Goal: Task Accomplishment & Management: Complete application form

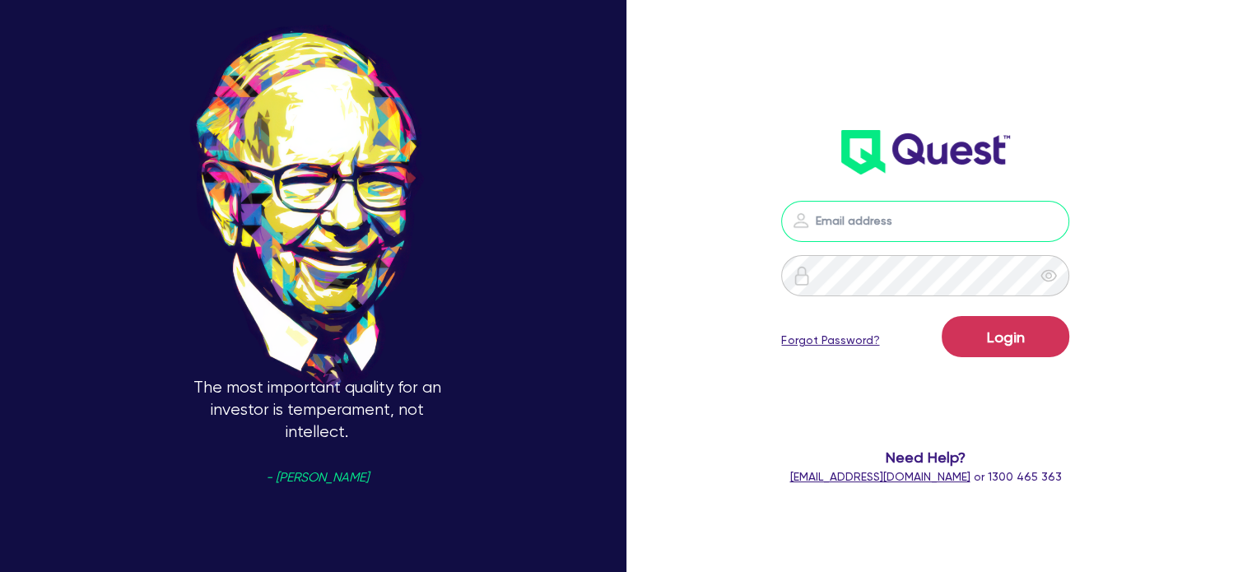
click at [918, 215] on input "email" at bounding box center [925, 221] width 288 height 41
type input "[EMAIL_ADDRESS][PERSON_NAME][DOMAIN_NAME]"
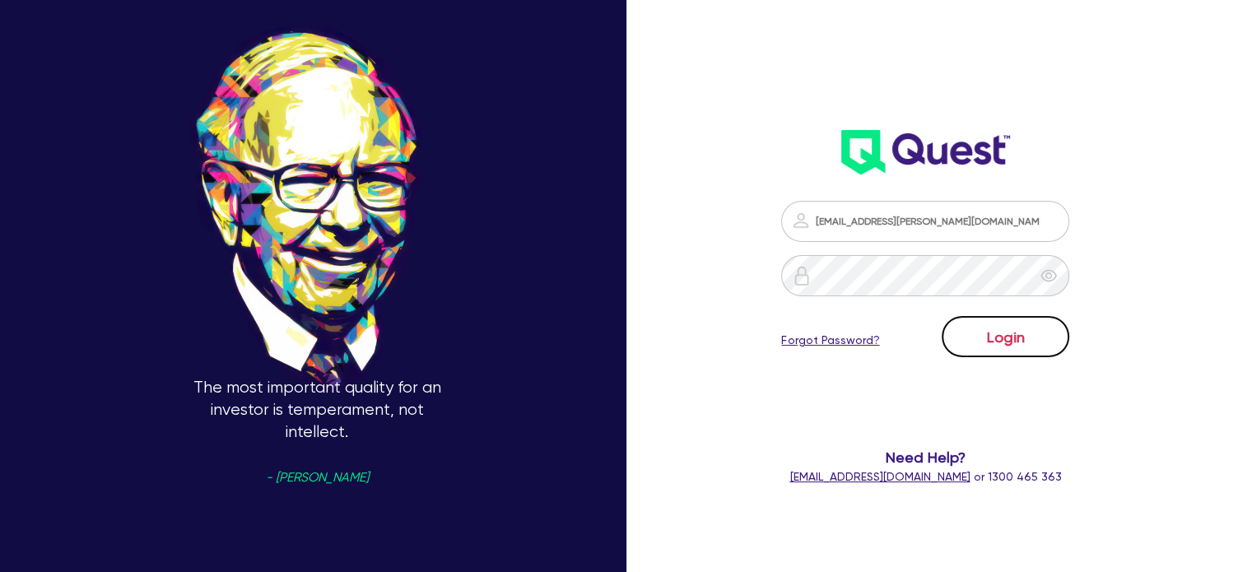
click at [1015, 337] on button "Login" at bounding box center [1005, 336] width 128 height 41
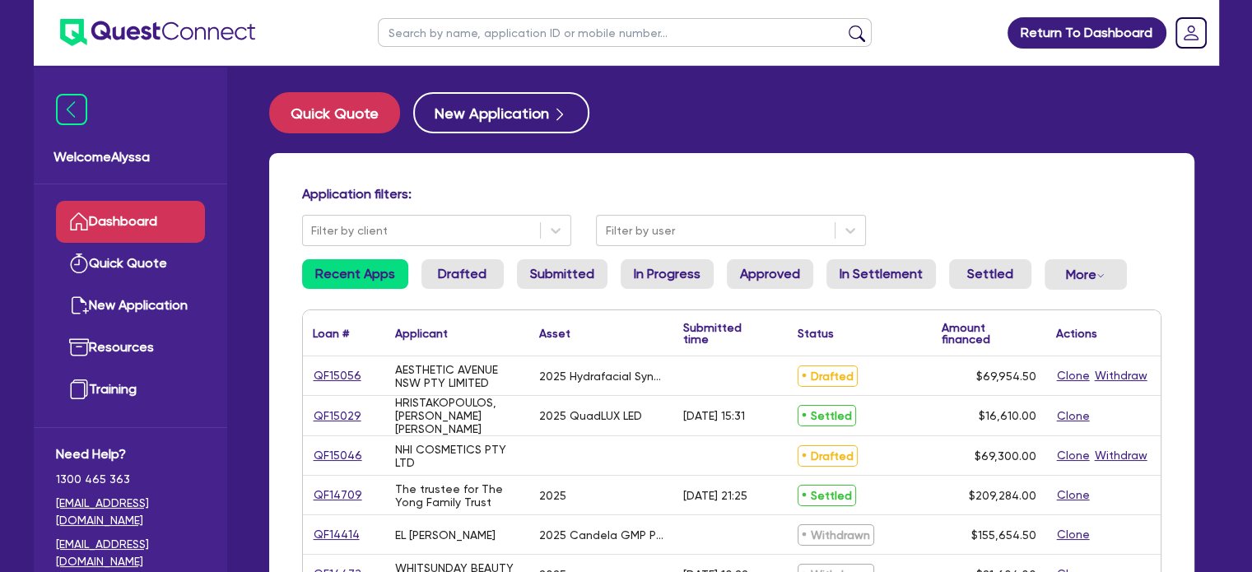
click at [556, 31] on input "text" at bounding box center [625, 32] width 494 height 29
type input "claire"
click at [843, 25] on button "submit" at bounding box center [856, 36] width 26 height 23
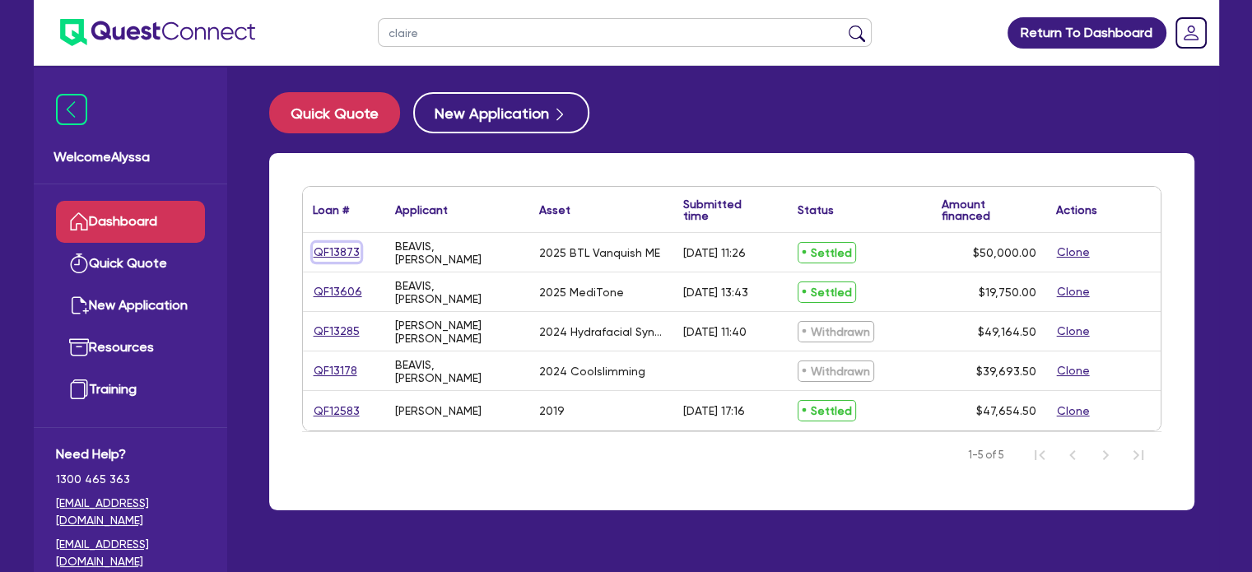
click at [339, 257] on link "QF13873" at bounding box center [337, 252] width 48 height 19
select select "TERTIARY_ASSETS"
select select "BEAUTY_EQUIPMENT"
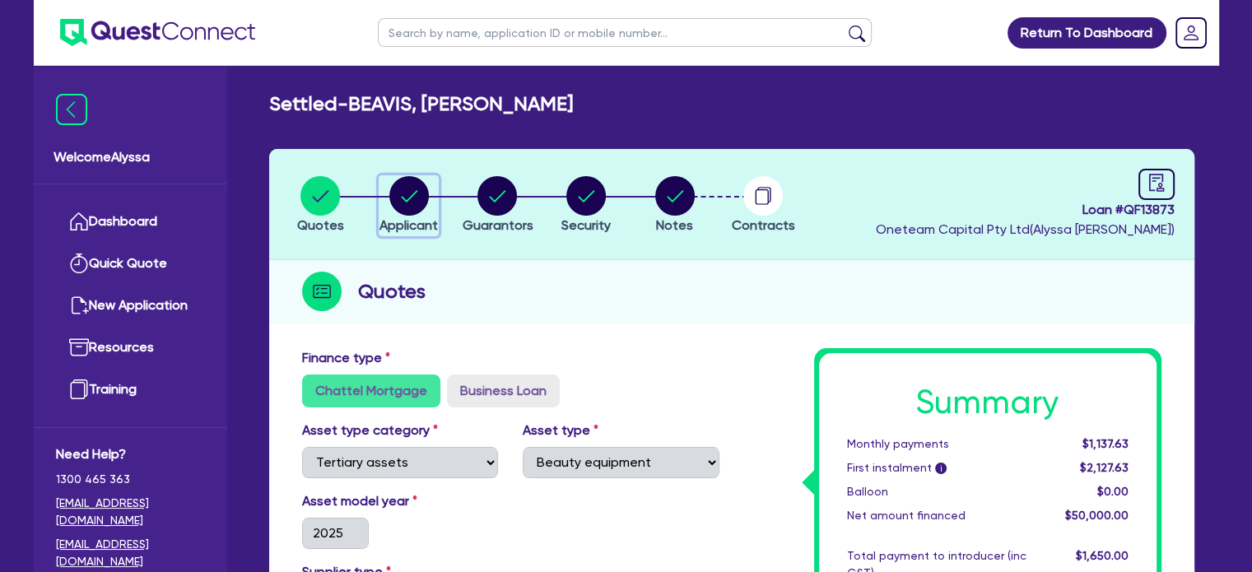
click at [415, 210] on circle "button" at bounding box center [408, 195] width 39 height 39
select select "SOLE_TRADER"
select select "HEALTH_BEAUTY"
select select "OTHER_HEALTH_BEAUTY"
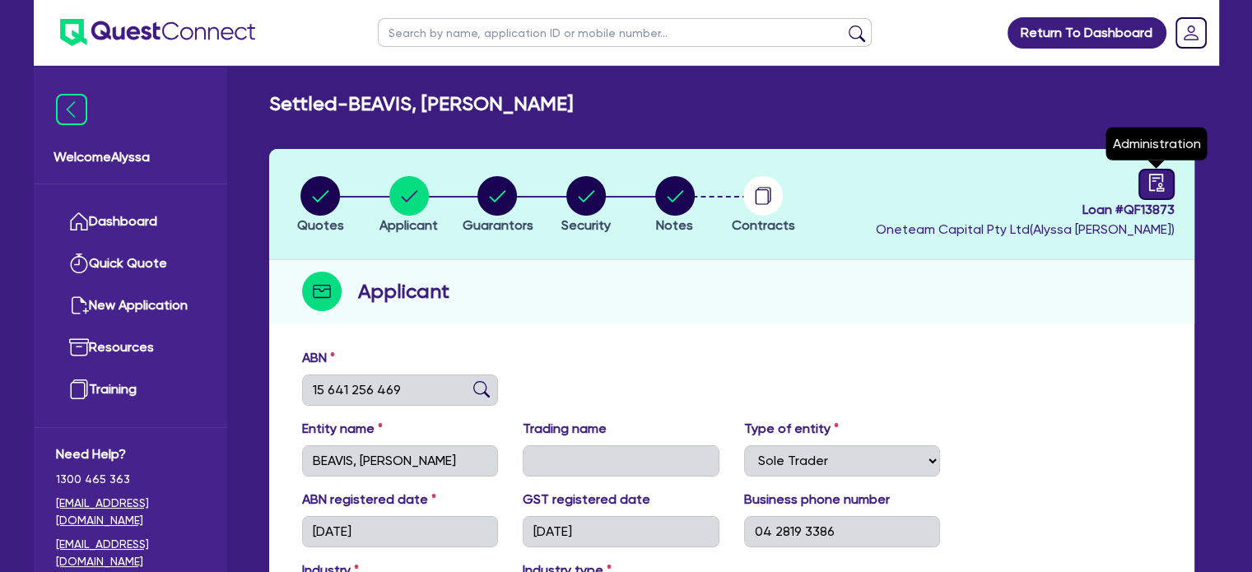
click at [1148, 179] on icon "audit" at bounding box center [1155, 182] width 15 height 17
select select "SETTLED"
select select "Angle Finance"
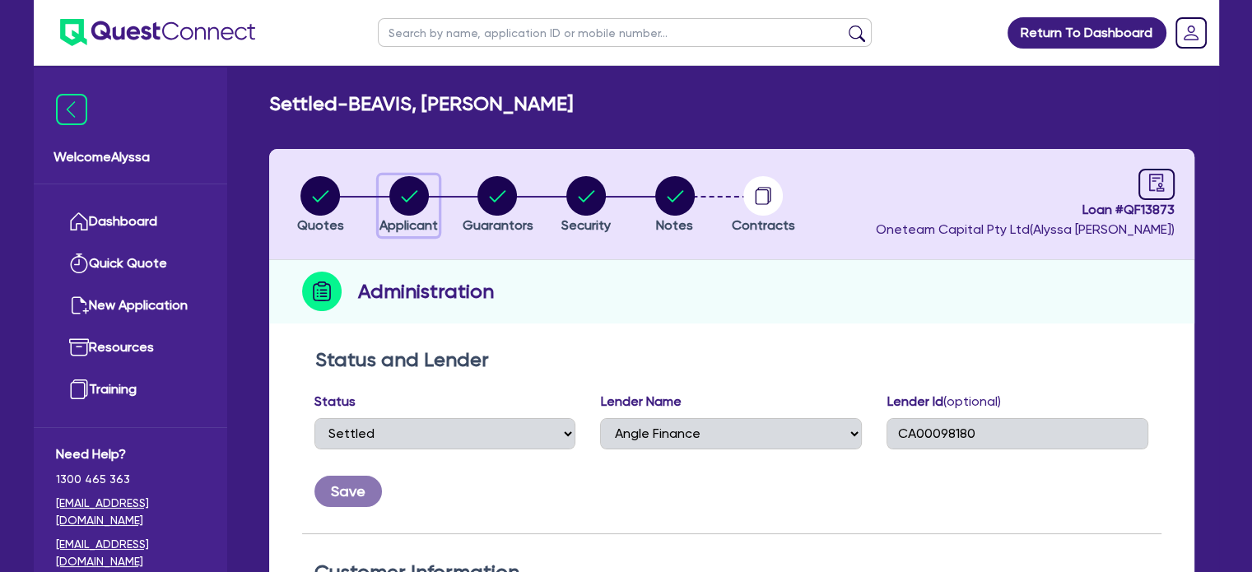
click at [403, 193] on circle "button" at bounding box center [408, 195] width 39 height 39
select select "SOLE_TRADER"
select select "HEALTH_BEAUTY"
select select "OTHER_HEALTH_BEAUTY"
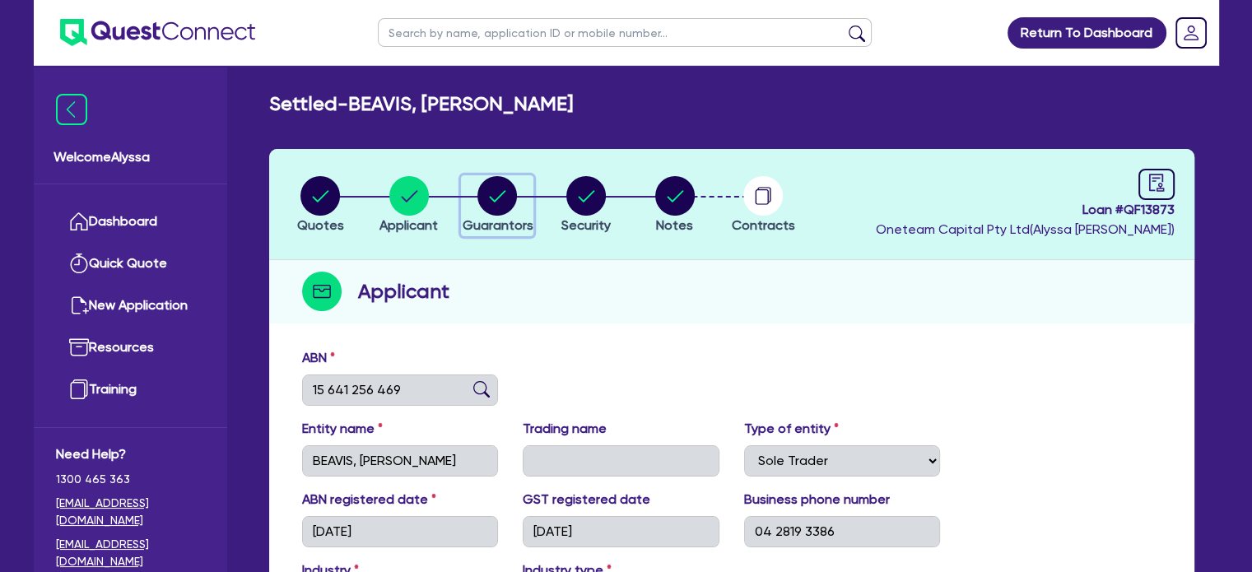
click at [484, 190] on circle "button" at bounding box center [496, 195] width 39 height 39
select select "MRS"
select select "VIC"
select select "MARRIED"
select select "VEHICLE"
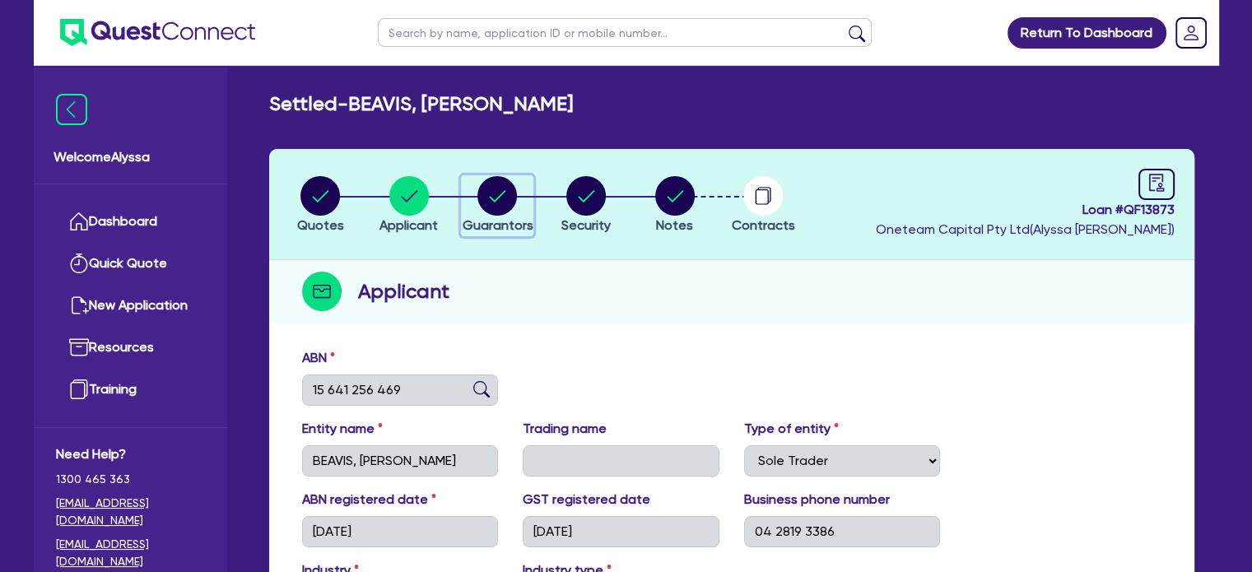
select select "VEHICLE"
select select "PROPERTY"
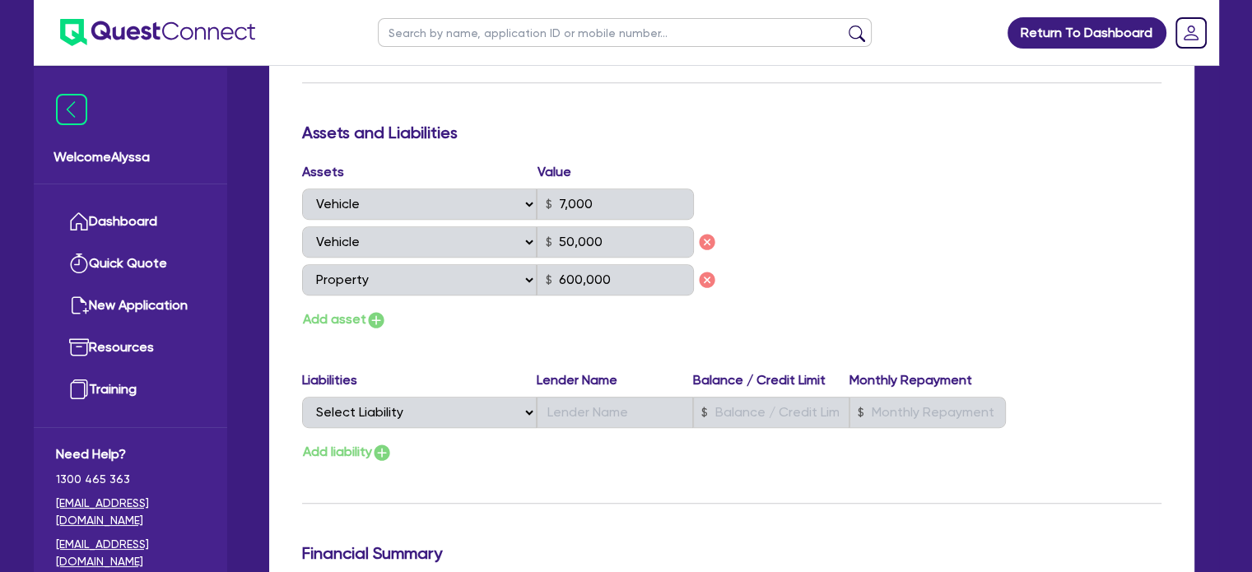
scroll to position [924, 0]
click at [649, 35] on input "text" at bounding box center [625, 32] width 494 height 29
type input "calire"
click button "submit" at bounding box center [856, 36] width 26 height 23
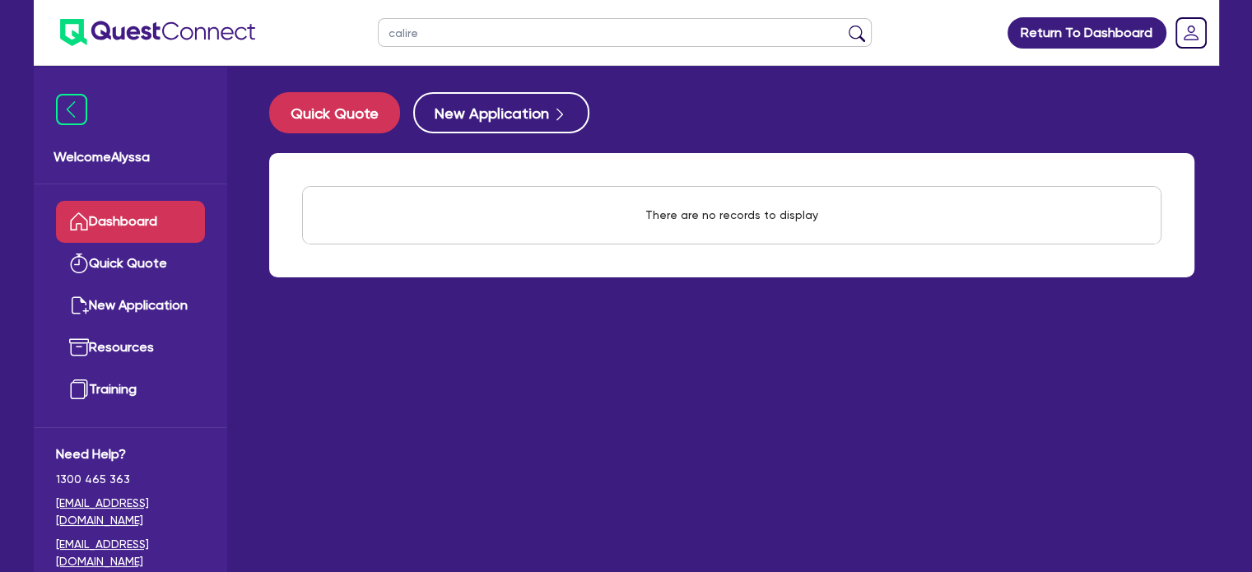
drag, startPoint x: 639, startPoint y: 26, endPoint x: 358, endPoint y: 7, distance: 282.0
click at [358, 7] on header "calire Return To Dashboard Edit Profile Logout" at bounding box center [626, 33] width 1185 height 66
type input "claire"
click at [843, 25] on button "submit" at bounding box center [856, 36] width 26 height 23
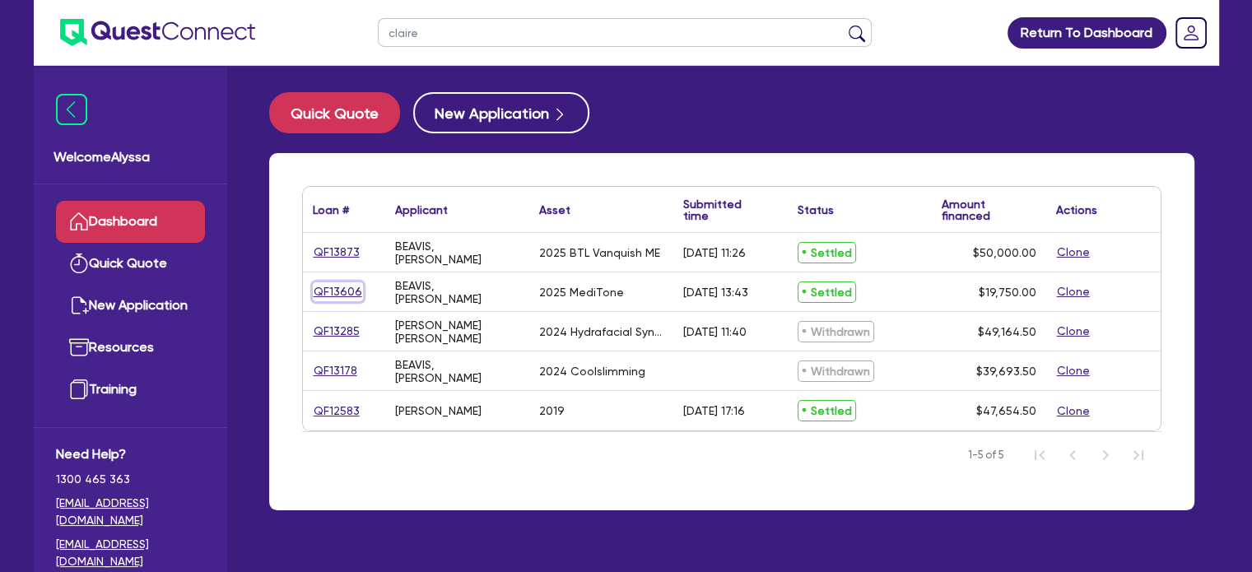
click at [313, 283] on link "QF13606" at bounding box center [338, 291] width 50 height 19
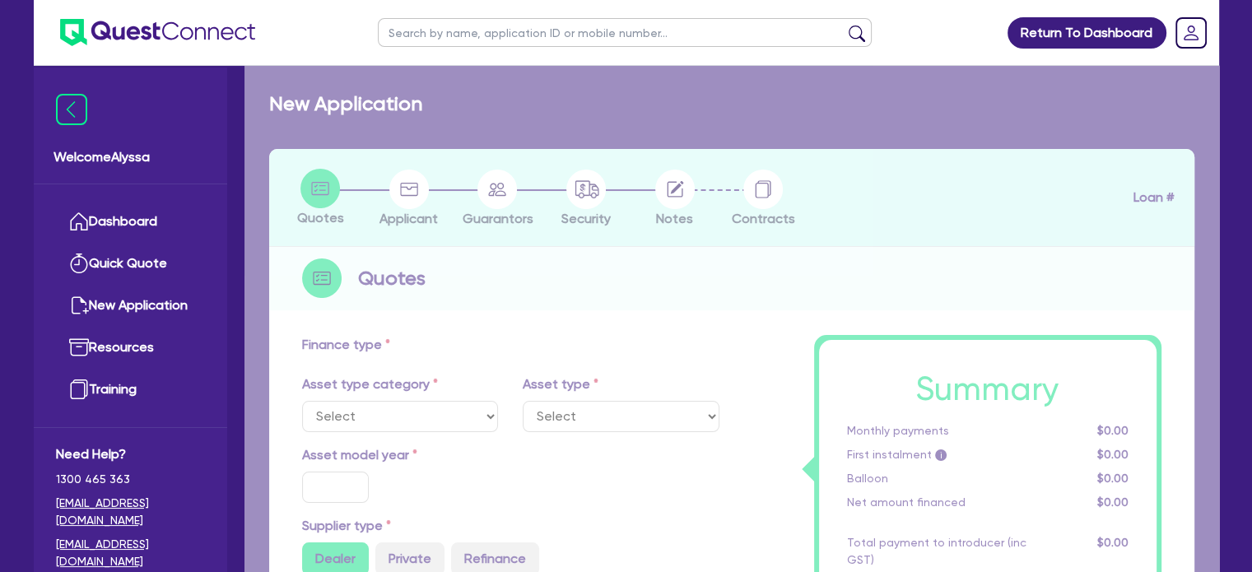
select select "TERTIARY_ASSETS"
type input "2025"
radio input "true"
type input "24,750"
type input "5,000"
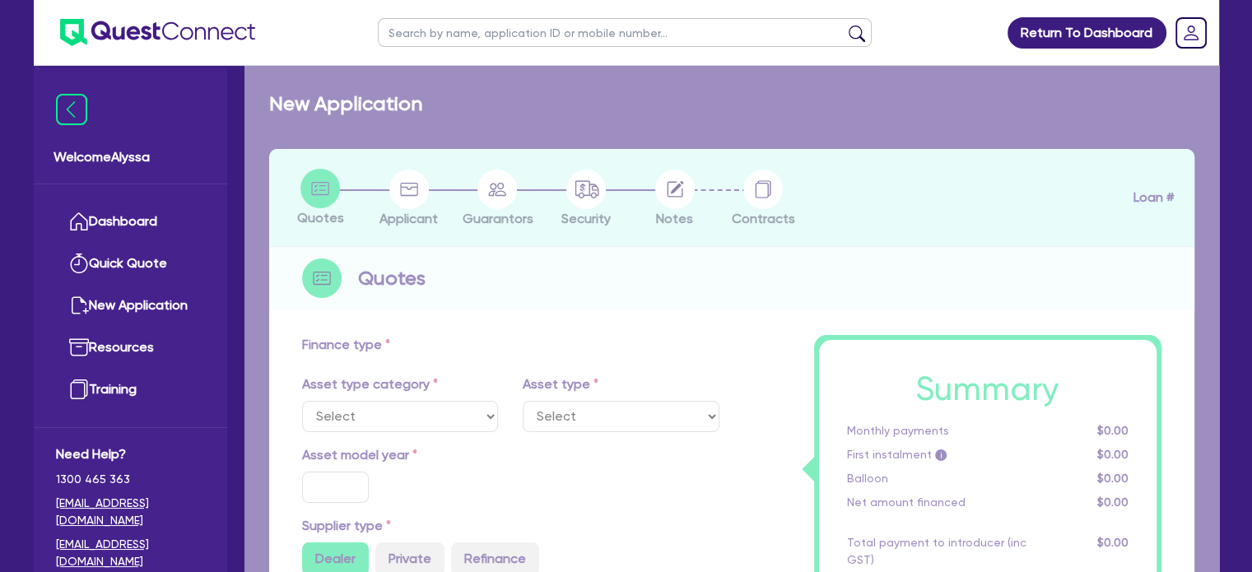
type input "5"
type input "987.5"
type input "11.95"
type input "490.91"
type input "363.64"
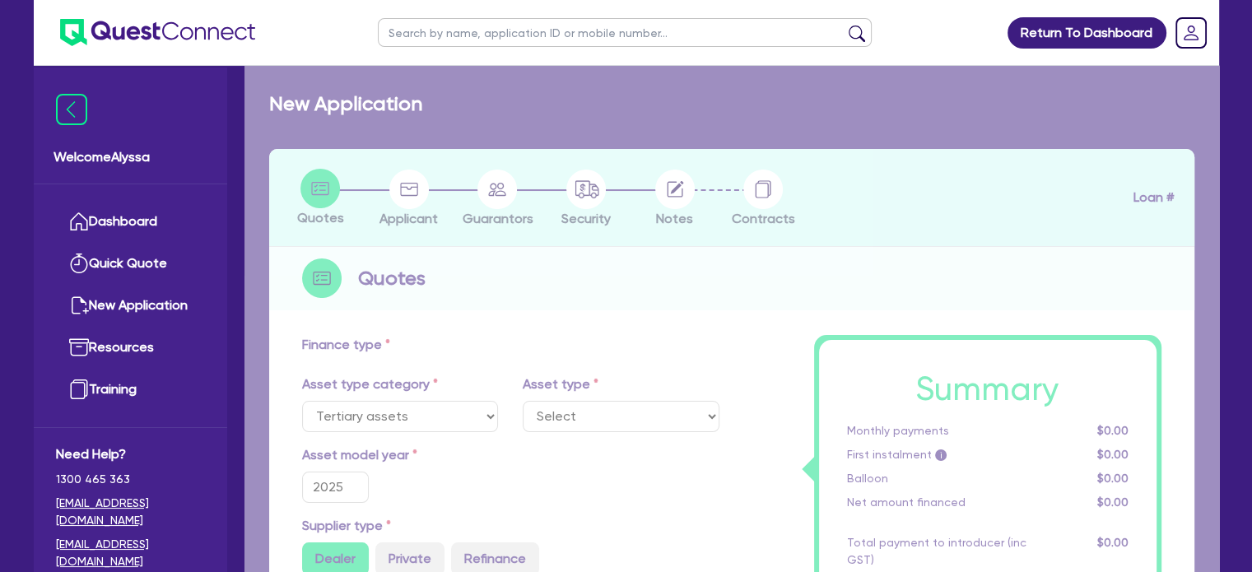
select select "BEAUTY_EQUIPMENT"
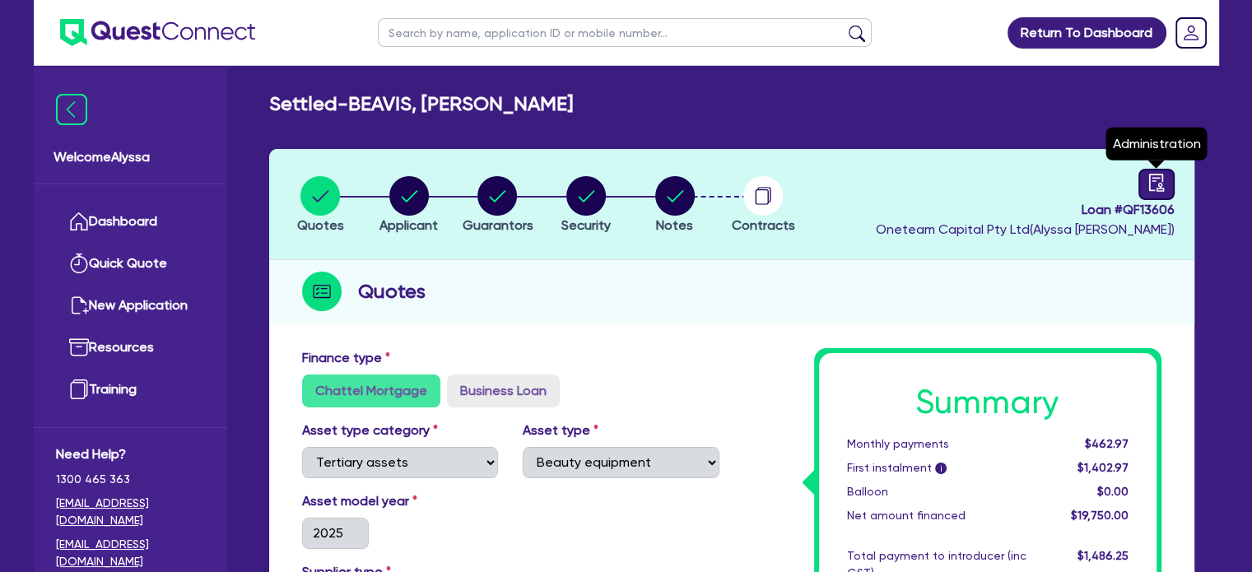
click at [1158, 182] on icon "audit" at bounding box center [1156, 183] width 18 height 18
select select "SETTLED"
select select "Angle Finance"
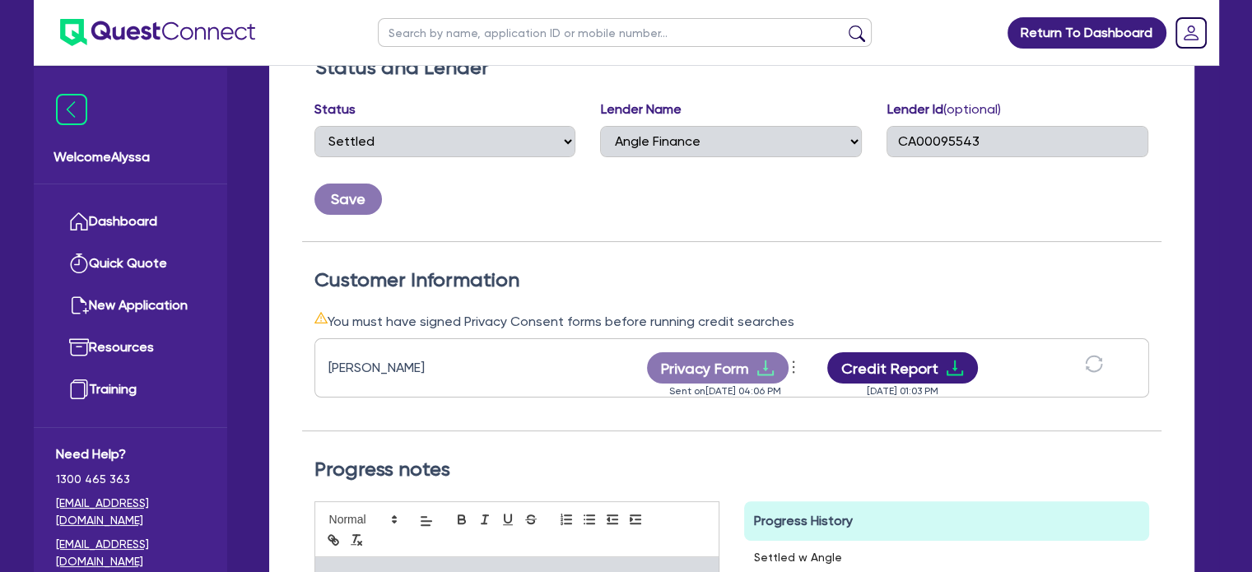
scroll to position [290, 0]
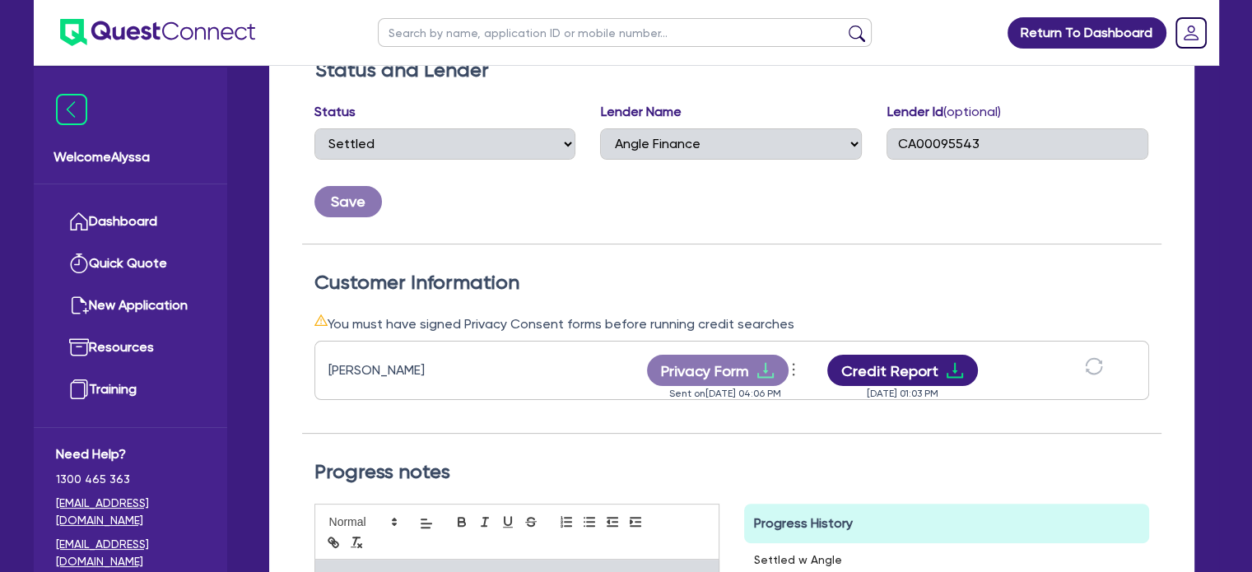
click at [456, 35] on input "text" at bounding box center [625, 32] width 494 height 29
type input "do"
click button "submit" at bounding box center [856, 36] width 26 height 23
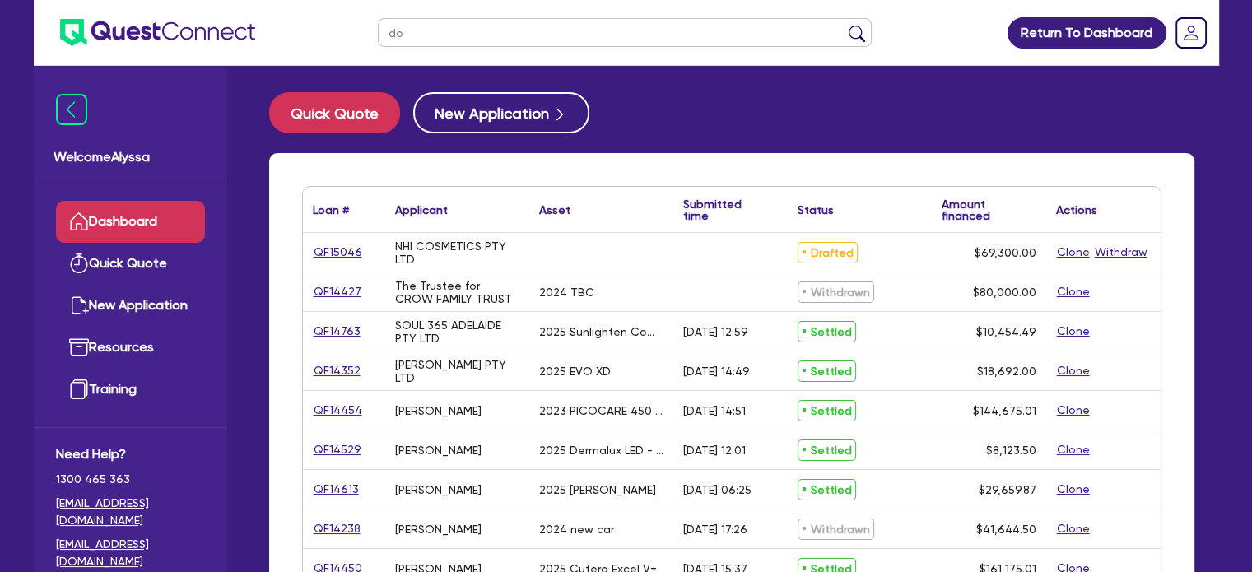
click at [332, 252] on link "QF15046" at bounding box center [338, 252] width 50 height 19
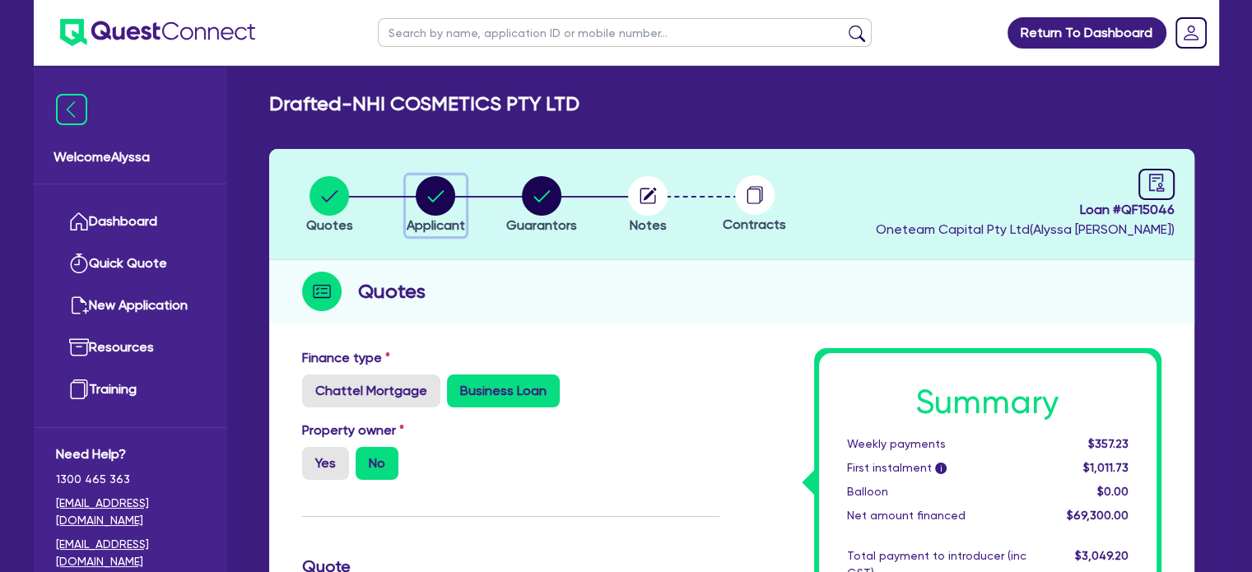
click at [447, 187] on circle "button" at bounding box center [435, 195] width 39 height 39
select select "COMPANY"
select select "HEALTH_BEAUTY"
select select "HAIR_BEAUTY_SALONS"
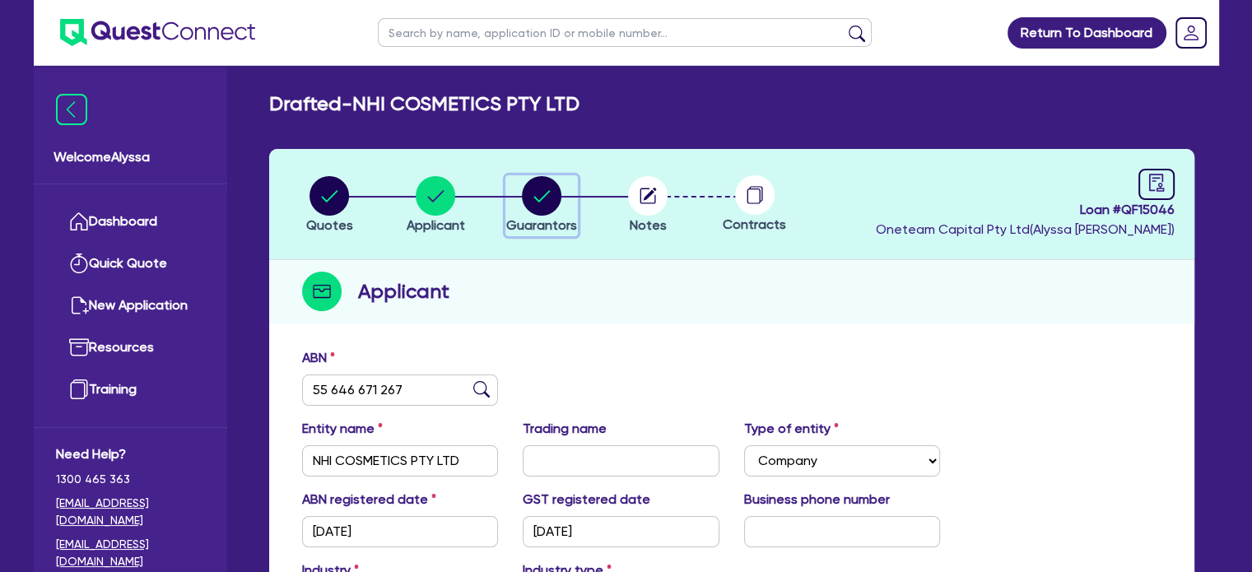
click at [524, 189] on circle "button" at bounding box center [541, 195] width 39 height 39
select select "MR"
select select "[GEOGRAPHIC_DATA]"
select select "MARRIED"
select select "MRS"
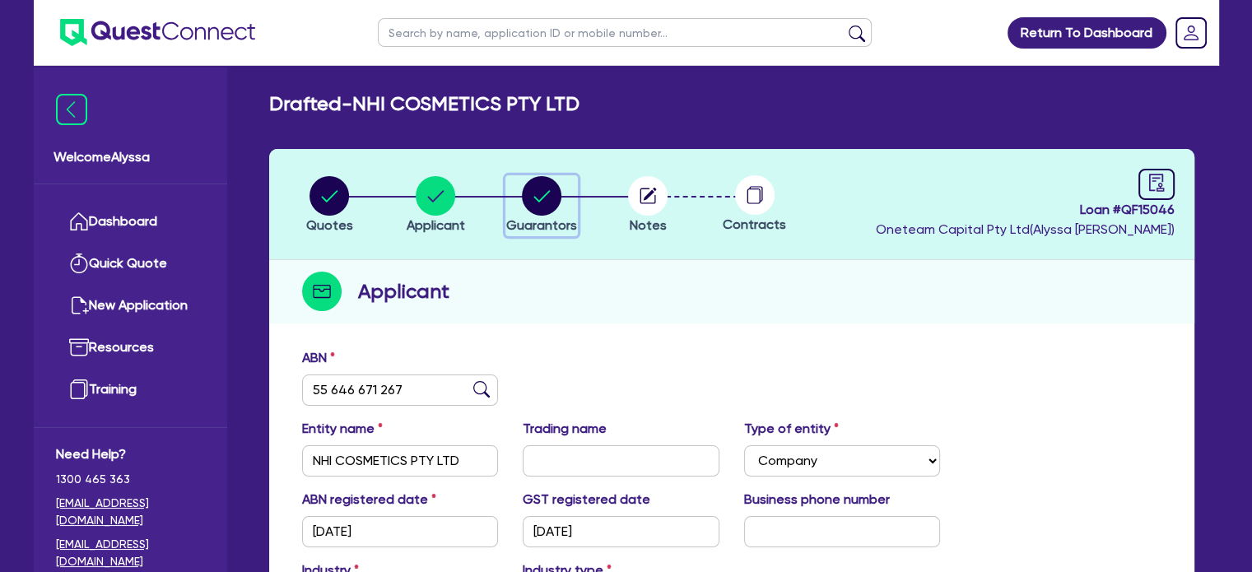
select select "[GEOGRAPHIC_DATA]"
select select "MARRIED"
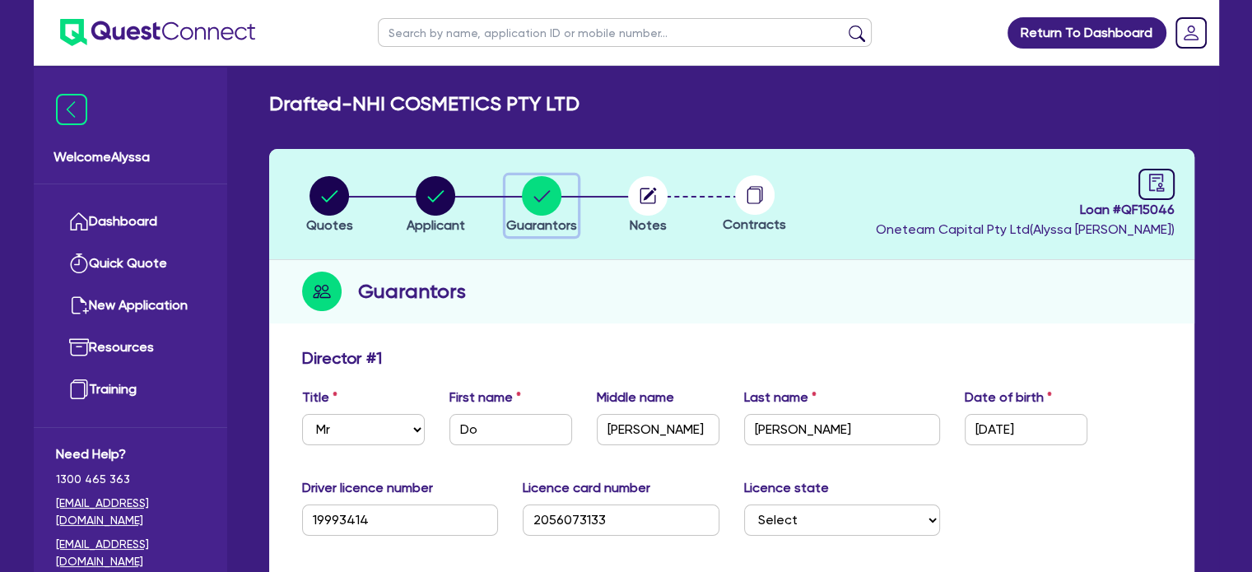
scroll to position [359, 0]
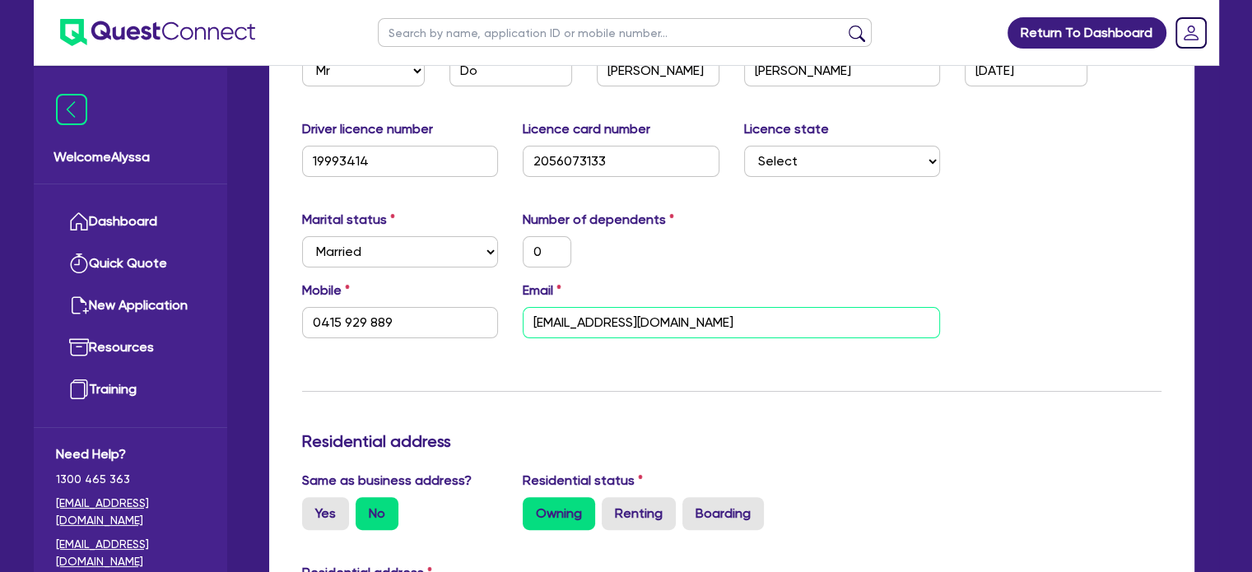
drag, startPoint x: 629, startPoint y: 310, endPoint x: 479, endPoint y: 290, distance: 151.2
click at [479, 290] on div "Mobile [PHONE_NUMBER] Email [EMAIL_ADDRESS][DOMAIN_NAME]" at bounding box center [732, 316] width 884 height 71
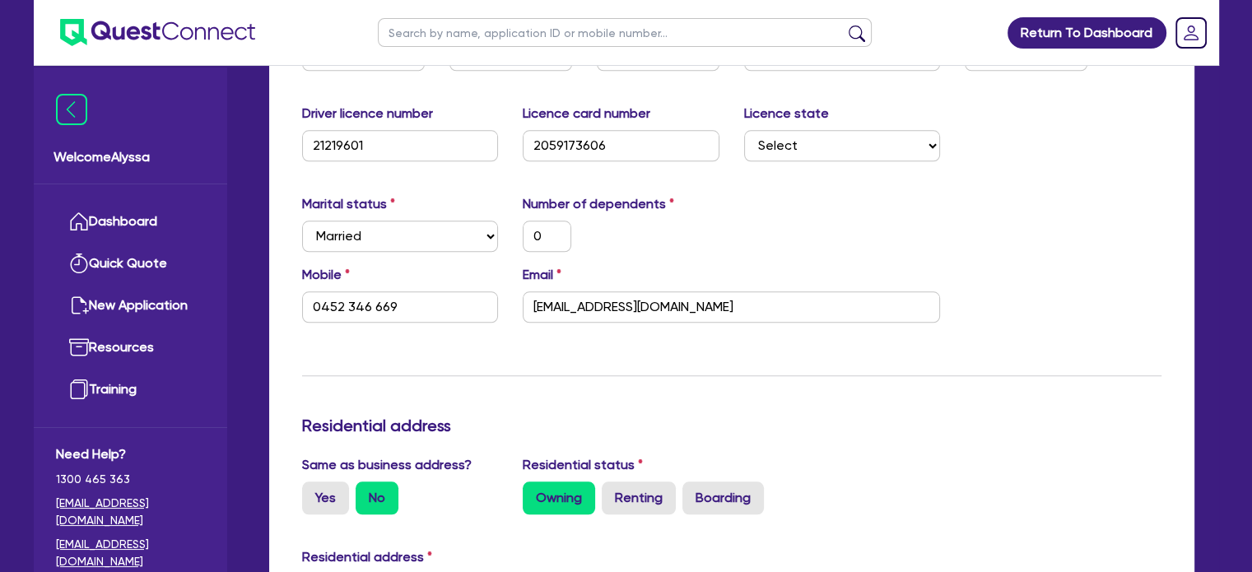
scroll to position [1674, 0]
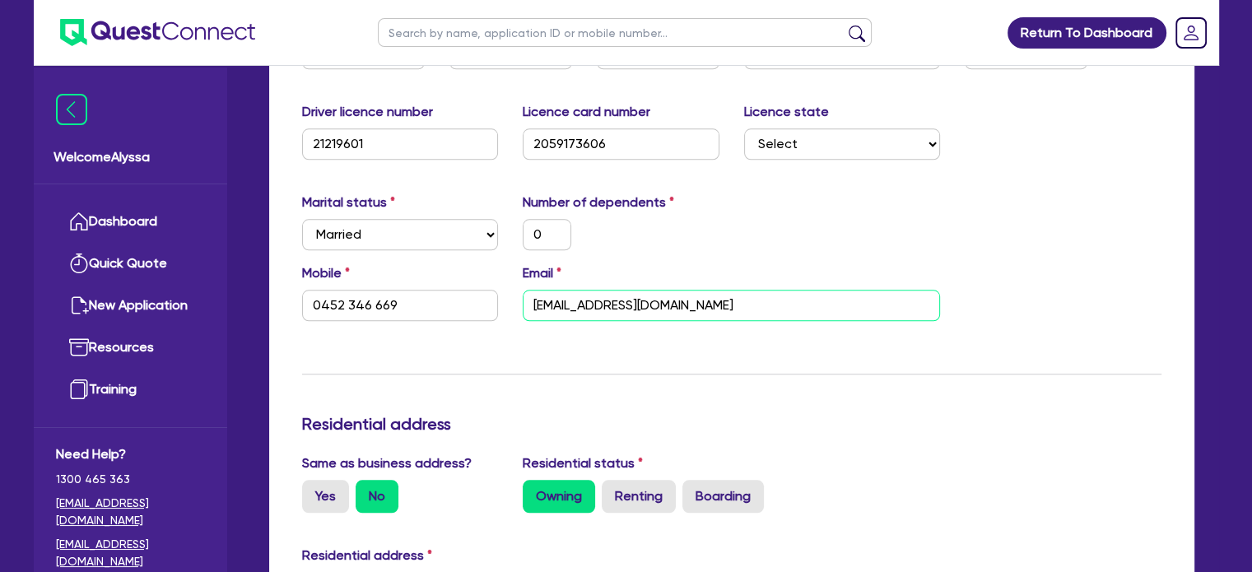
drag, startPoint x: 727, startPoint y: 311, endPoint x: 509, endPoint y: 310, distance: 218.1
click at [510, 310] on div "Email [EMAIL_ADDRESS][DOMAIN_NAME]" at bounding box center [731, 292] width 442 height 58
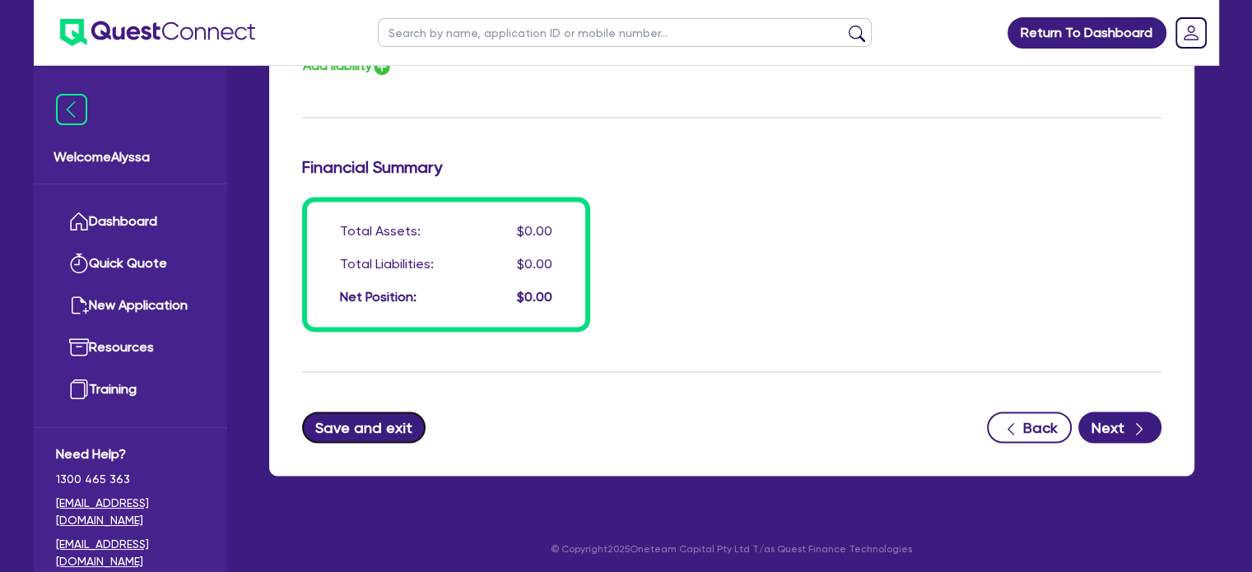
click at [350, 417] on button "Save and exit" at bounding box center [364, 426] width 124 height 31
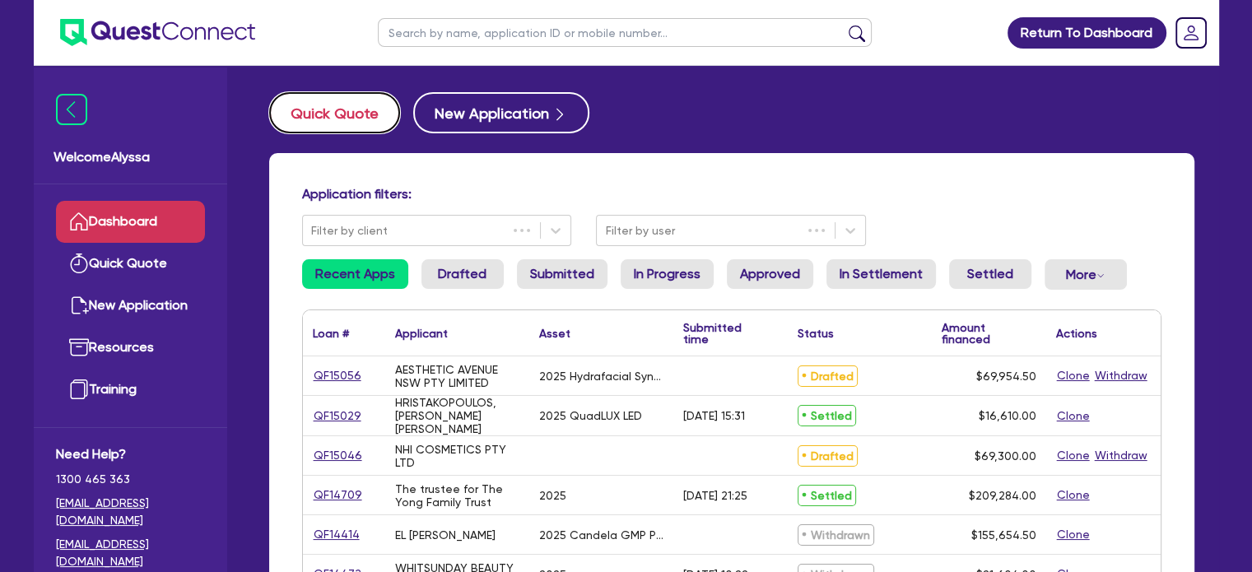
click at [357, 110] on button "Quick Quote" at bounding box center [334, 112] width 131 height 41
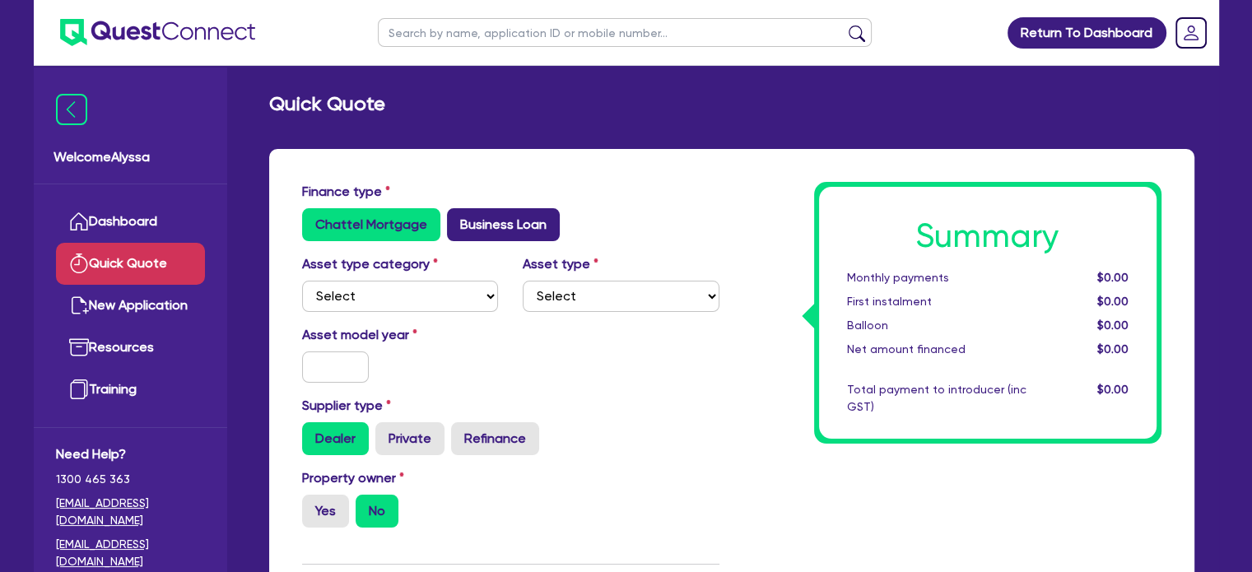
click at [480, 217] on label "Business Loan" at bounding box center [503, 224] width 113 height 33
click at [458, 217] on input "Business Loan" at bounding box center [452, 213] width 11 height 11
radio input "true"
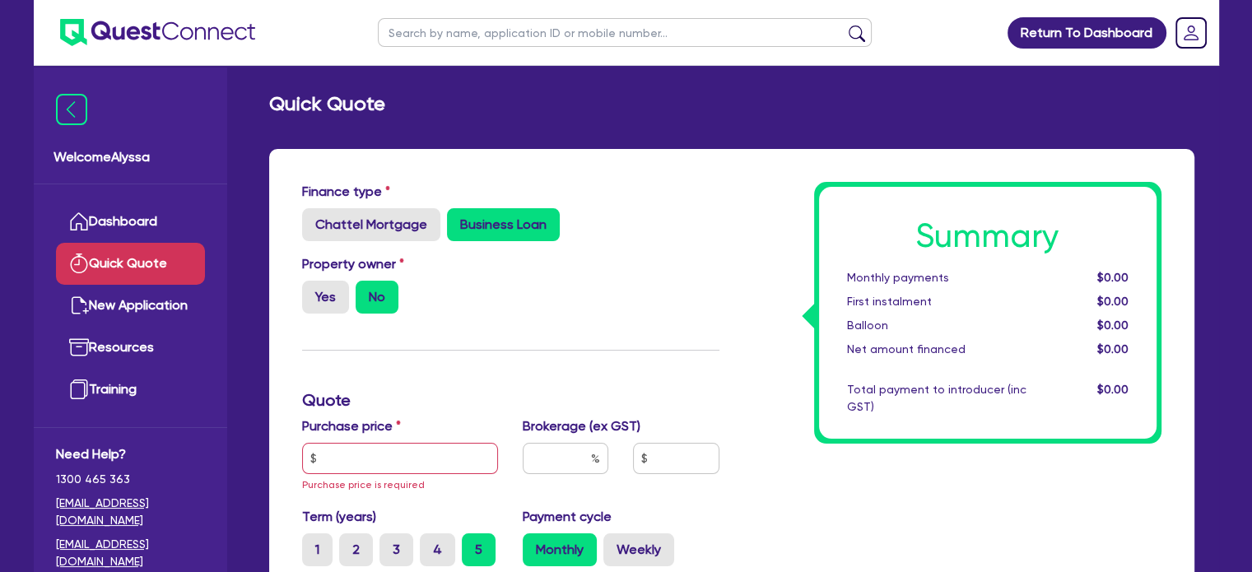
scroll to position [253, 0]
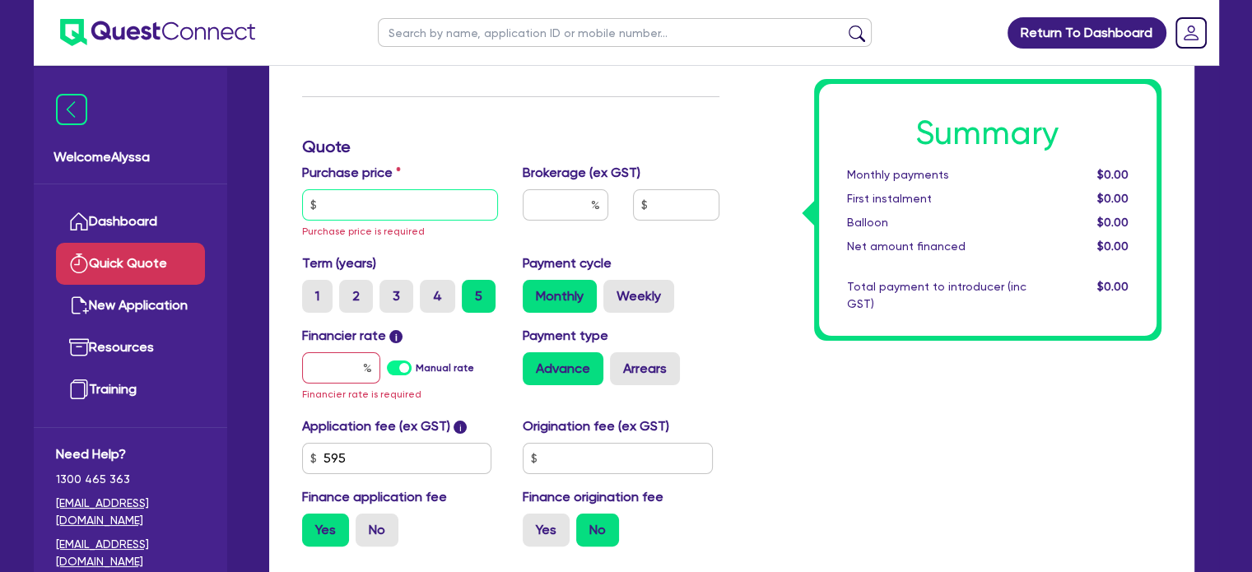
click at [419, 200] on input "text" at bounding box center [400, 204] width 197 height 31
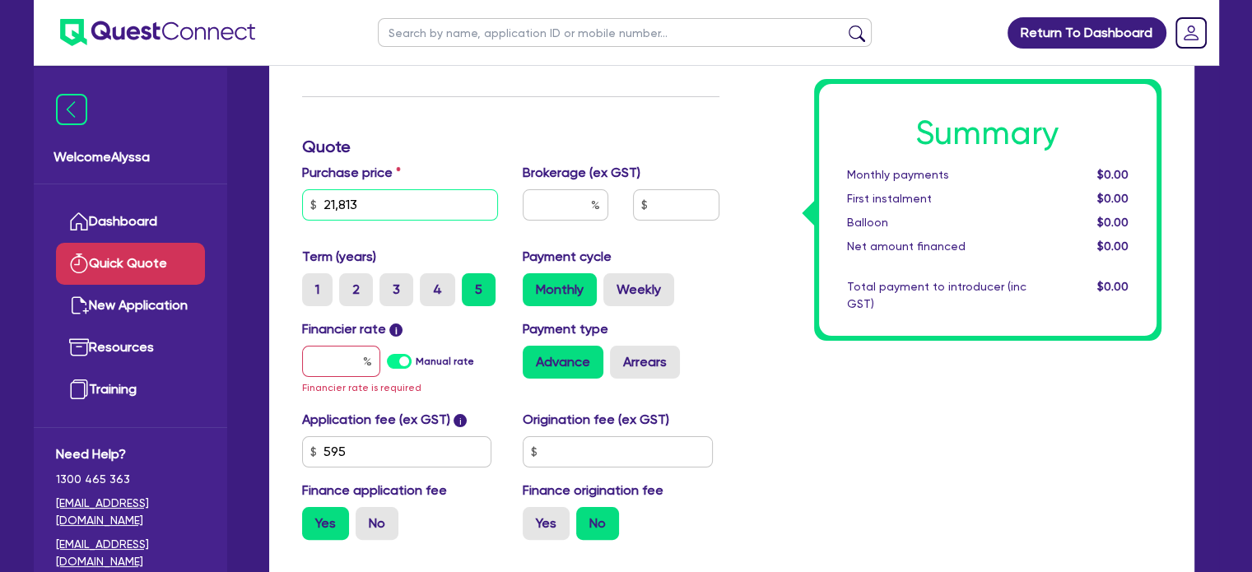
type input "21,813"
click at [592, 195] on div at bounding box center [566, 204] width 86 height 31
type input "4.4"
click at [342, 358] on input "text" at bounding box center [341, 361] width 78 height 31
type input "1"
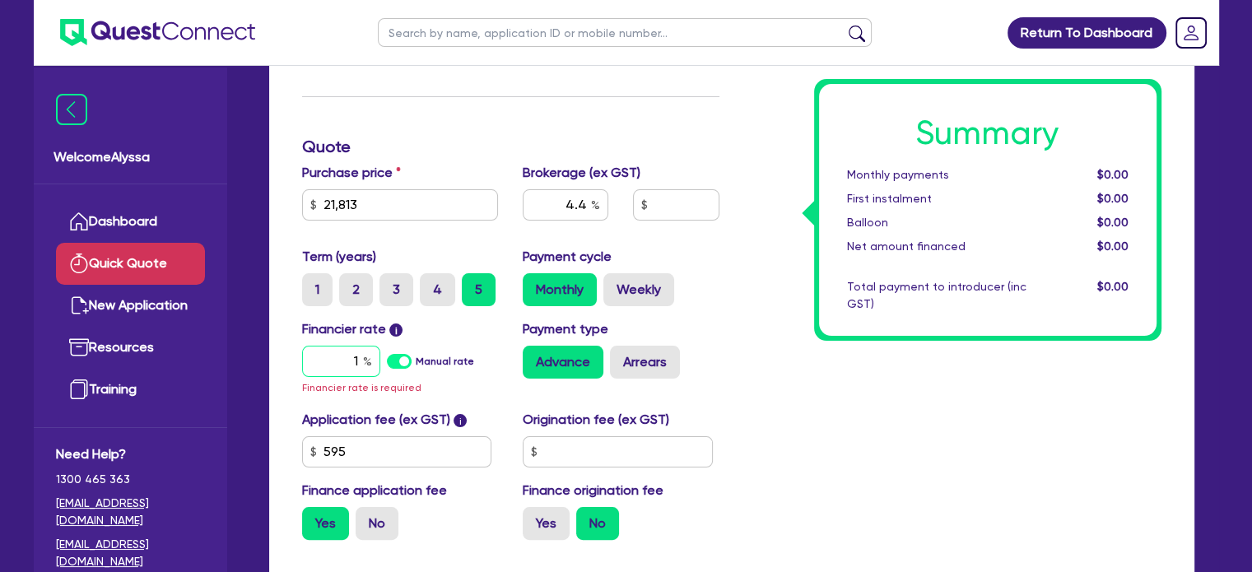
type input "988.57"
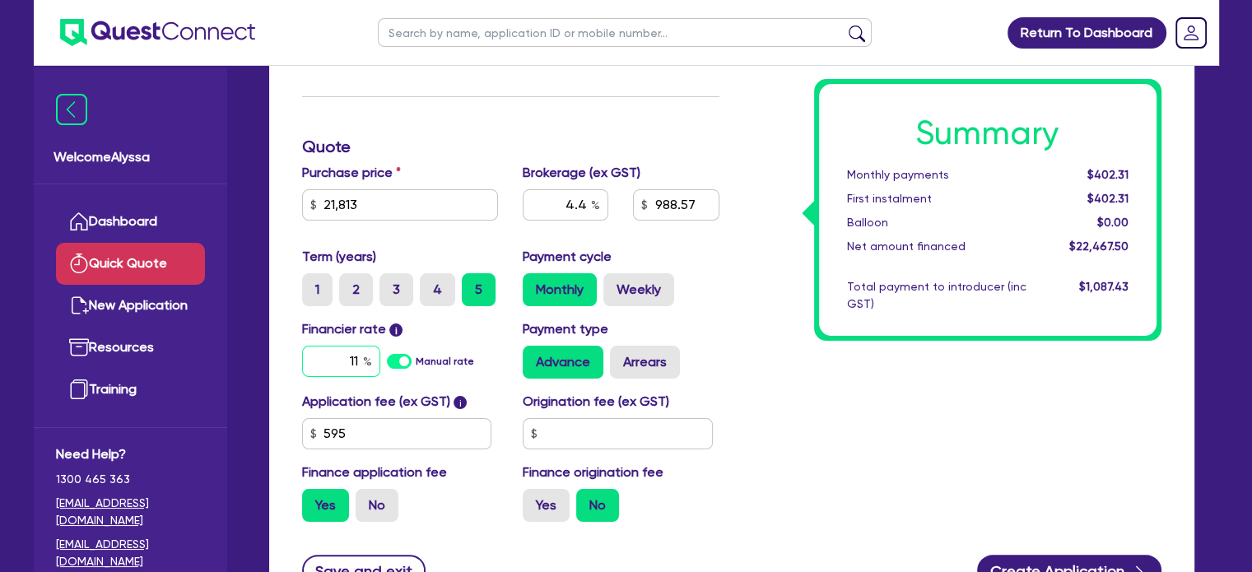
type input "11"
click at [760, 496] on div "Summary Monthly payments $402.31 First instalment $402.31 Balloon $0.00 Net amo…" at bounding box center [953, 231] width 442 height 606
click at [364, 510] on label "No" at bounding box center [376, 505] width 43 height 33
click at [364, 500] on input "No" at bounding box center [360, 494] width 11 height 11
radio input "true"
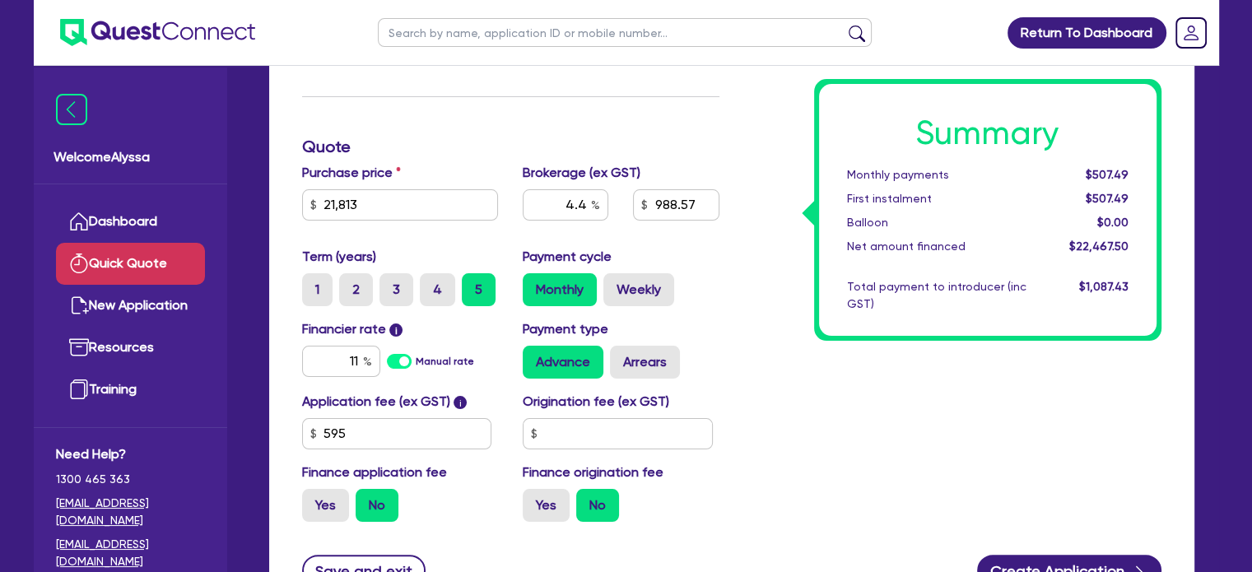
type input "959.77"
click at [394, 289] on label "3" at bounding box center [396, 289] width 34 height 33
click at [390, 284] on input "3" at bounding box center [384, 278] width 11 height 11
radio input "true"
click at [418, 29] on input "text" at bounding box center [625, 32] width 494 height 29
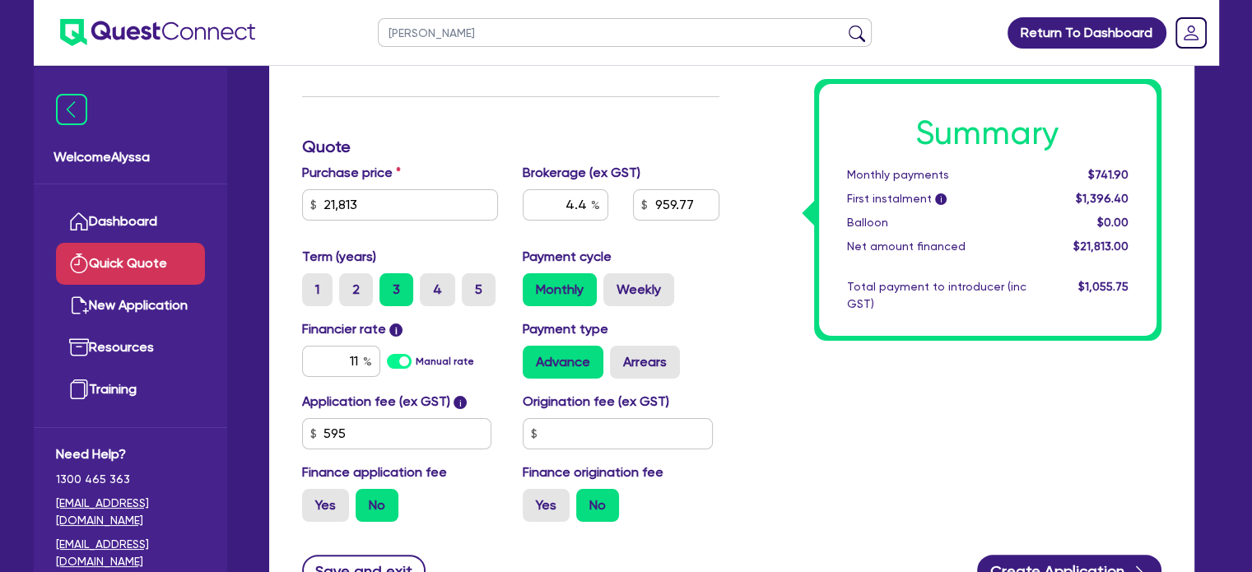
type input "[PERSON_NAME]"
click button "submit" at bounding box center [856, 36] width 26 height 23
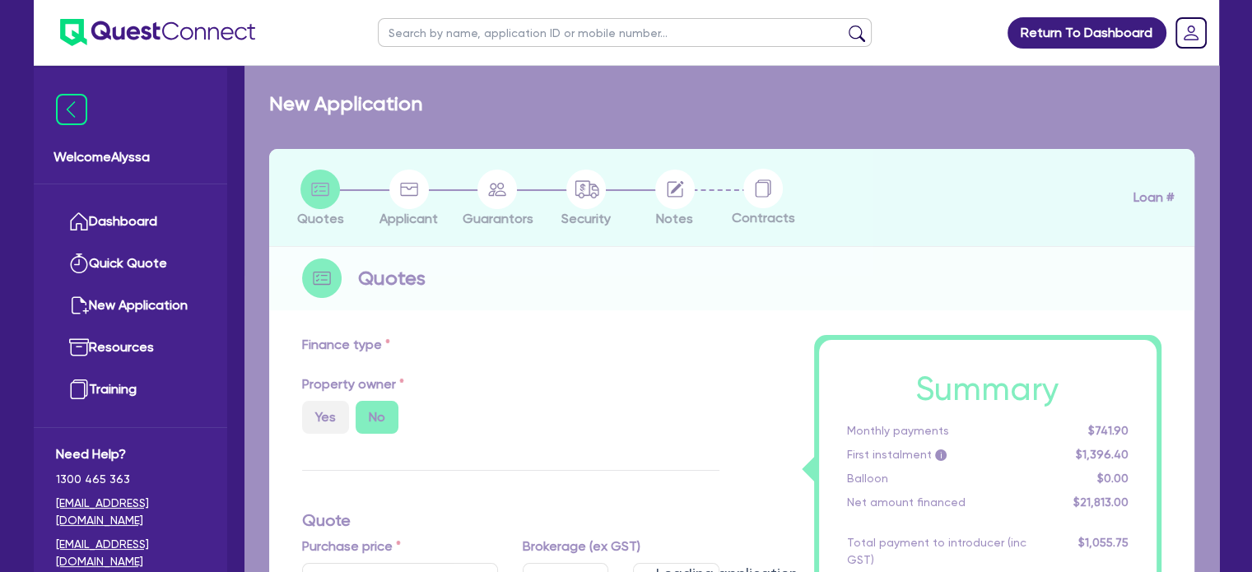
select select "TERTIARY_ASSETS"
type input "2024"
radio input "true"
type input "143,000"
type input "10,000"
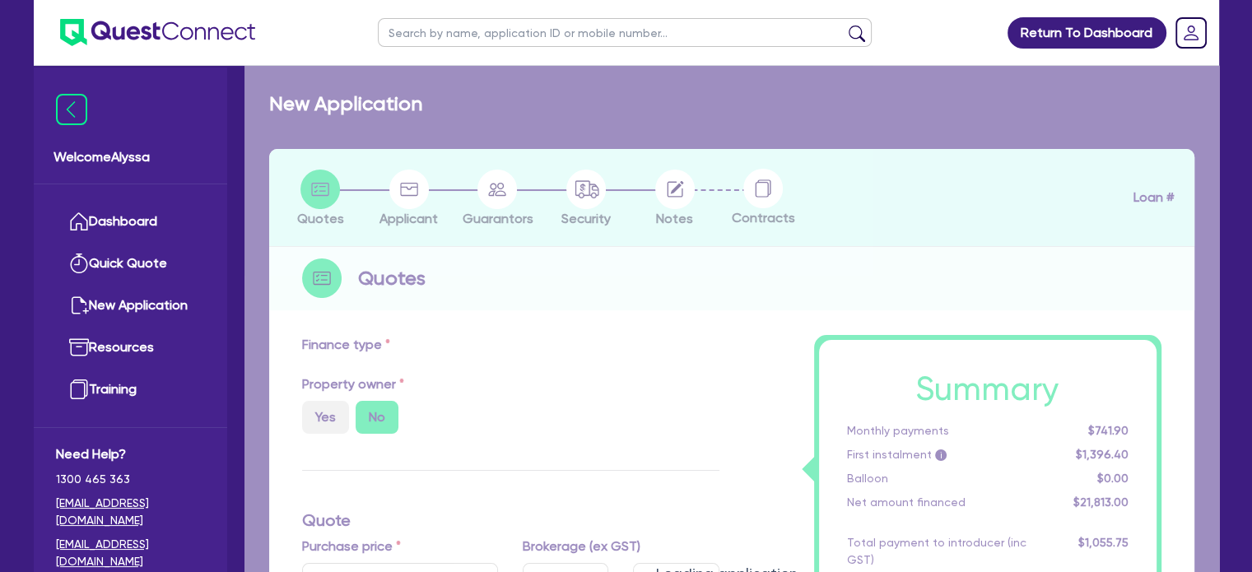
radio input "false"
radio input "true"
select select "BEAUTY_EQUIPMENT"
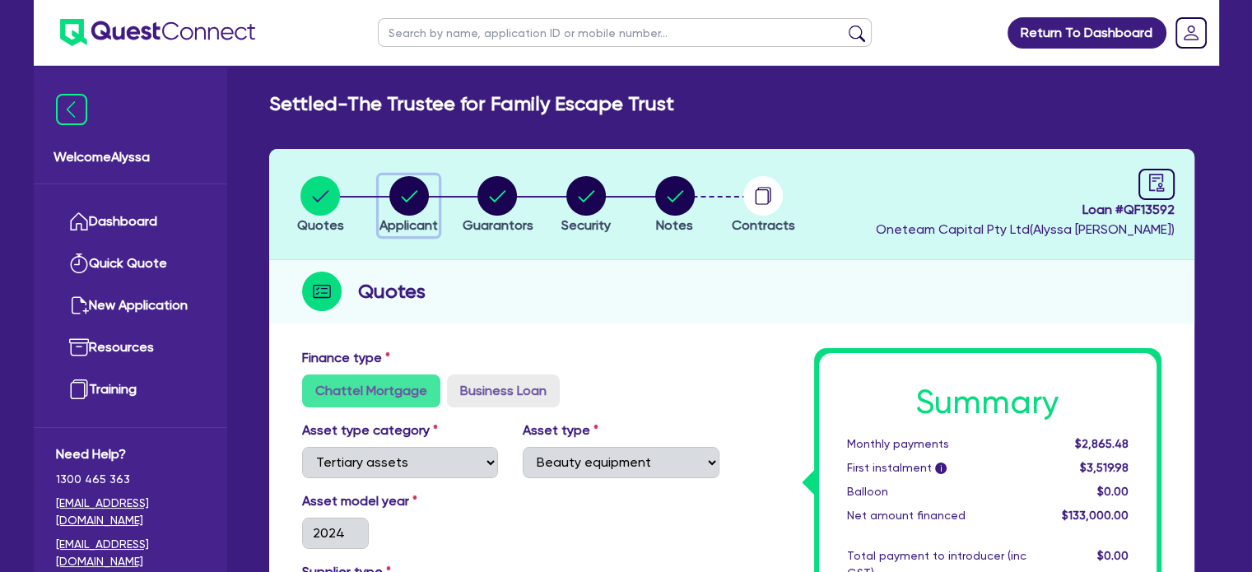
click at [419, 187] on circle "button" at bounding box center [408, 195] width 39 height 39
select select "TRUST"
select select "COMPANY"
select select "HEALTH_BEAUTY"
select select "HAIR_BEAUTY_SALONS"
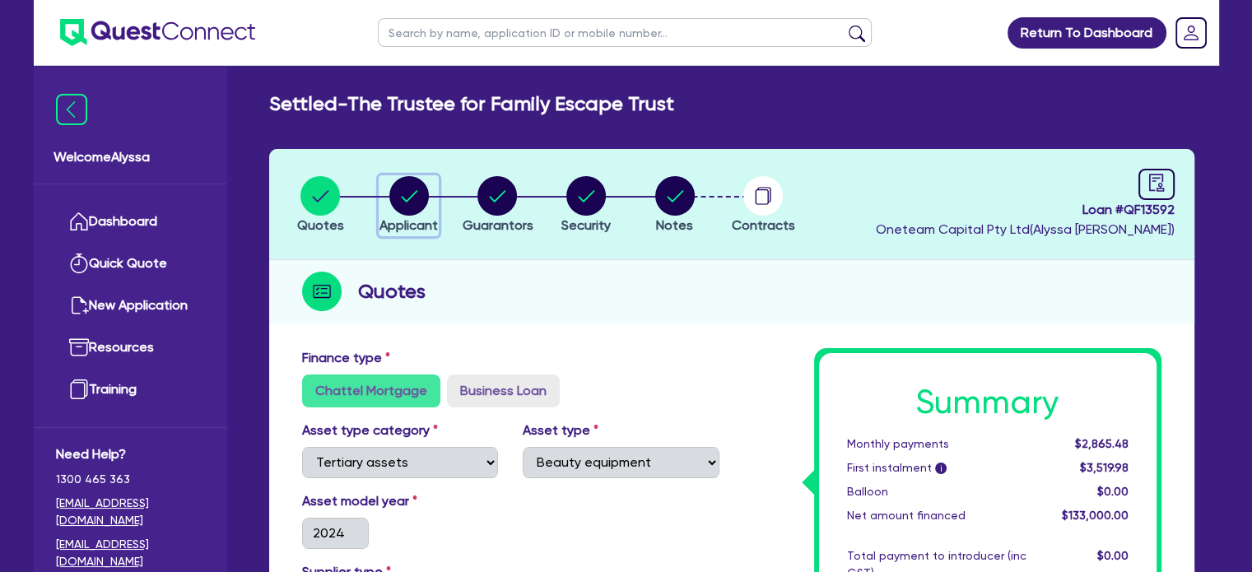
select select "QLD"
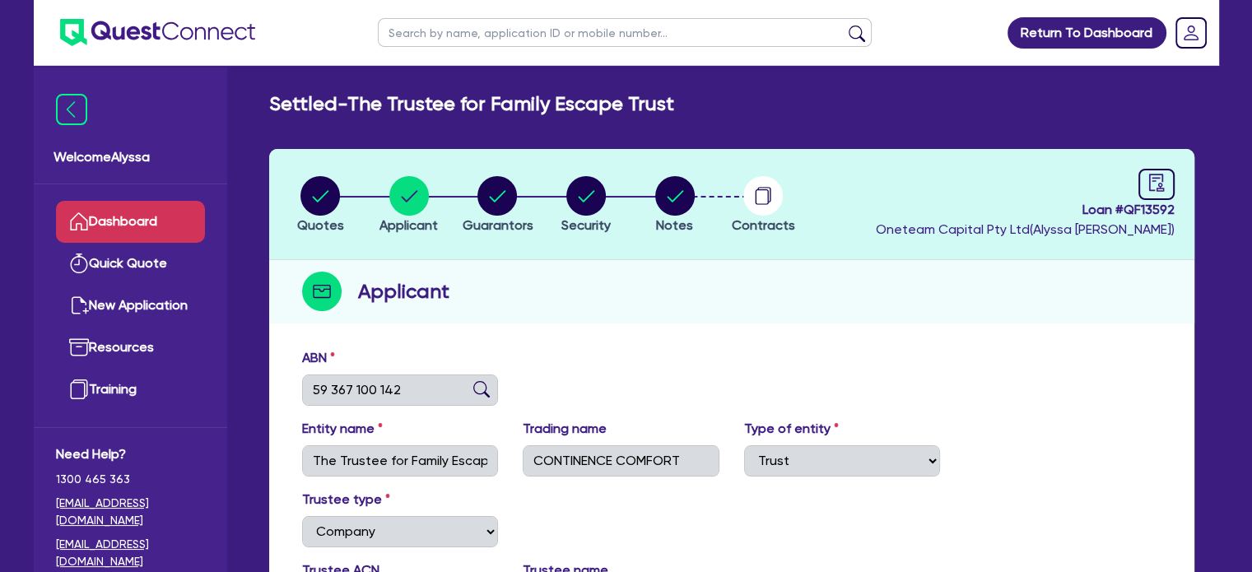
click at [123, 233] on link "Dashboard" at bounding box center [130, 222] width 149 height 42
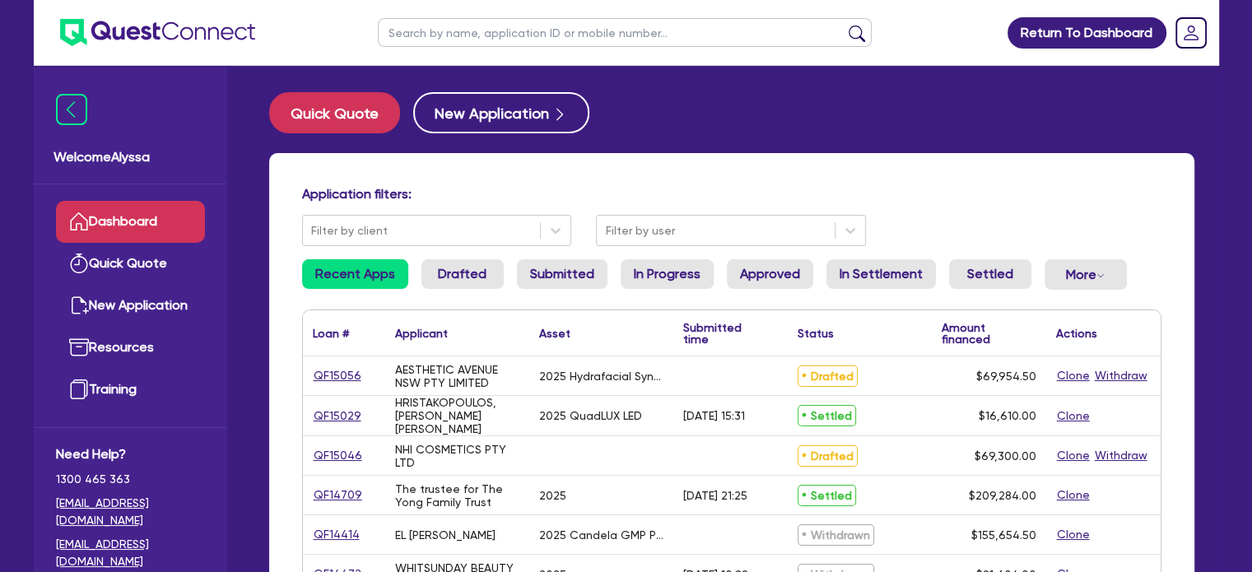
click at [435, 32] on input "text" at bounding box center [625, 32] width 494 height 29
type input "[PERSON_NAME]"
click at [843, 25] on button "submit" at bounding box center [856, 36] width 26 height 23
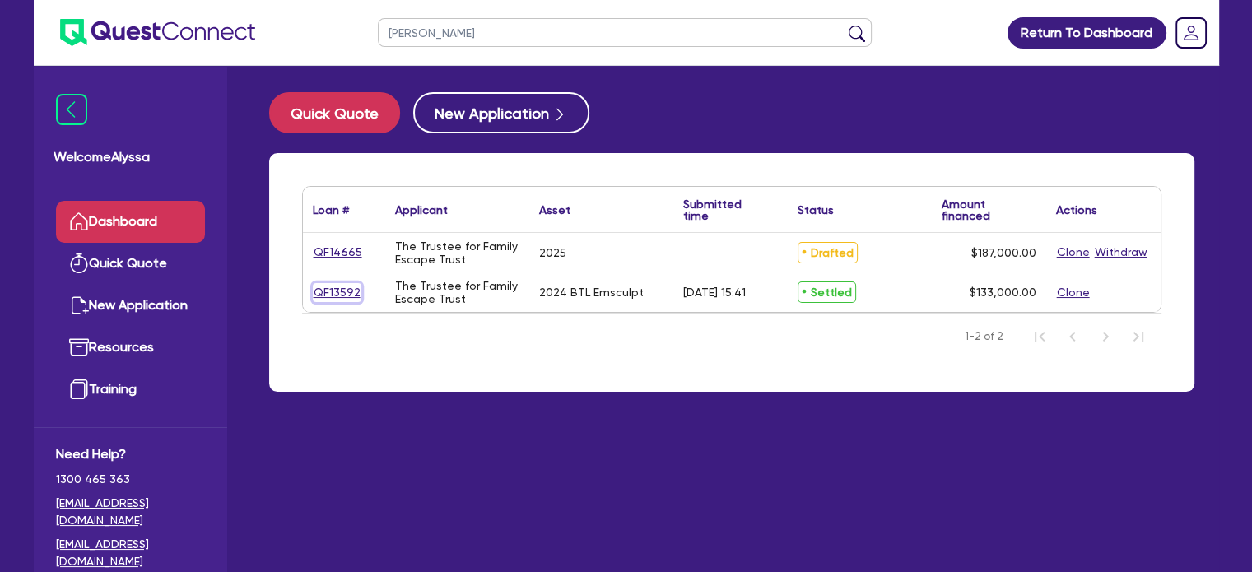
click at [326, 293] on link "QF13592" at bounding box center [337, 292] width 49 height 19
select select "TERTIARY_ASSETS"
select select "BEAUTY_EQUIPMENT"
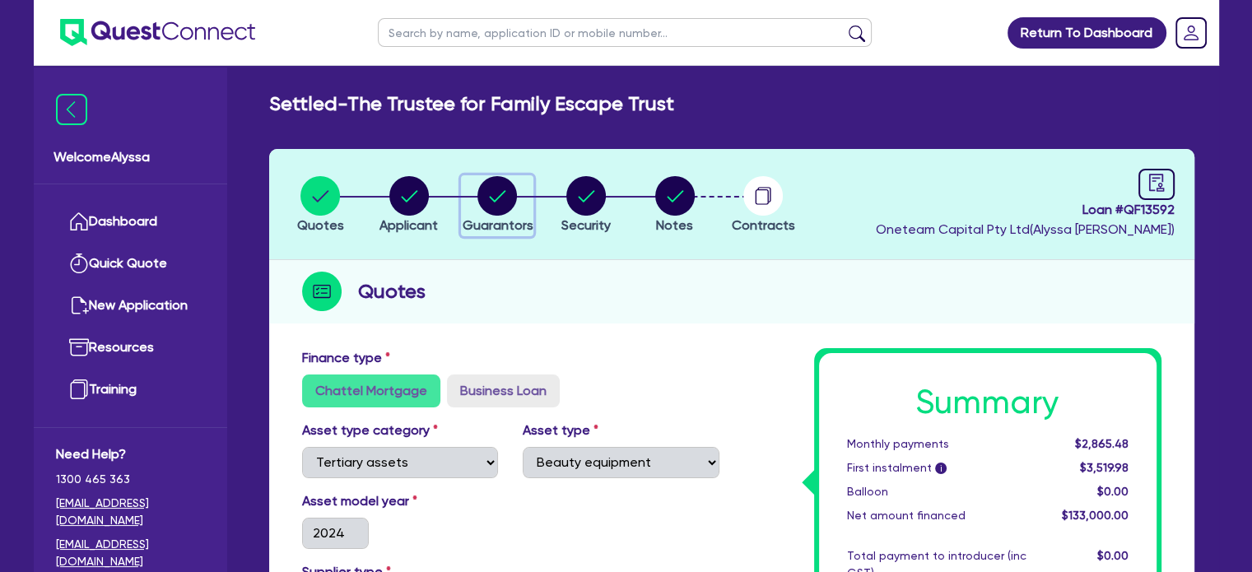
click at [485, 204] on circle "button" at bounding box center [496, 195] width 39 height 39
select select "MRS"
select select "QLD"
select select "MARRIED"
select select "QLD"
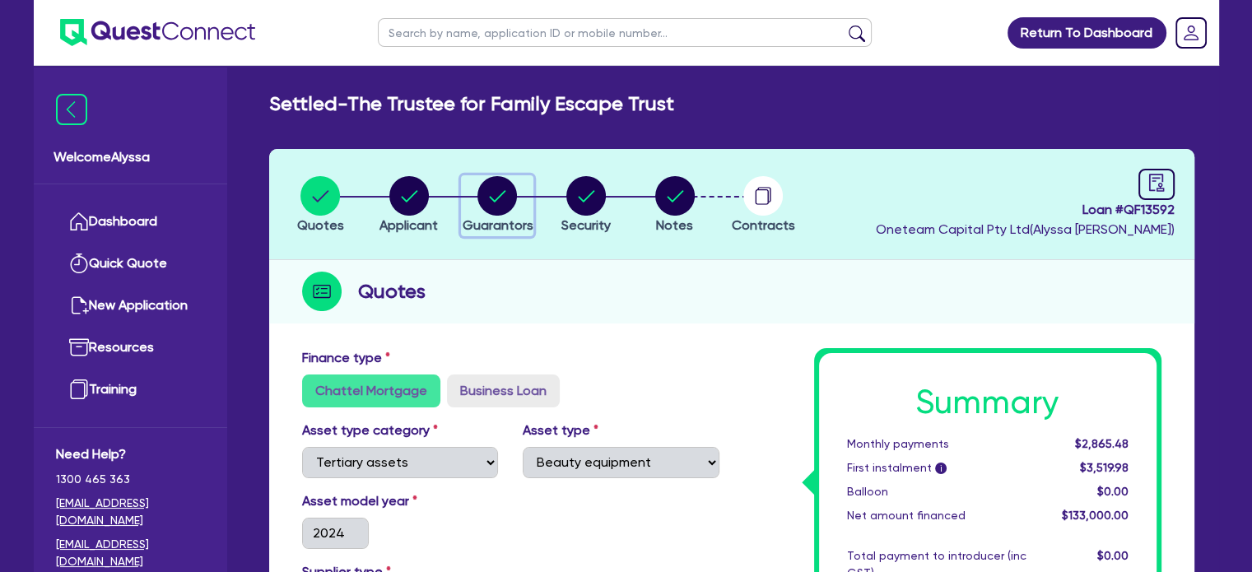
select select "VEHICLE"
select select "CASH"
select select "OTHER"
select select "HOUSEHOLD_PERSONAL"
select select "VEHICLE_LOAN"
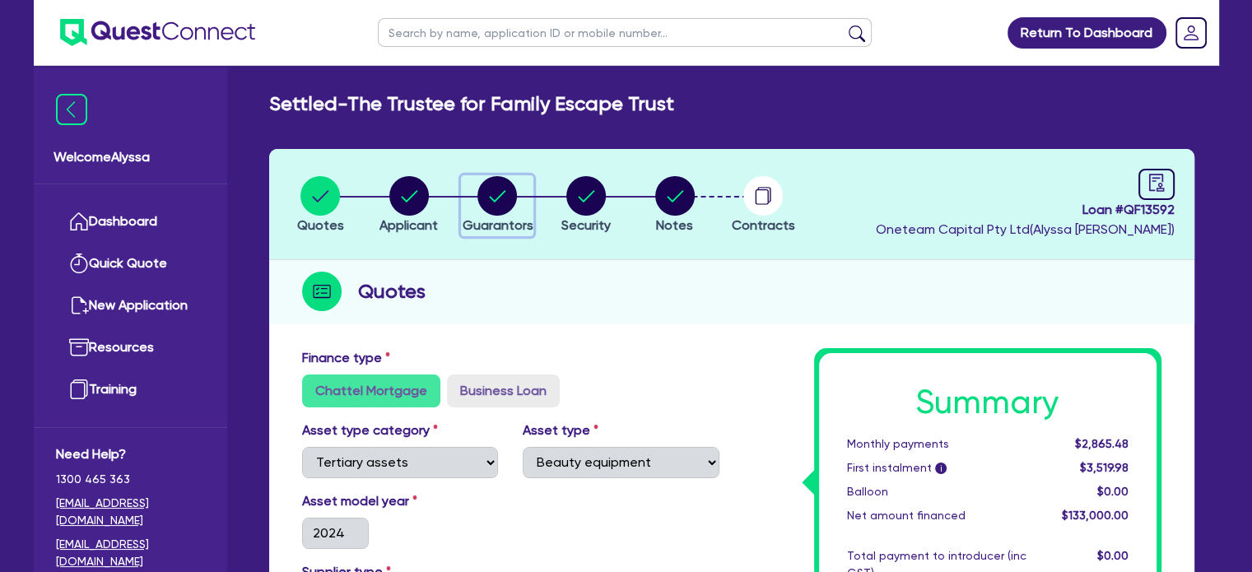
select select "CREDIT_CARD"
select select "MR"
select select "QLD"
select select "MARRIED"
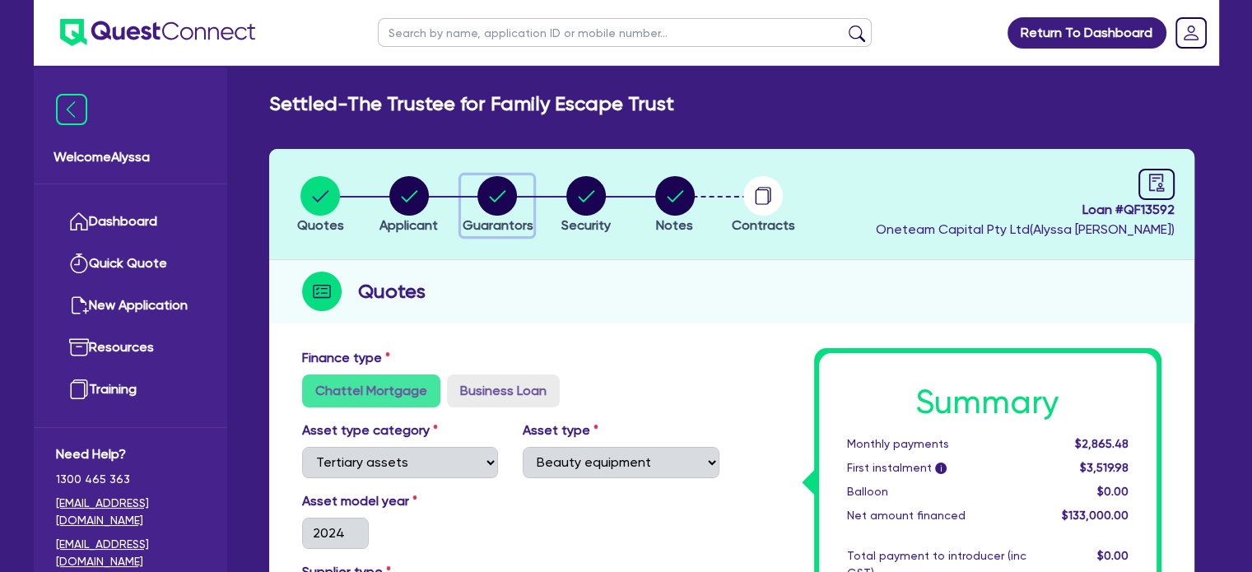
select select "QLD"
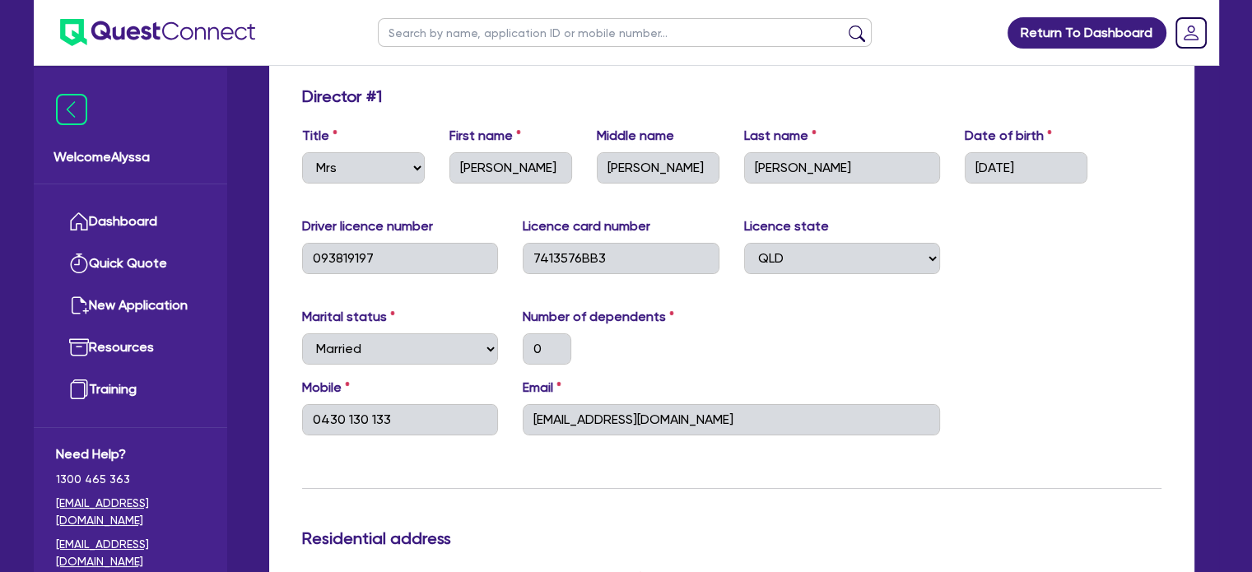
scroll to position [263, 0]
drag, startPoint x: 756, startPoint y: 427, endPoint x: 446, endPoint y: 415, distance: 310.5
click at [446, 415] on div "Mobile [PHONE_NUMBER] Email [EMAIL_ADDRESS][DOMAIN_NAME]" at bounding box center [732, 412] width 884 height 71
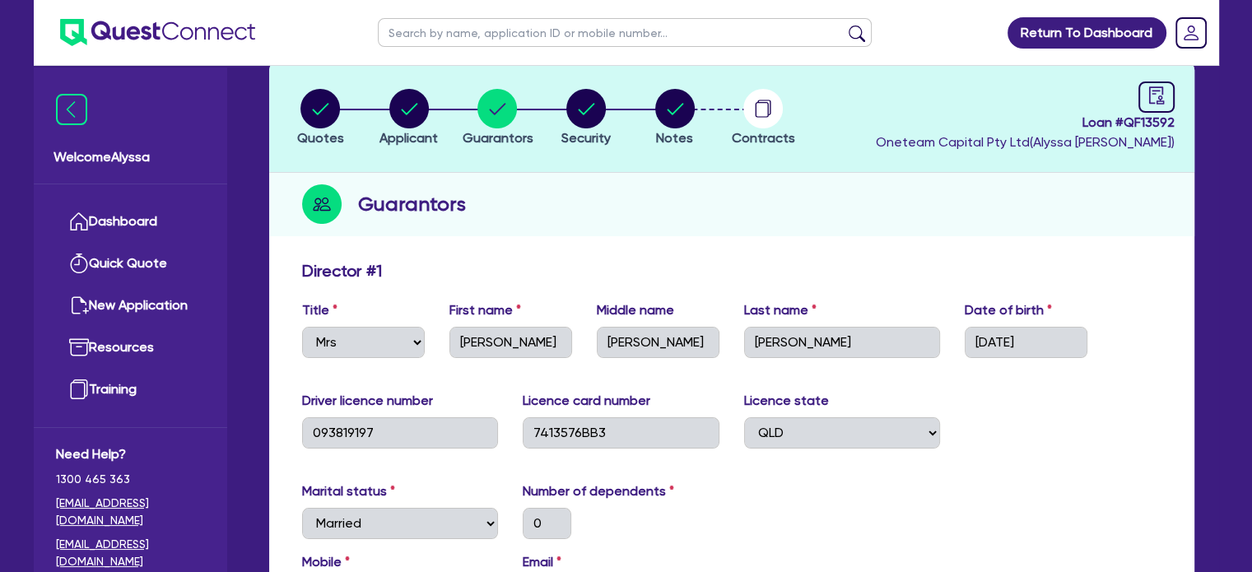
scroll to position [0, 0]
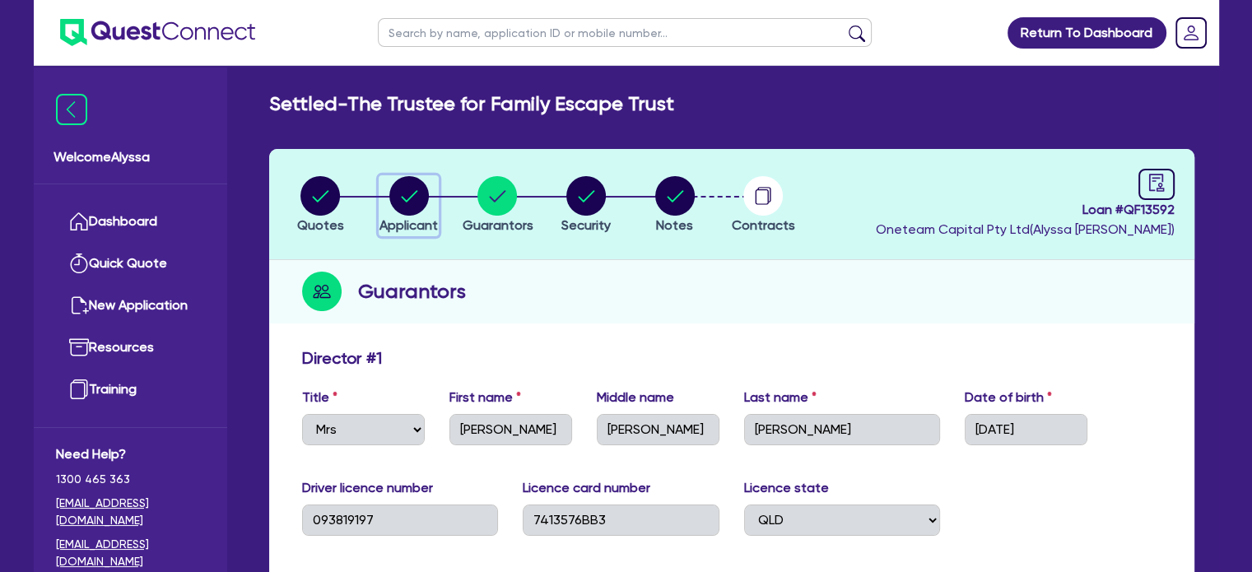
click at [401, 187] on circle "button" at bounding box center [408, 195] width 39 height 39
select select "TRUST"
select select "COMPANY"
select select "HEALTH_BEAUTY"
select select "HAIR_BEAUTY_SALONS"
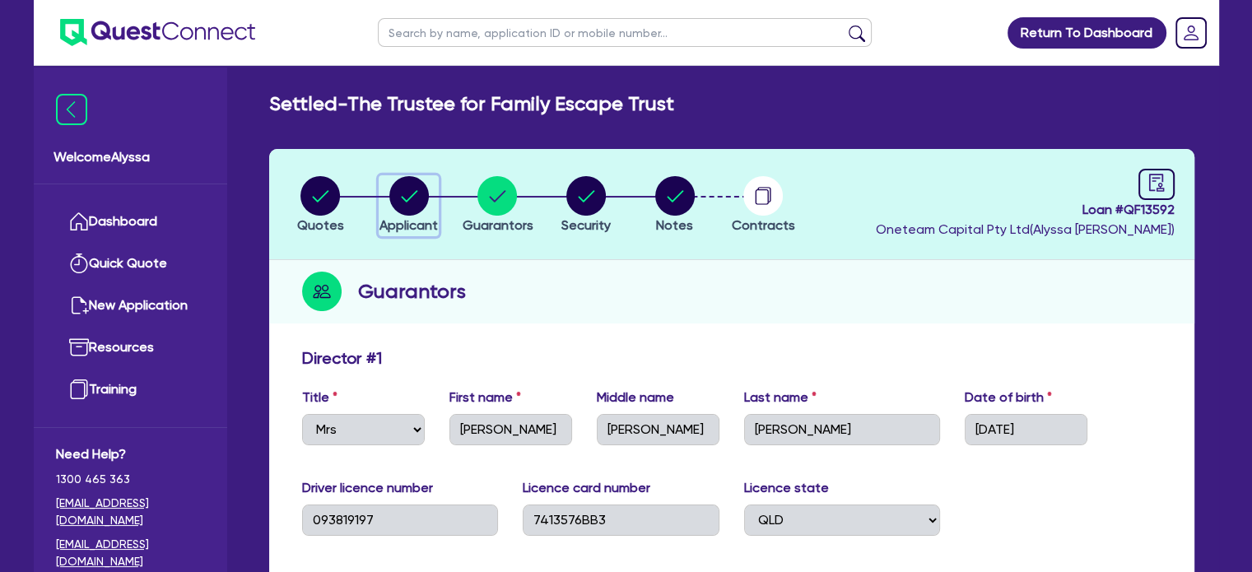
select select "QLD"
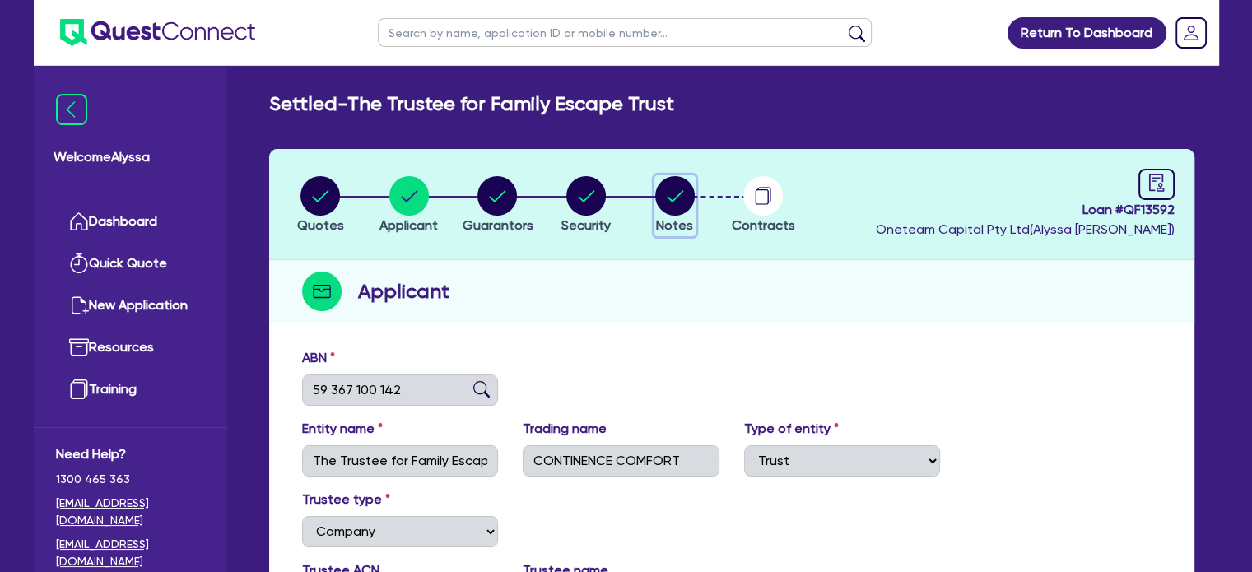
click at [657, 200] on circle "button" at bounding box center [674, 195] width 39 height 39
select select "Other"
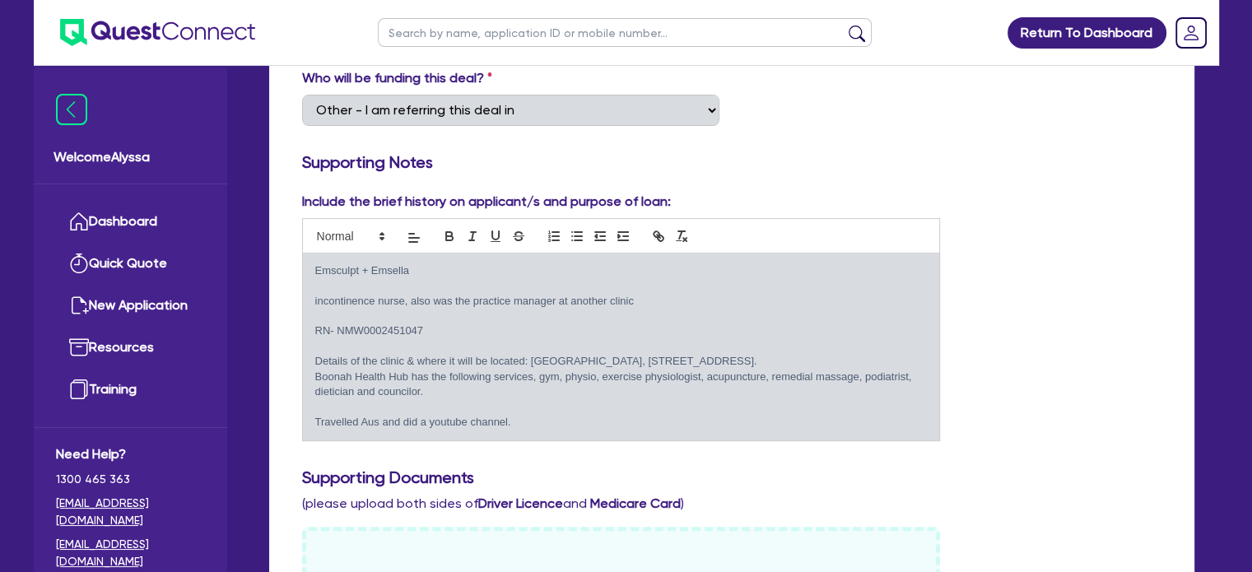
scroll to position [322, 0]
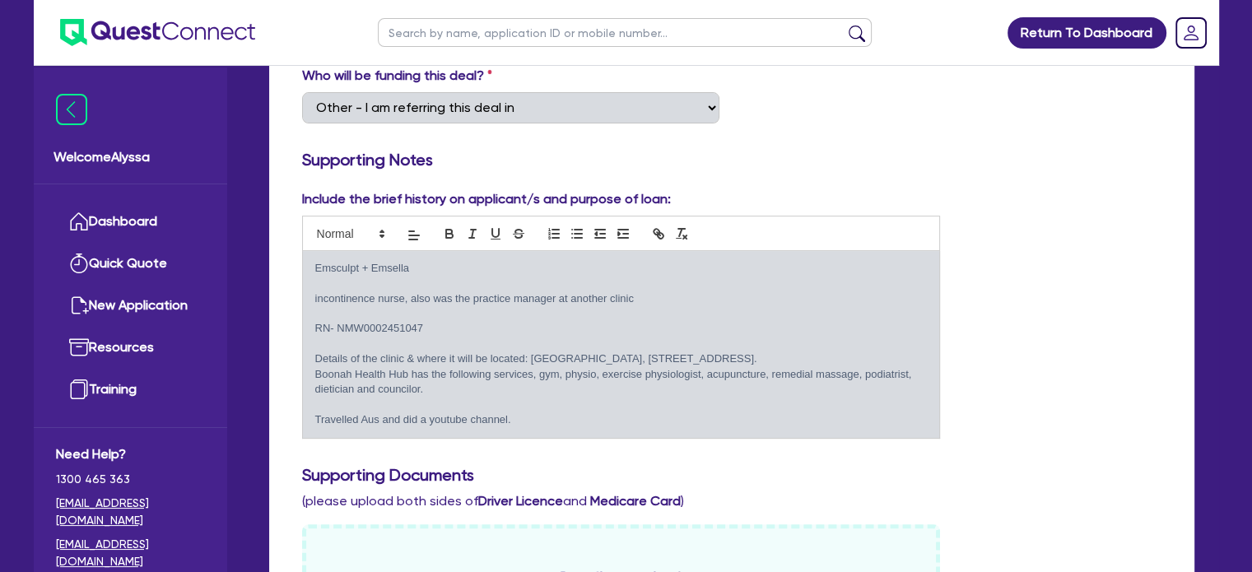
click at [472, 34] on input "text" at bounding box center [625, 32] width 494 height 29
type input "[PERSON_NAME]"
click button "submit" at bounding box center [856, 36] width 26 height 23
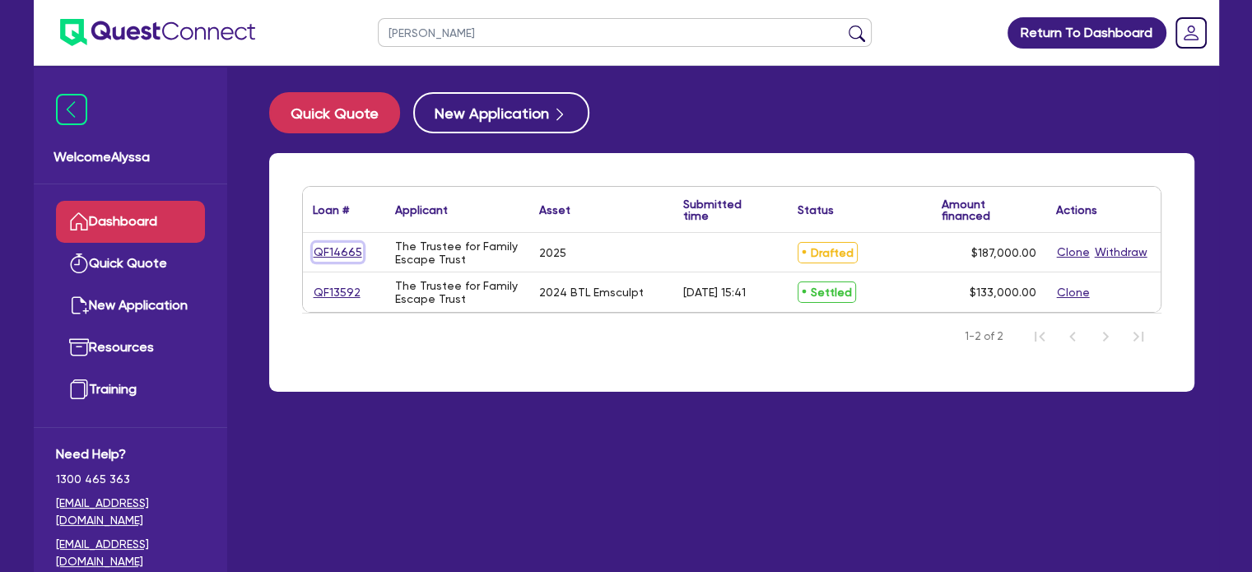
click at [342, 253] on link "QF14665" at bounding box center [338, 252] width 50 height 19
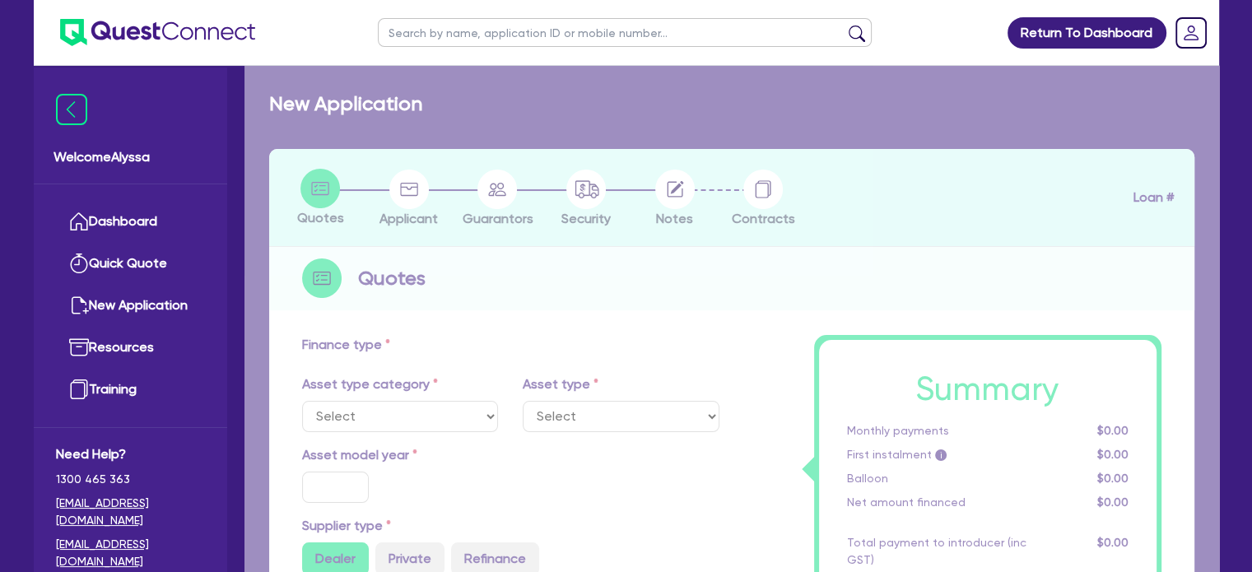
select select "TERTIARY_ASSETS"
type input "2025"
type input "187,000"
type input "17.49"
select select "BEAUTY_EQUIPMENT"
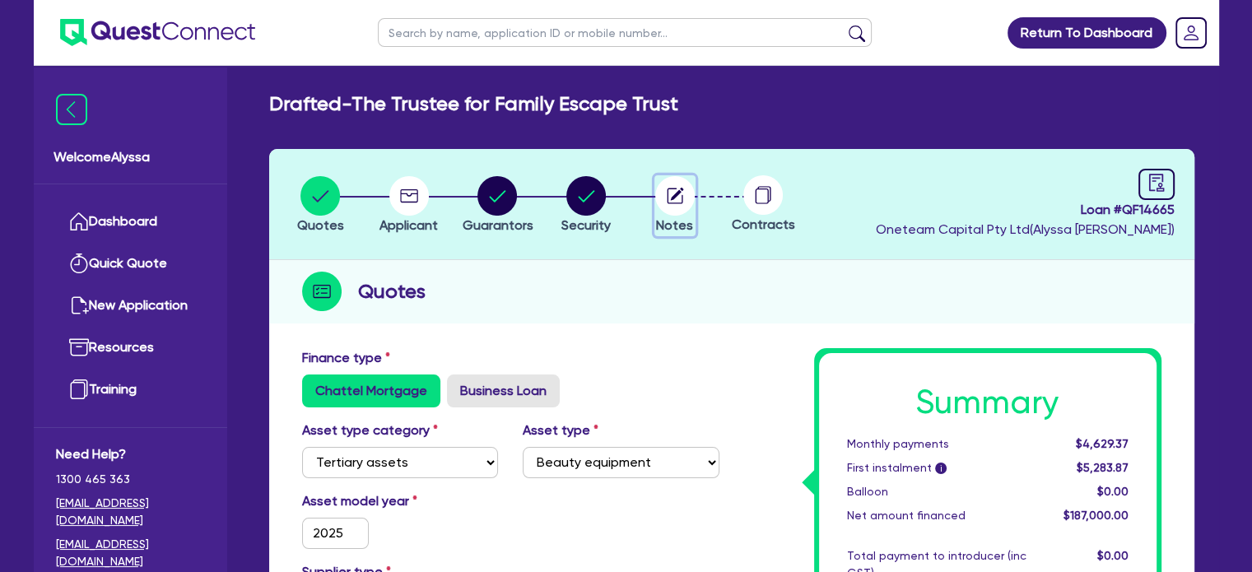
click at [679, 195] on circle "button" at bounding box center [674, 195] width 39 height 39
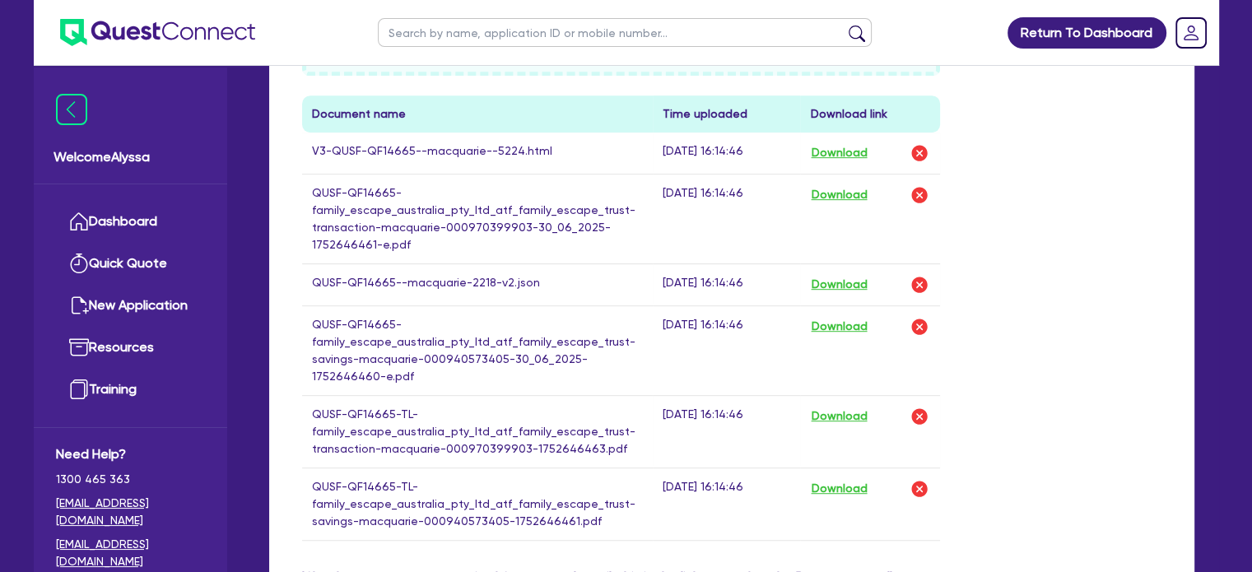
scroll to position [884, 0]
click at [849, 150] on button "Download" at bounding box center [839, 153] width 58 height 21
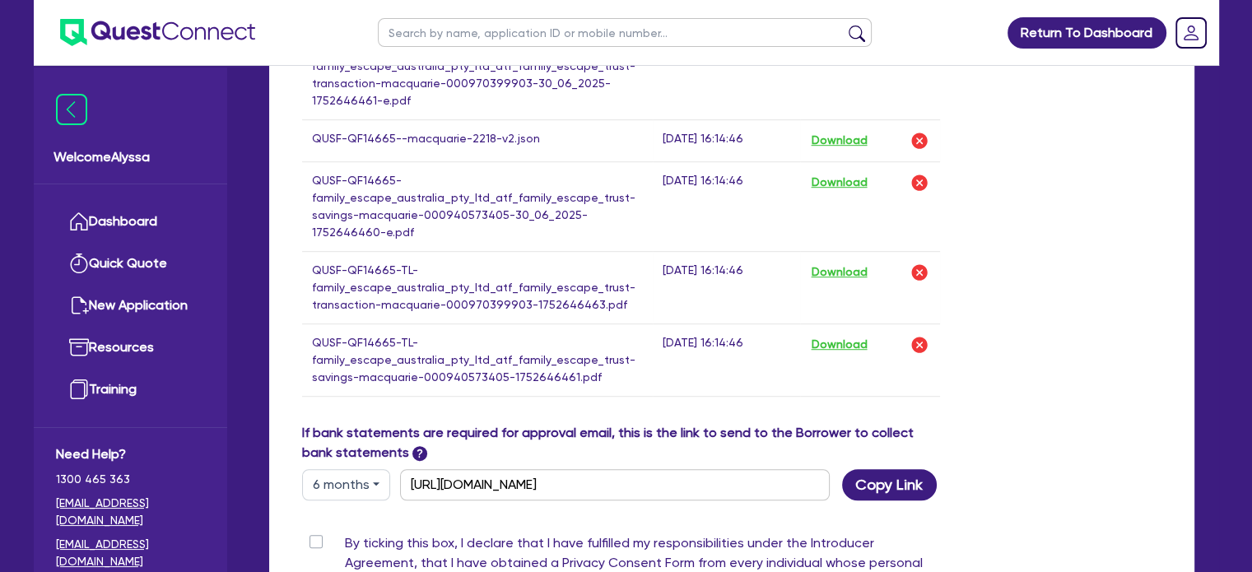
scroll to position [1277, 0]
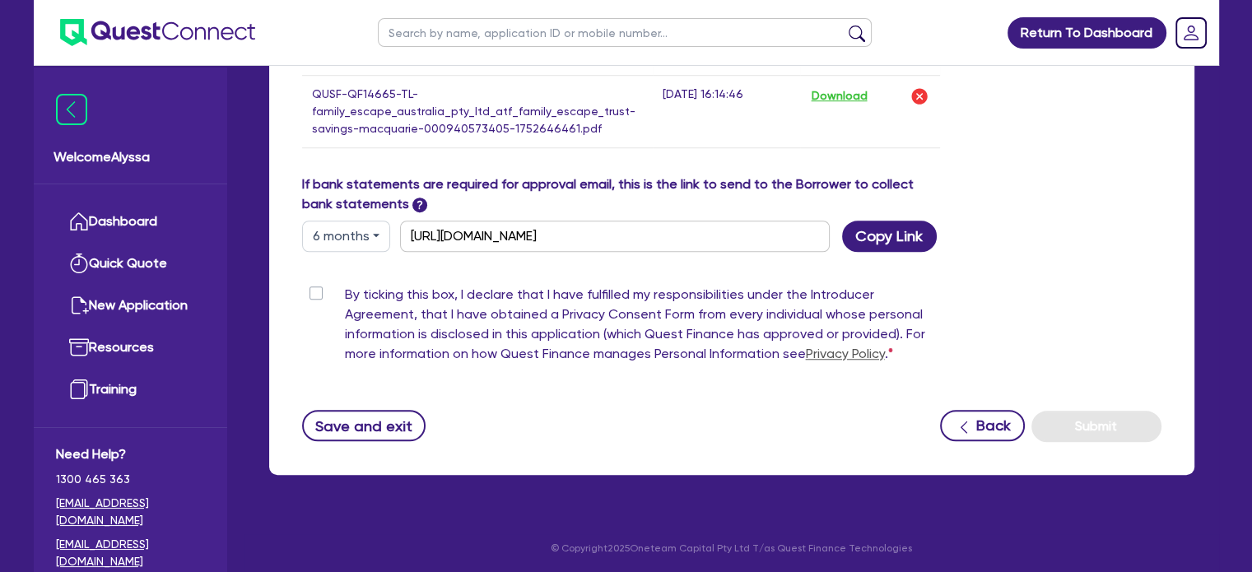
click at [359, 230] on button "6 months" at bounding box center [346, 236] width 88 height 31
click at [362, 323] on link "12 months" at bounding box center [368, 334] width 130 height 30
type input "[URL][DOMAIN_NAME]"
click at [907, 227] on button "Copy Link" at bounding box center [889, 236] width 95 height 31
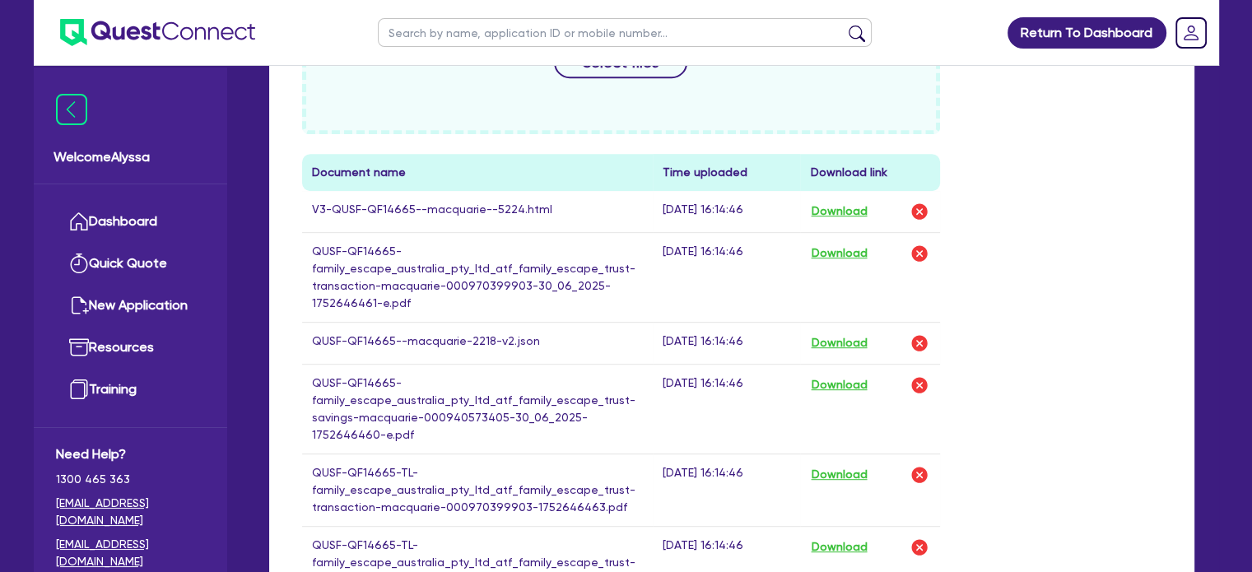
scroll to position [0, 0]
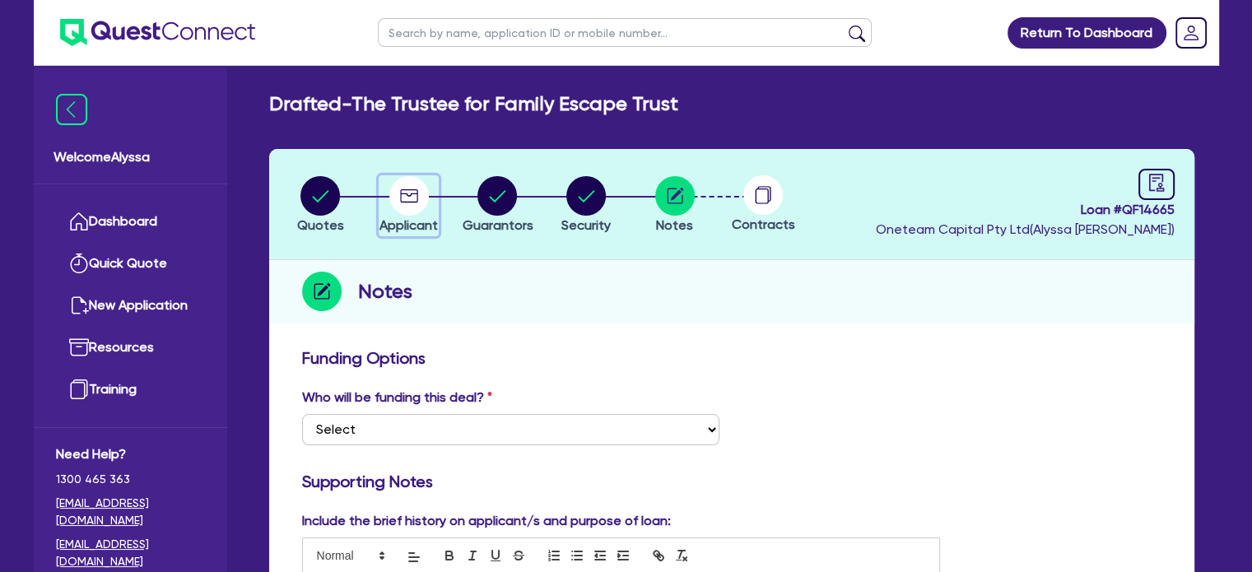
click at [417, 207] on circle "button" at bounding box center [408, 195] width 39 height 39
select select "TRUST"
select select "HEALTH_BEAUTY"
select select "HAIR_BEAUTY_SALONS"
select select "QLD"
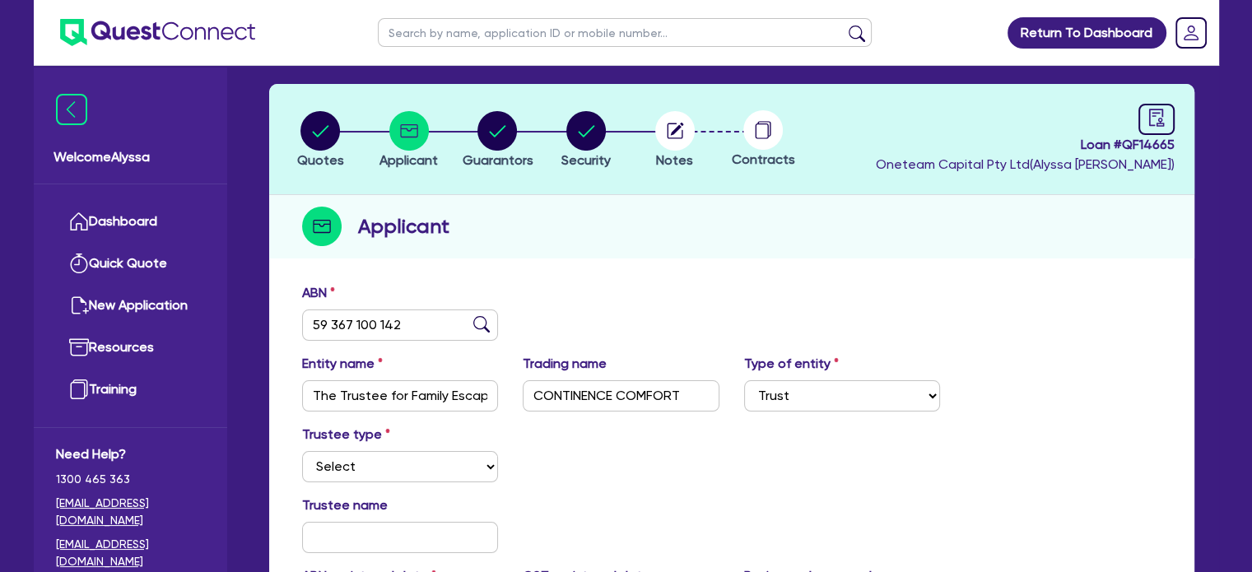
scroll to position [35, 0]
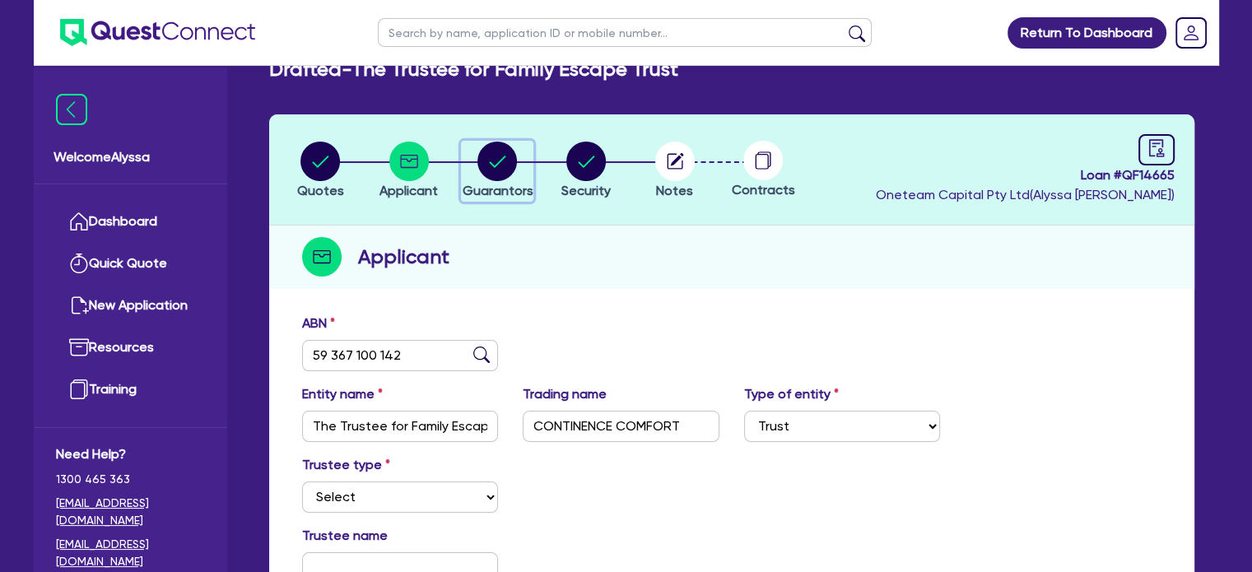
click at [500, 172] on circle "button" at bounding box center [496, 161] width 39 height 39
select select "MRS"
select select "QLD"
select select "MARRIED"
select select "QLD"
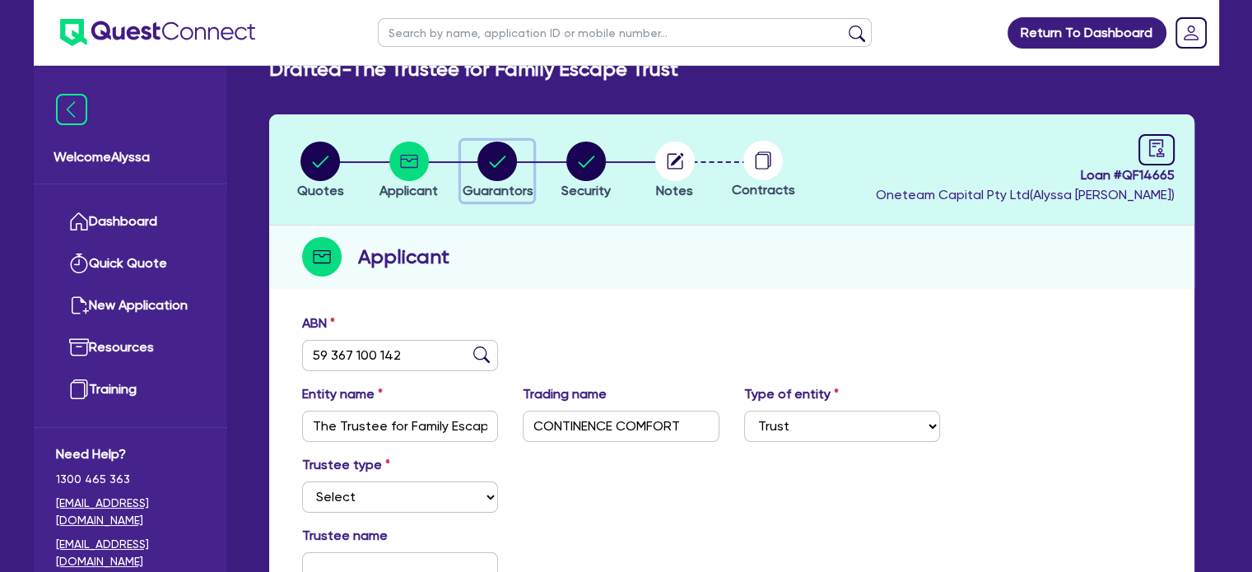
select select "VEHICLE"
select select "CASH"
select select "OTHER"
select select "HOUSEHOLD_PERSONAL"
select select "VEHICLE_LOAN"
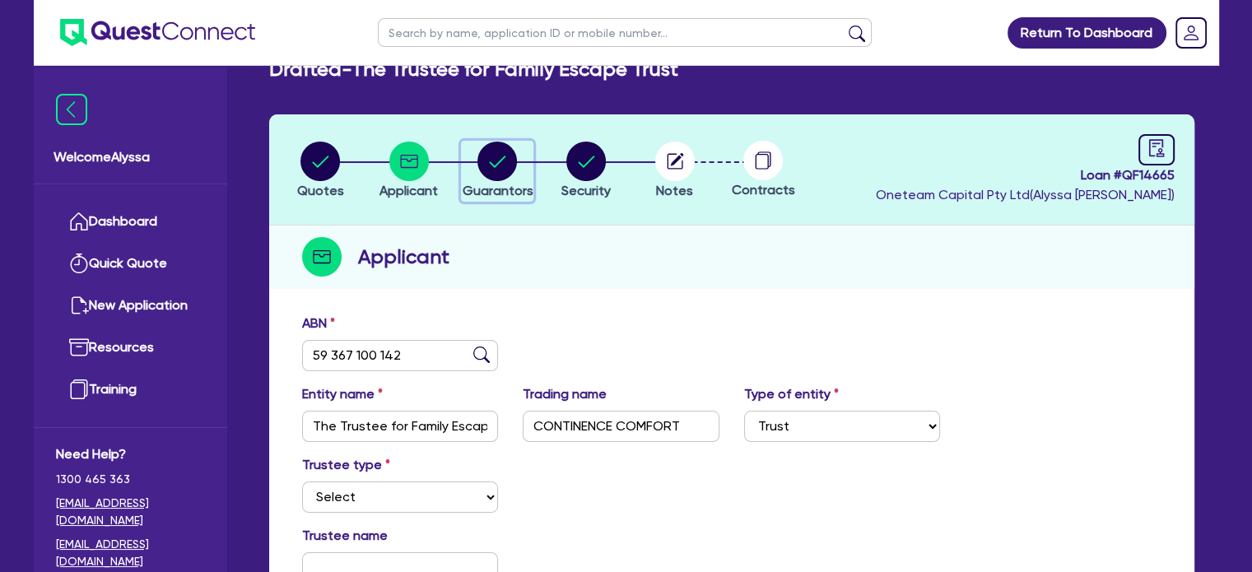
select select "CREDIT_CARD"
select select "MR"
select select "QLD"
select select "MARRIED"
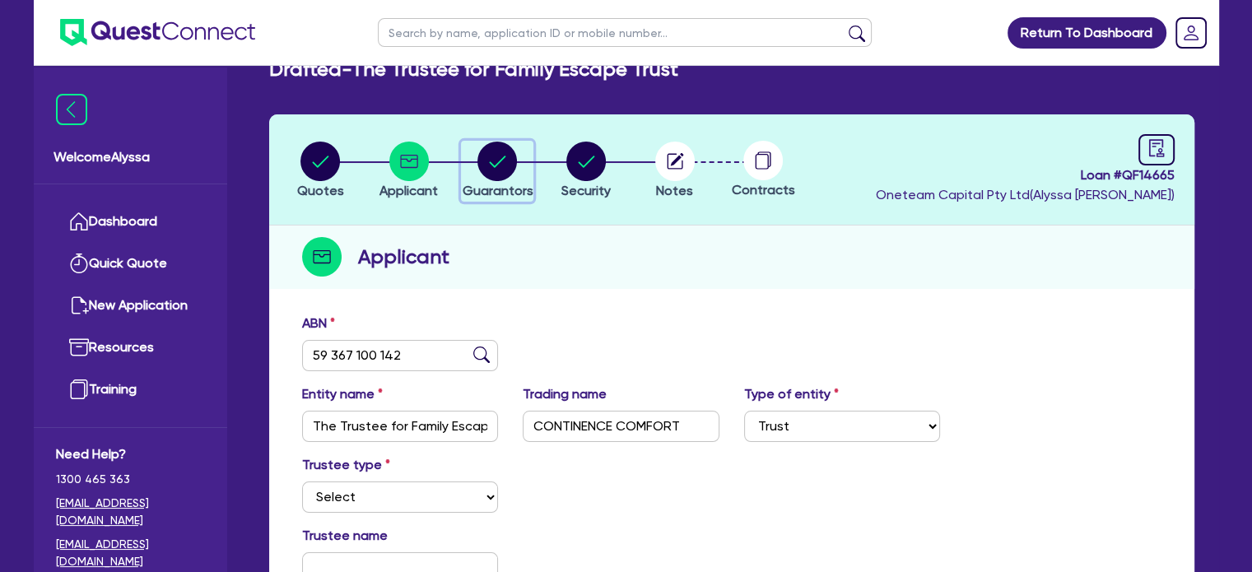
select select "QLD"
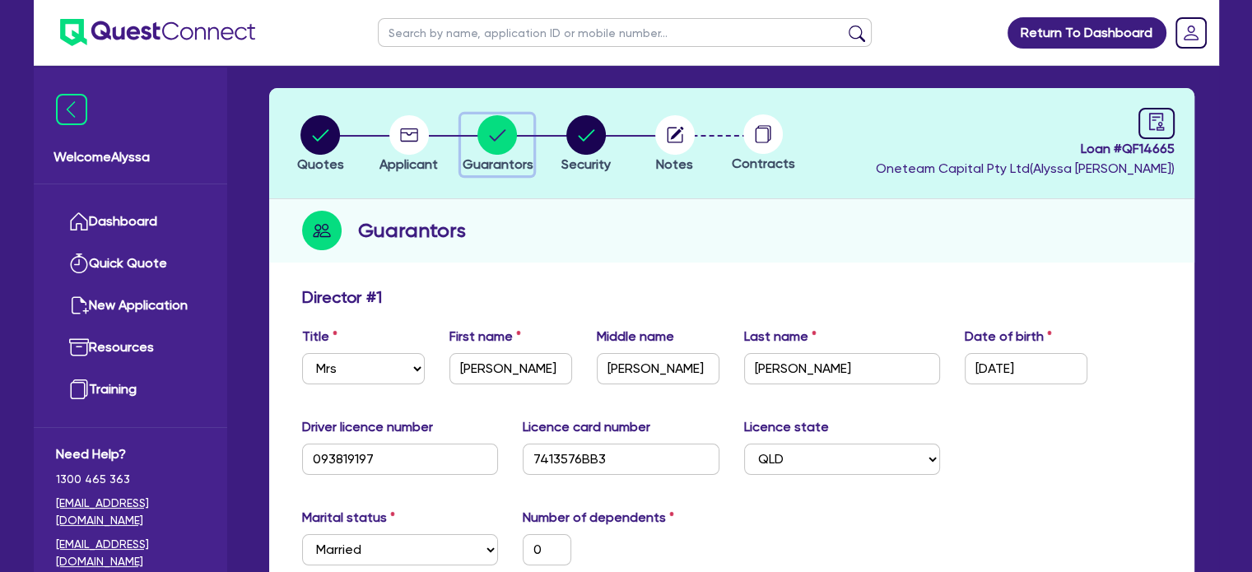
scroll to position [59, 0]
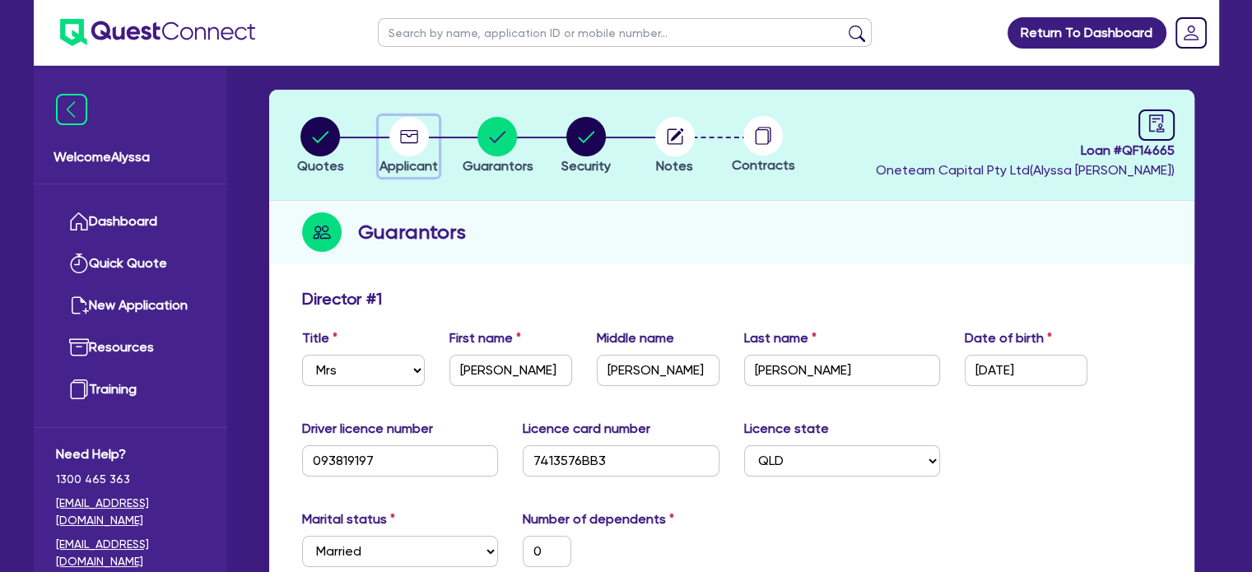
click at [382, 139] on div "button" at bounding box center [408, 136] width 58 height 39
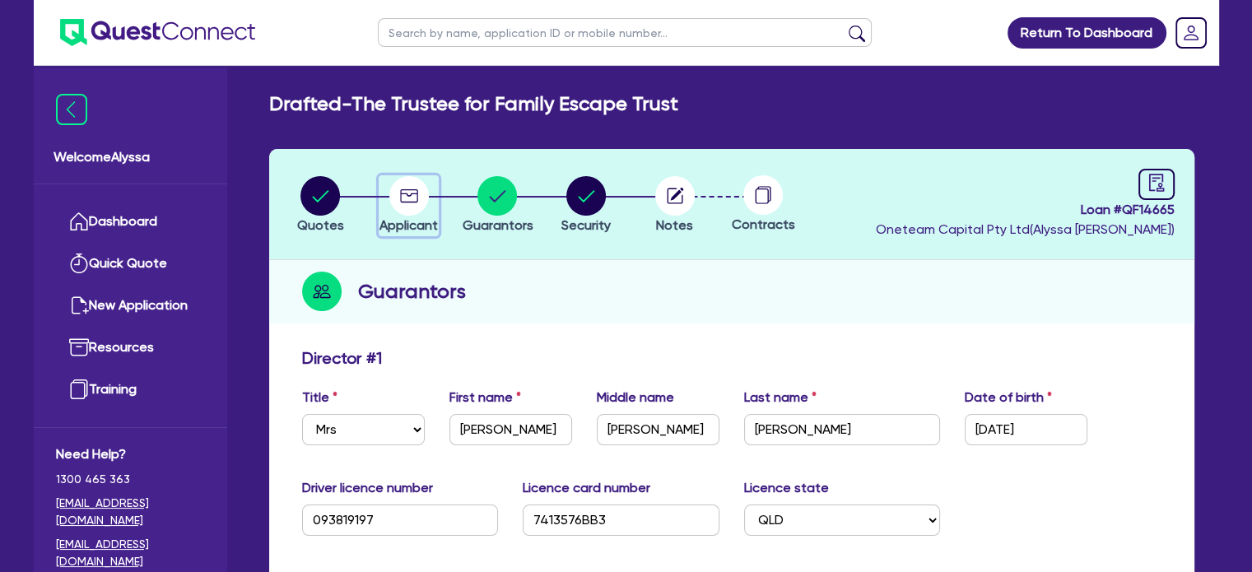
select select "TRUST"
select select "HEALTH_BEAUTY"
select select "HAIR_BEAUTY_SALONS"
select select "QLD"
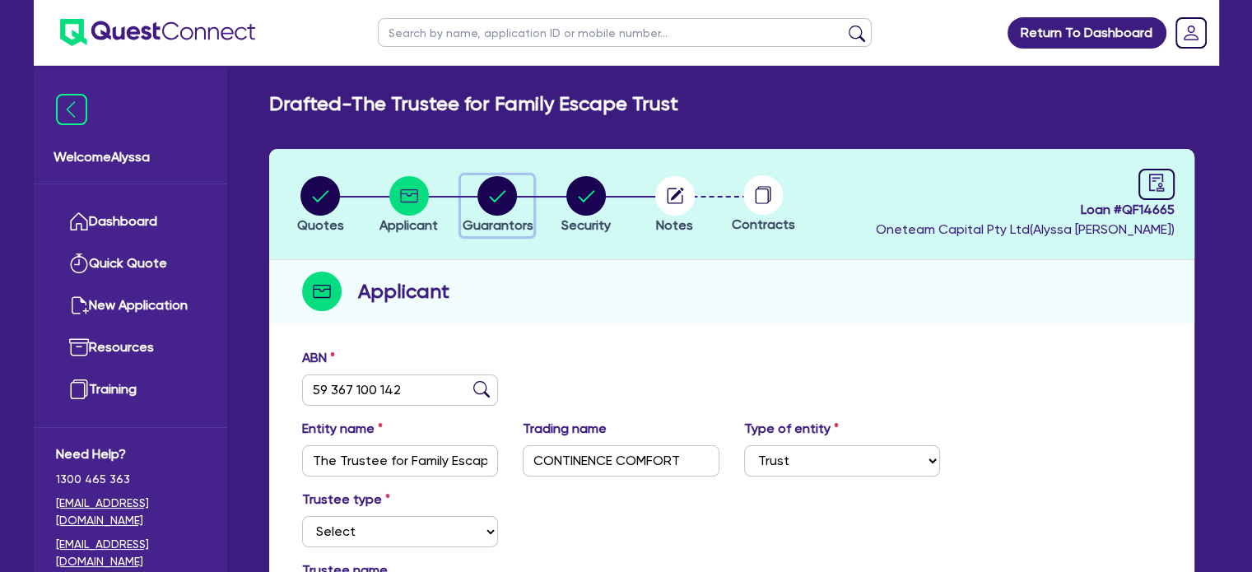
click at [514, 177] on icon "button" at bounding box center [496, 195] width 39 height 39
select select "MRS"
select select "QLD"
select select "MARRIED"
select select "QLD"
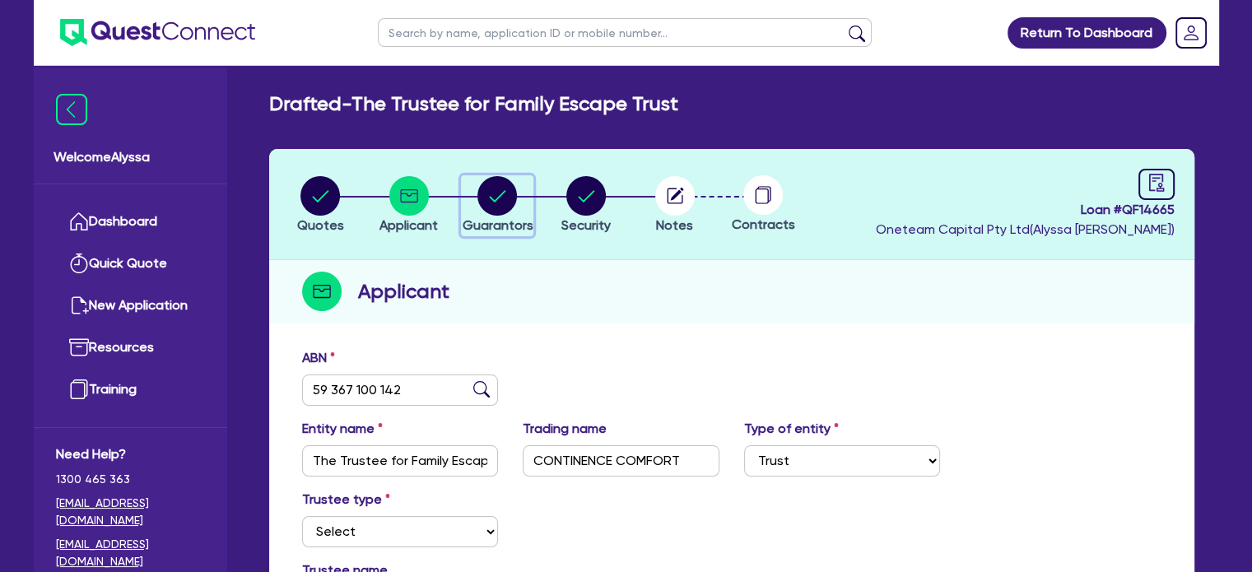
select select "VEHICLE"
select select "CASH"
select select "OTHER"
select select "HOUSEHOLD_PERSONAL"
select select "VEHICLE_LOAN"
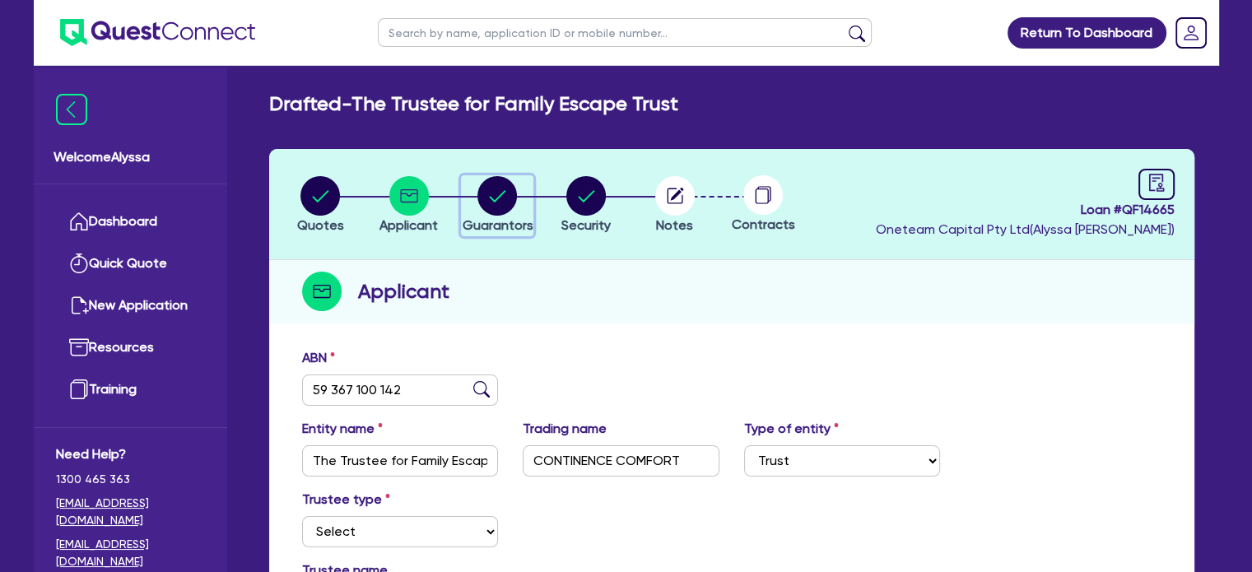
select select "CREDIT_CARD"
select select "MR"
select select "QLD"
select select "MARRIED"
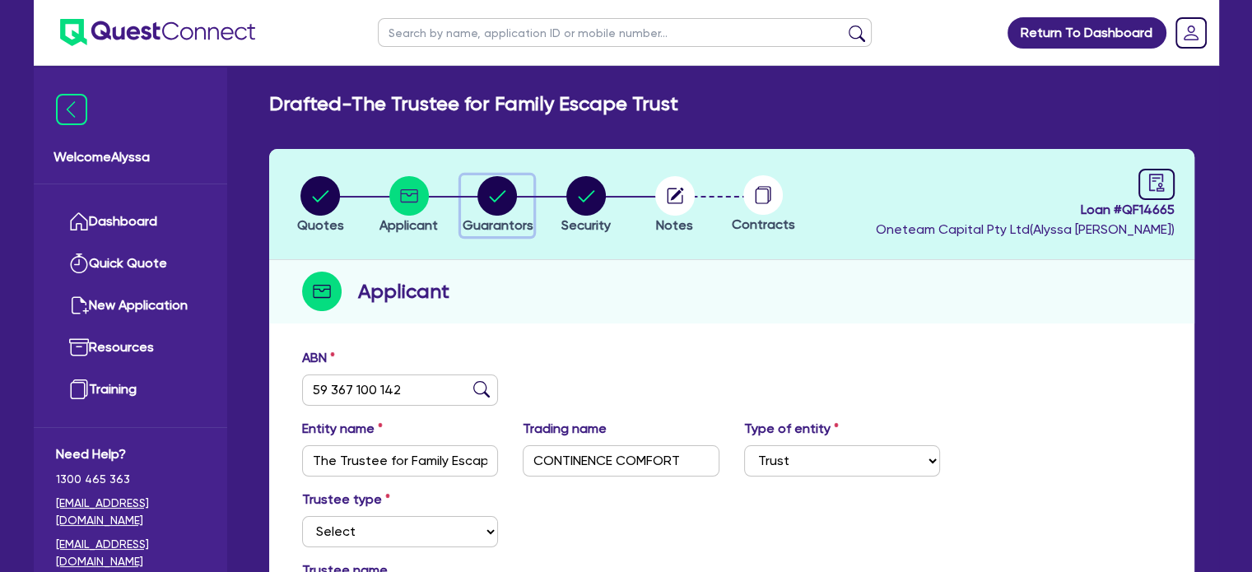
select select "QLD"
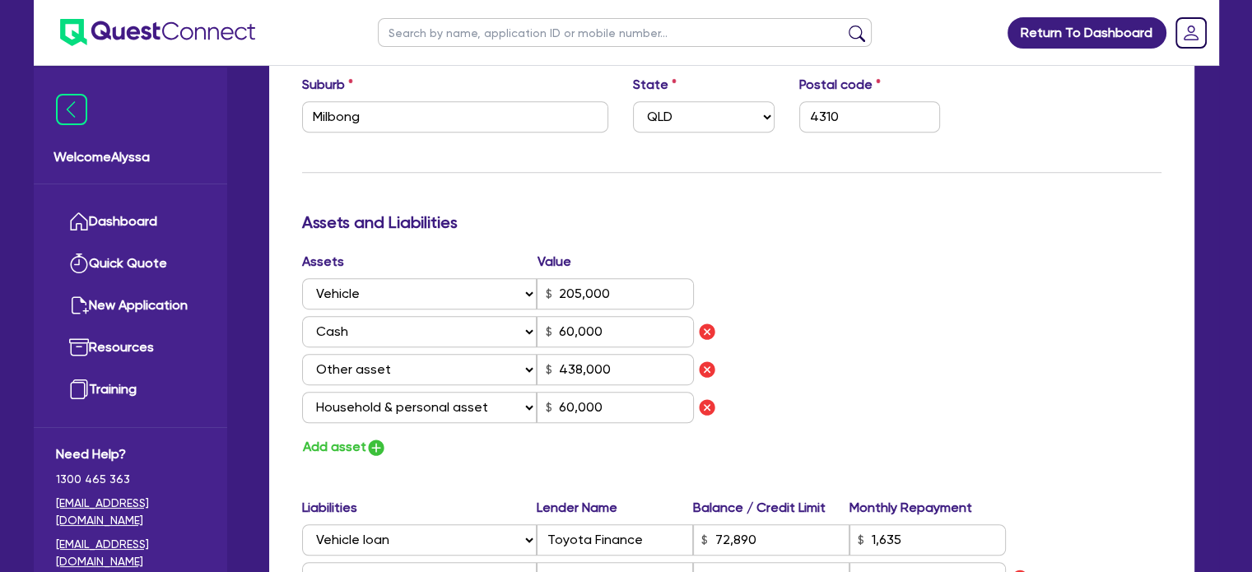
scroll to position [857, 0]
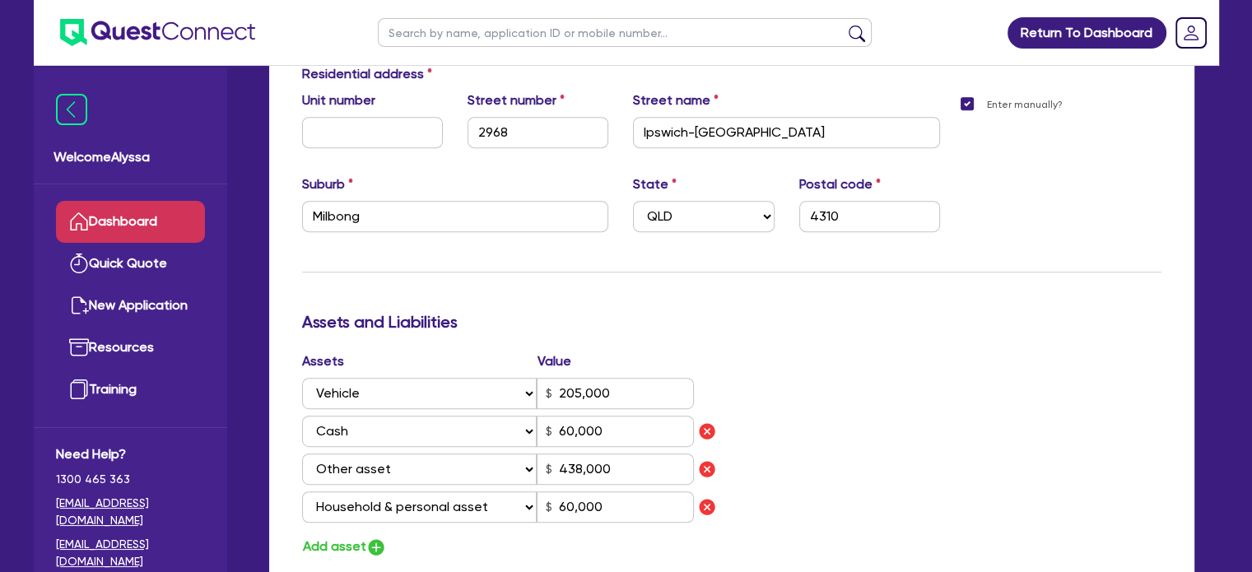
click at [179, 225] on link "Dashboard" at bounding box center [130, 222] width 149 height 42
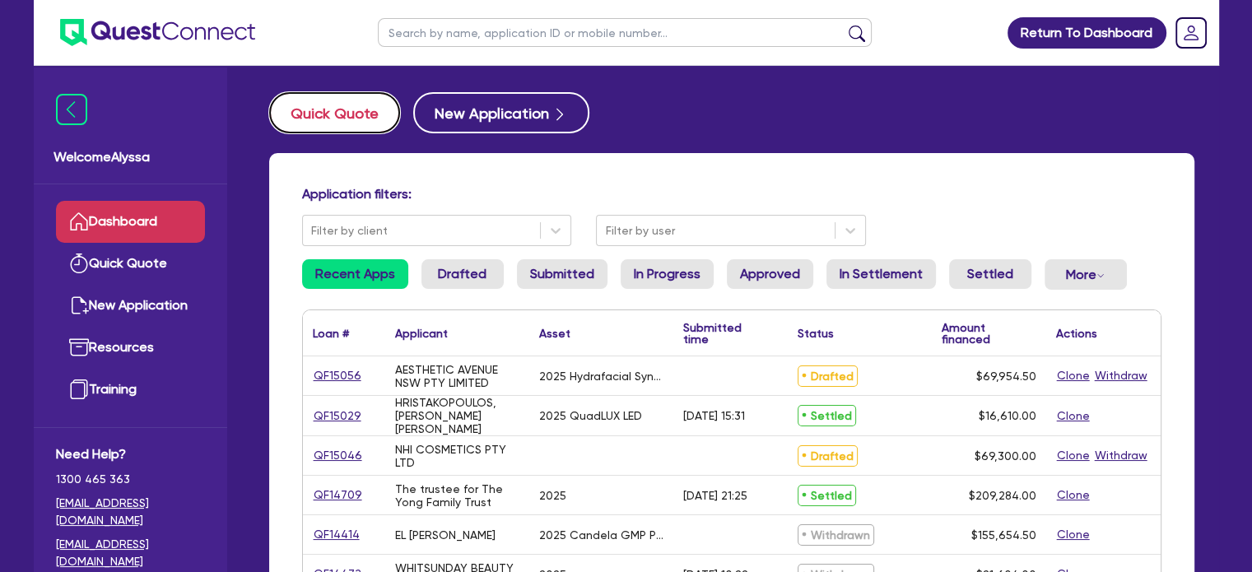
click at [342, 105] on button "Quick Quote" at bounding box center [334, 112] width 131 height 41
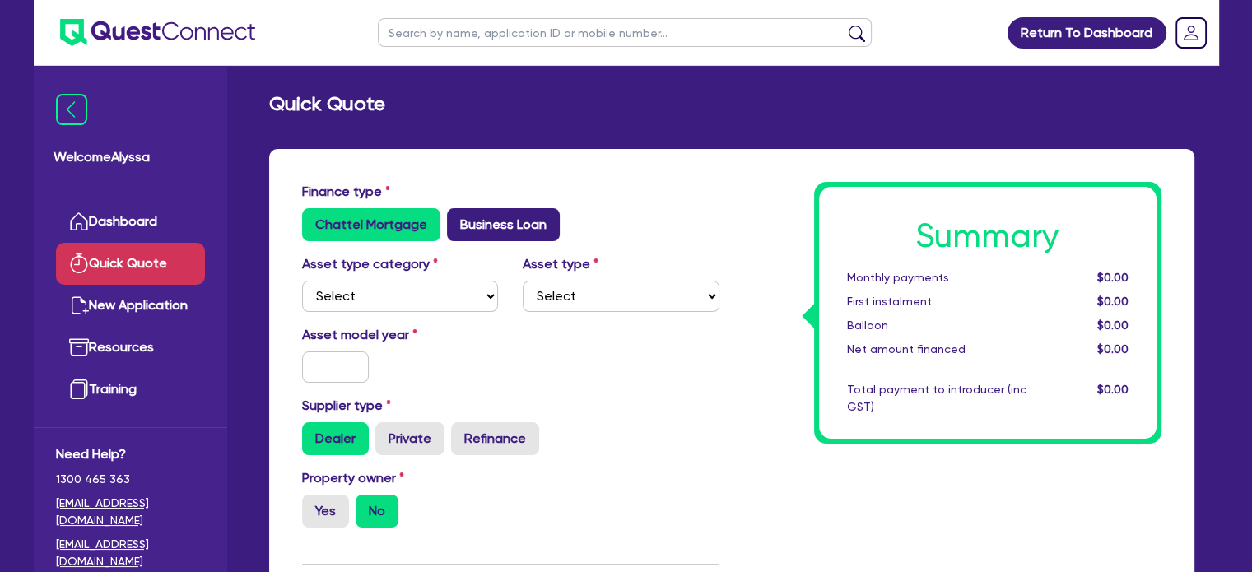
click at [532, 235] on label "Business Loan" at bounding box center [503, 224] width 113 height 33
click at [458, 219] on input "Business Loan" at bounding box center [452, 213] width 11 height 11
radio input "true"
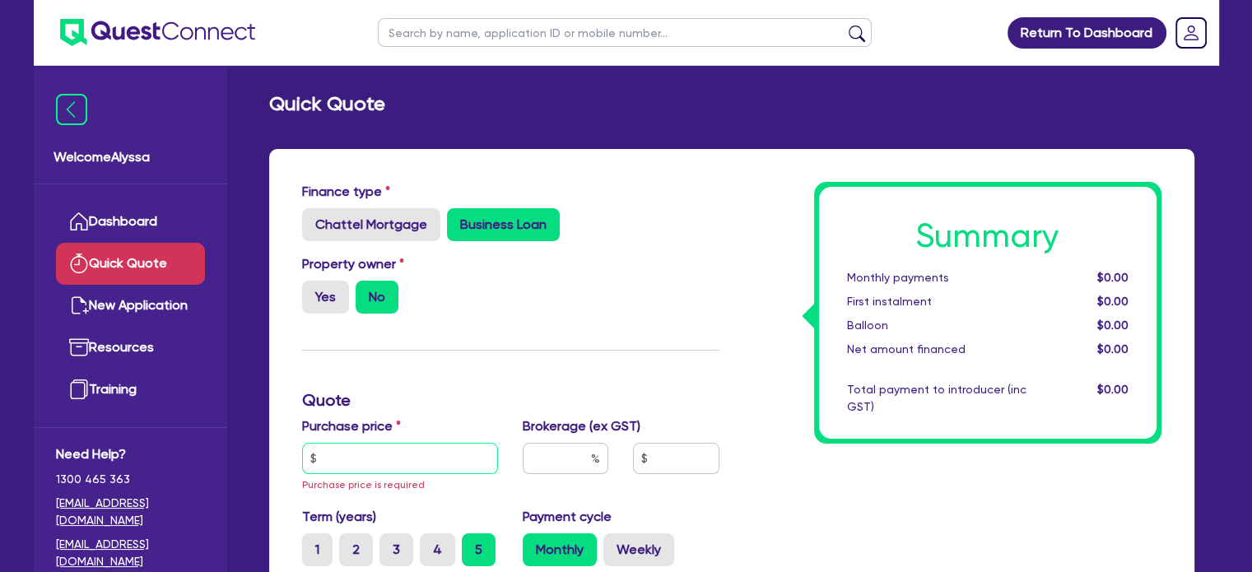
click at [355, 456] on input "text" at bounding box center [400, 458] width 197 height 31
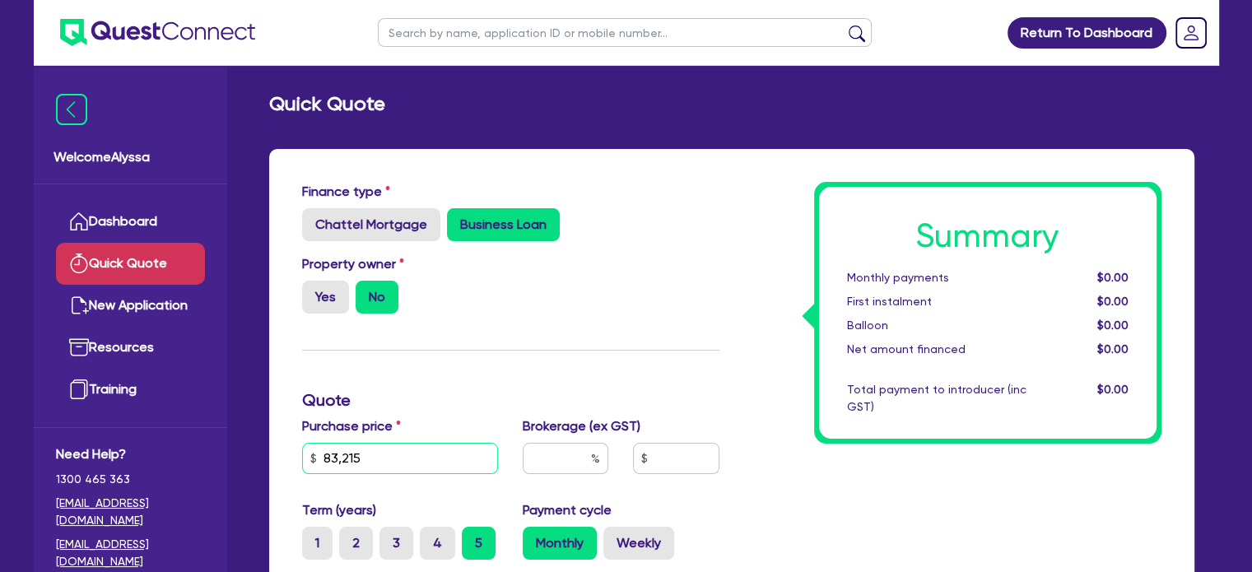
type input "83,215"
click at [579, 460] on input "text" at bounding box center [566, 458] width 86 height 31
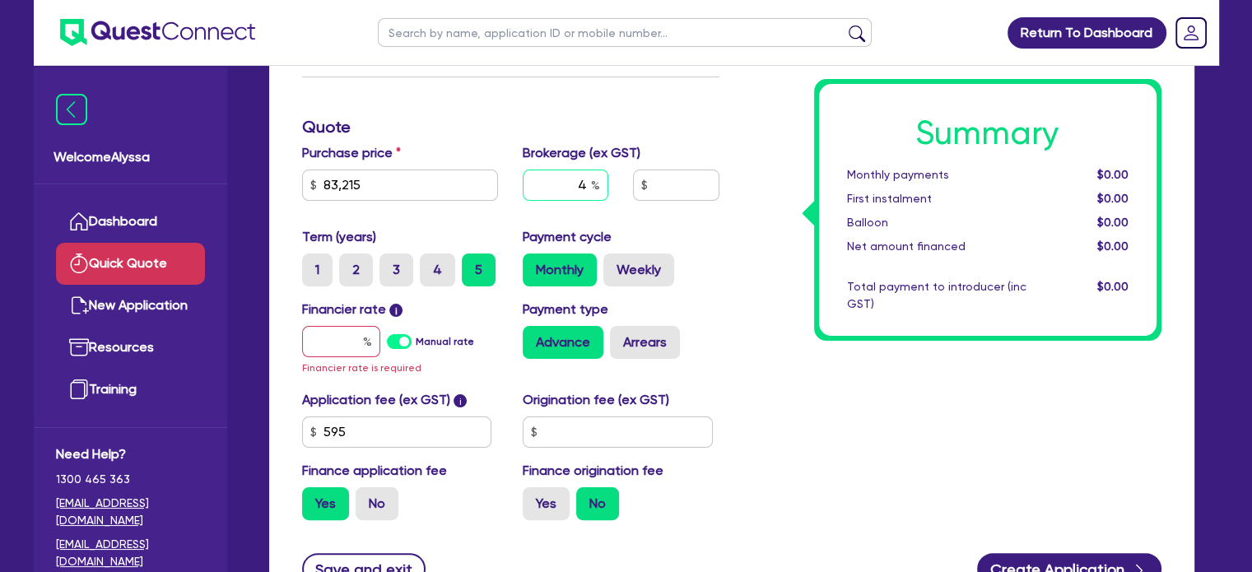
type input "4"
click at [326, 346] on input "text" at bounding box center [341, 341] width 78 height 31
type input "1"
type input "3,354.78"
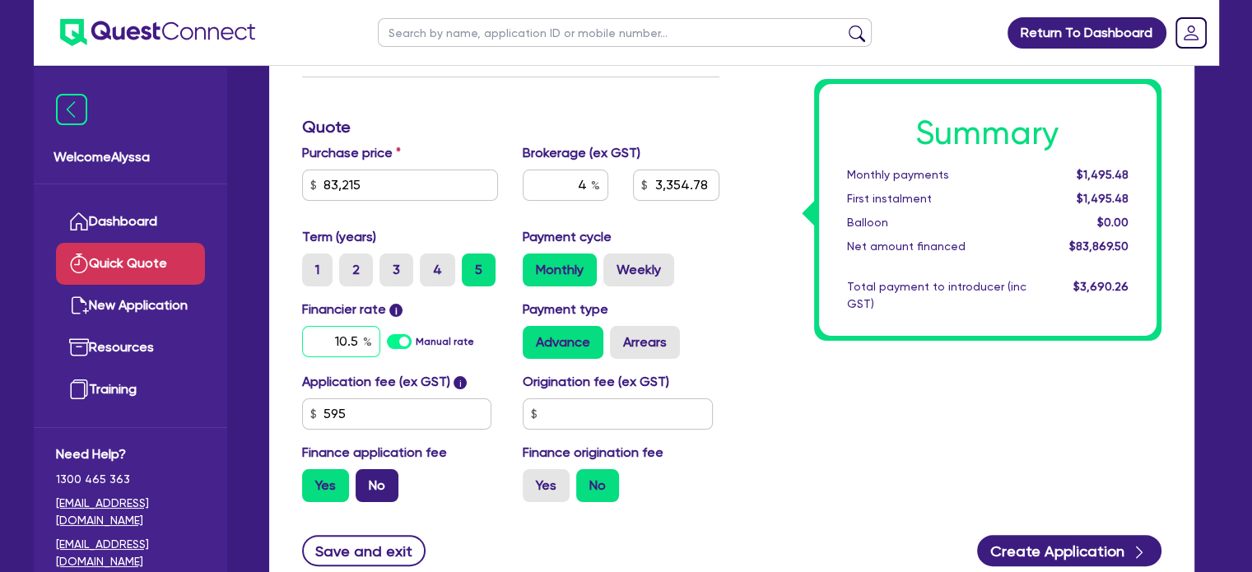
type input "10.5"
type input "3,354.78"
click at [381, 472] on label "No" at bounding box center [376, 485] width 43 height 33
click at [366, 472] on input "No" at bounding box center [360, 474] width 11 height 11
radio input "true"
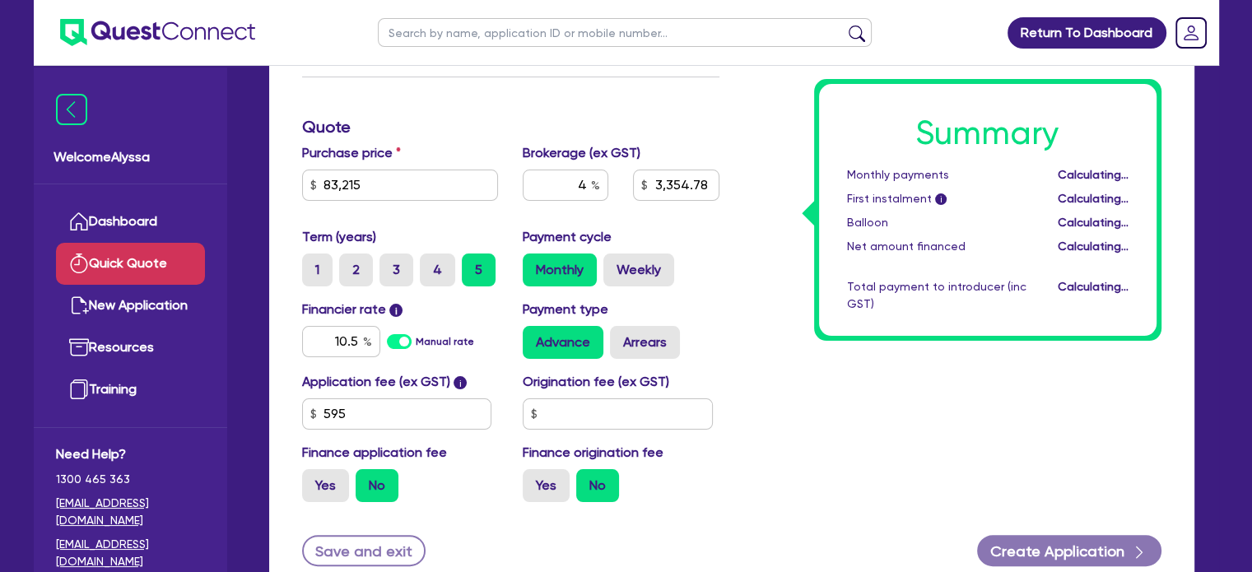
type input "3,328.6"
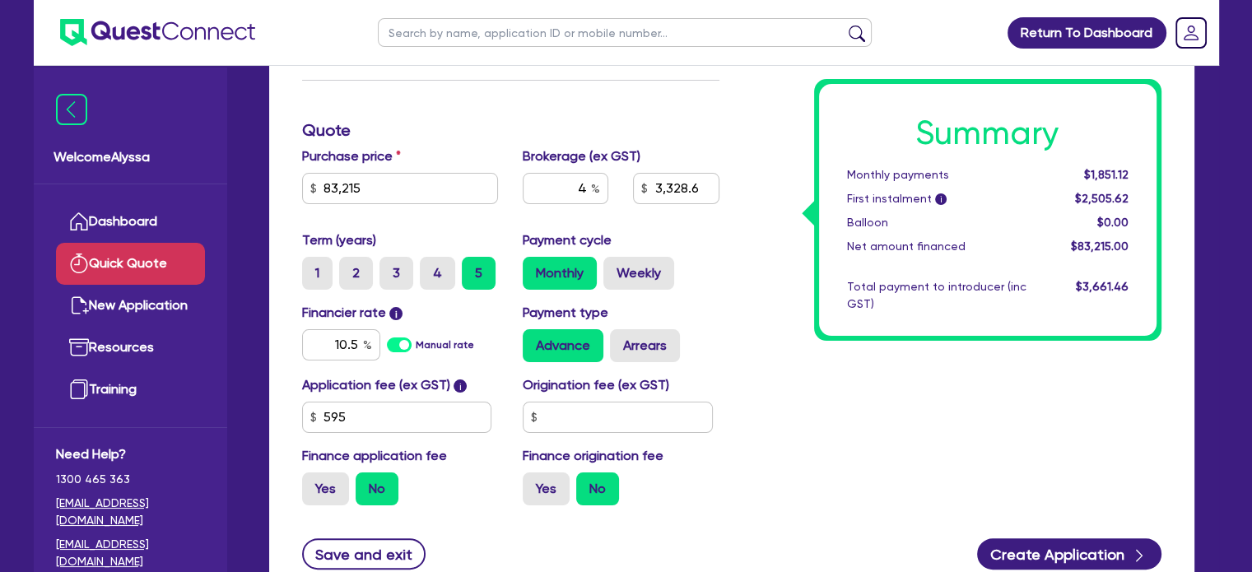
scroll to position [233, 0]
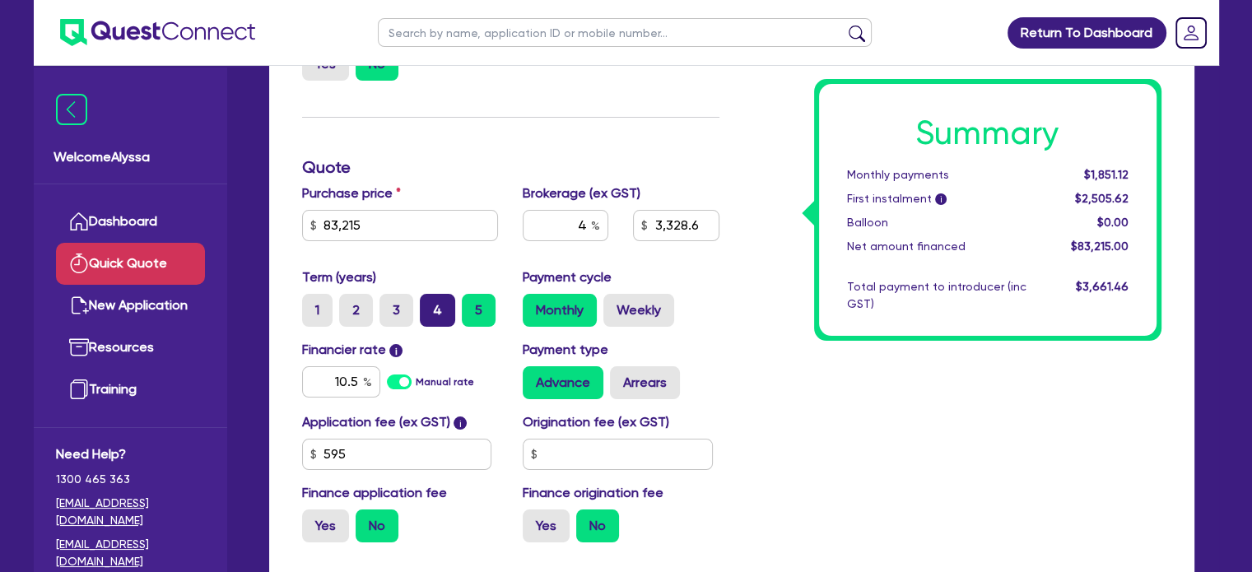
click at [440, 311] on label "4" at bounding box center [437, 310] width 35 height 33
click at [430, 304] on input "4" at bounding box center [425, 299] width 11 height 11
radio input "true"
type input "3,328.6"
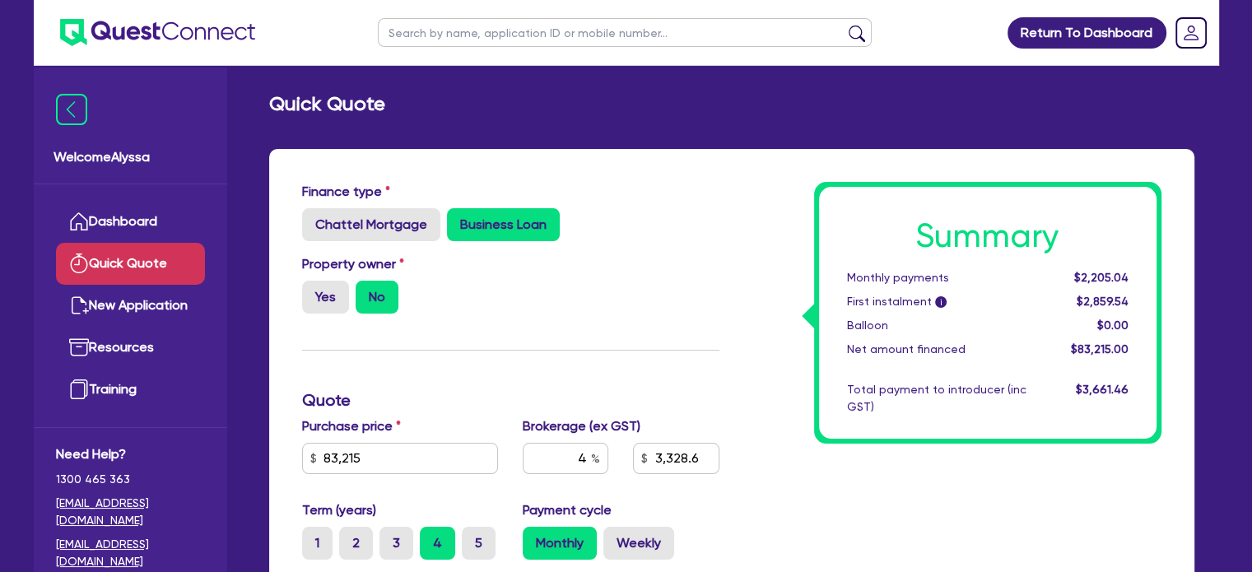
scroll to position [82, 0]
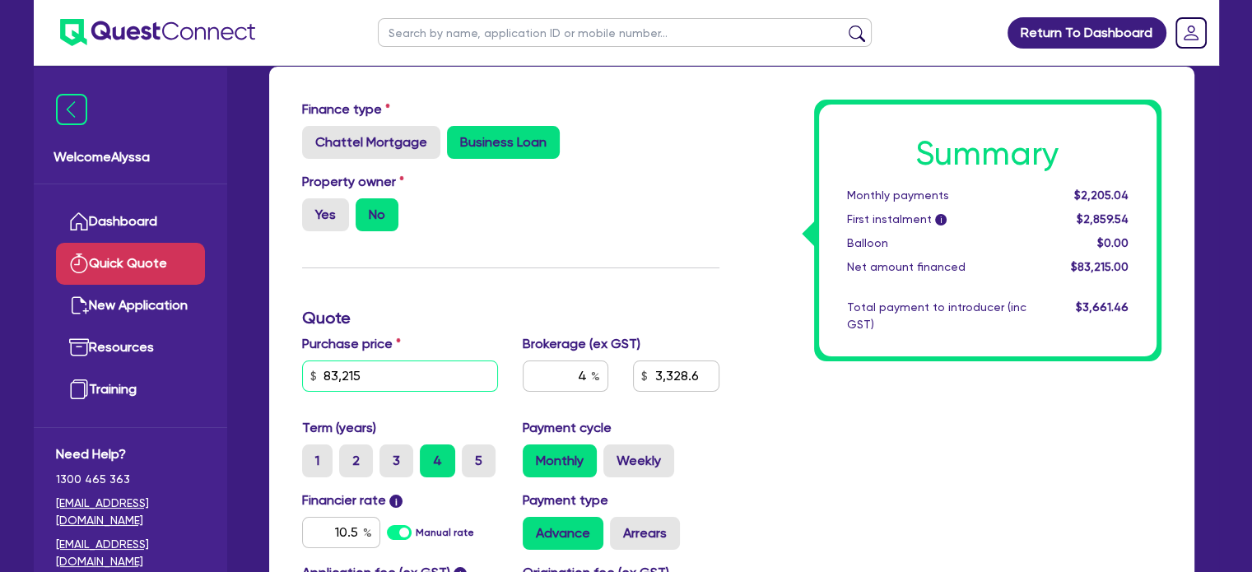
click at [453, 365] on input "83,215" at bounding box center [400, 375] width 197 height 31
type input "104,500"
click at [785, 425] on div "Summary Monthly payments $2,205.04 First instalment i $2,859.54 Balloon $0.00 N…" at bounding box center [953, 403] width 442 height 606
type input "4,180"
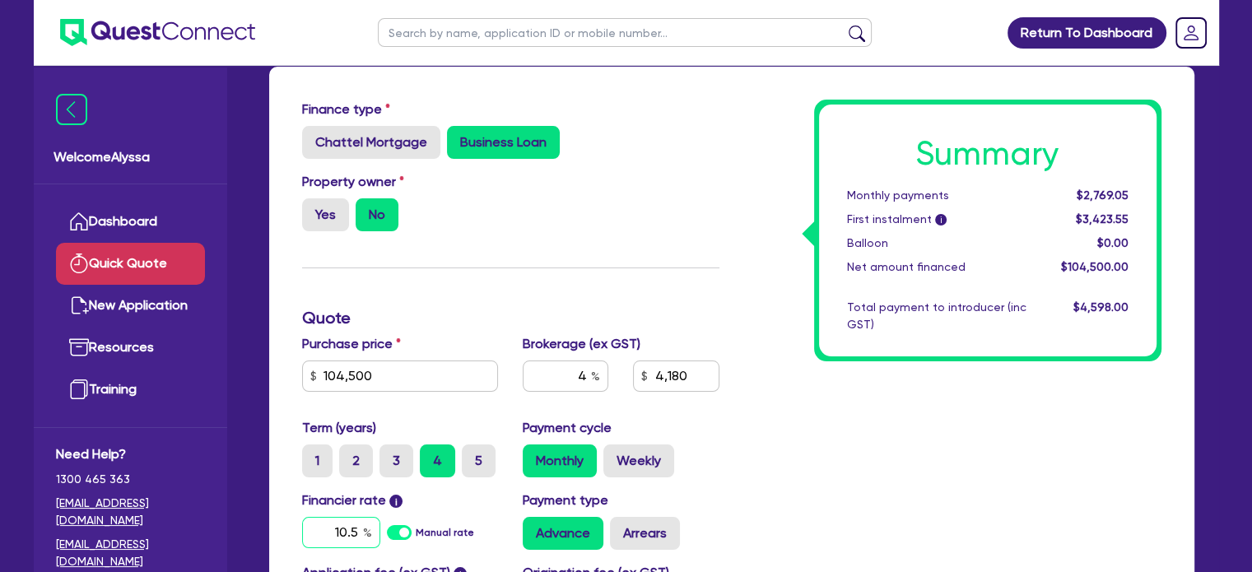
click at [346, 523] on input "10.5" at bounding box center [341, 532] width 78 height 31
type input "17.95"
type input "4,180"
click at [882, 500] on div "Summary Monthly payments $2,769.05 First instalment i $3,423.55 Balloon $0.00 N…" at bounding box center [953, 403] width 442 height 606
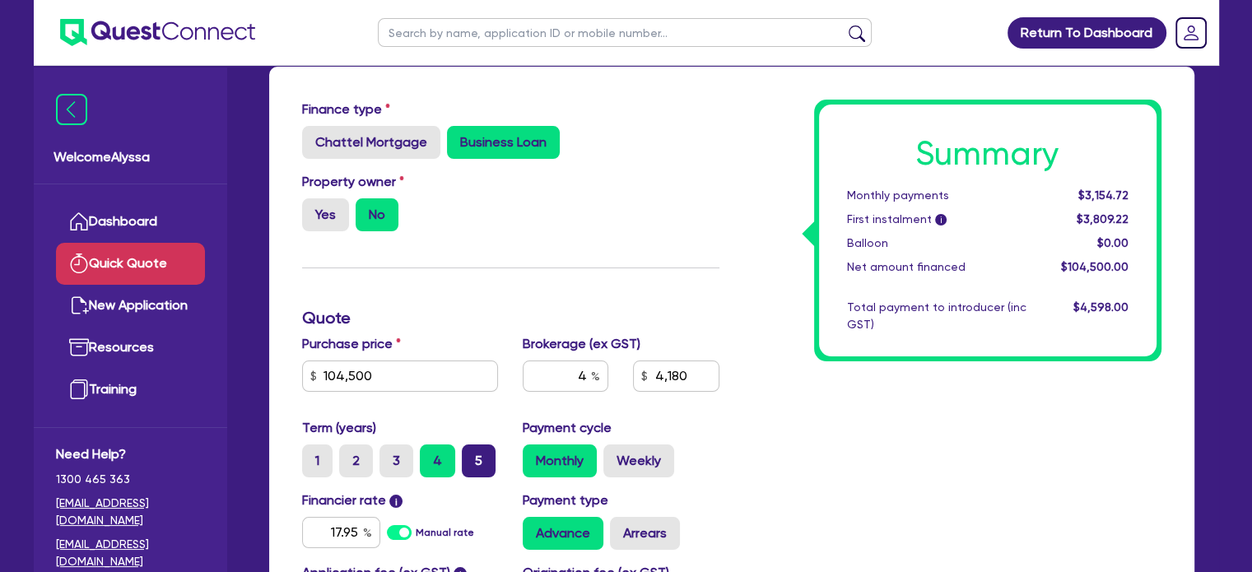
click at [476, 465] on label "5" at bounding box center [479, 460] width 34 height 33
click at [472, 455] on input "5" at bounding box center [467, 449] width 11 height 11
radio input "true"
type input "4,180"
click at [438, 458] on label "4" at bounding box center [437, 460] width 35 height 33
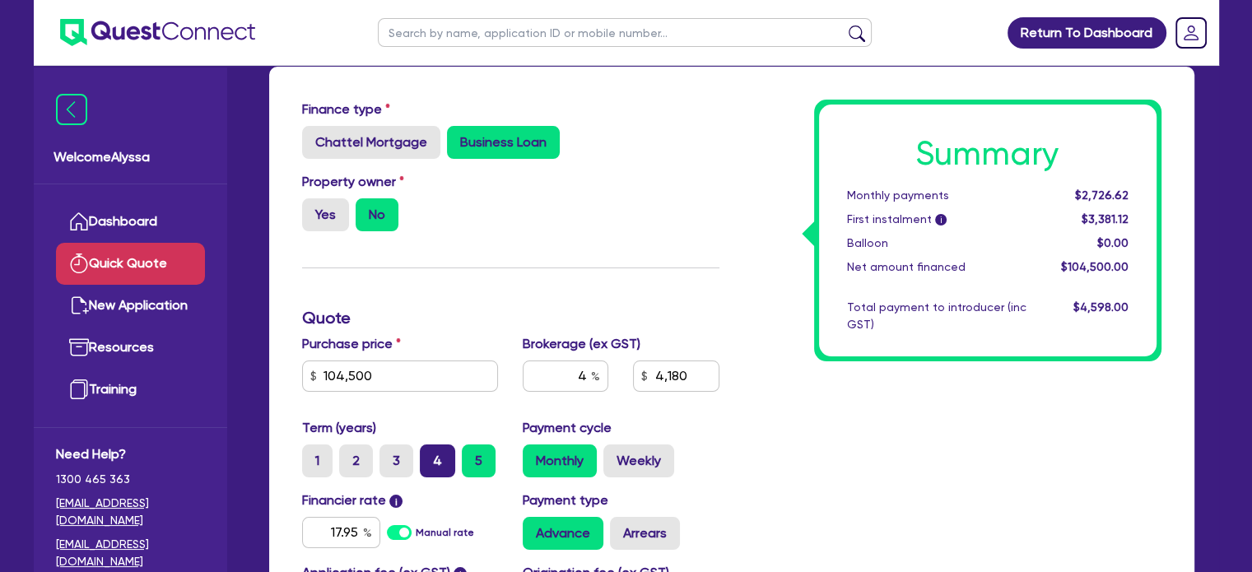
click at [430, 455] on input "4" at bounding box center [425, 449] width 11 height 11
radio input "true"
type input "4,180"
click at [490, 27] on input "text" at bounding box center [625, 32] width 494 height 29
click at [451, 38] on input "text" at bounding box center [625, 32] width 494 height 29
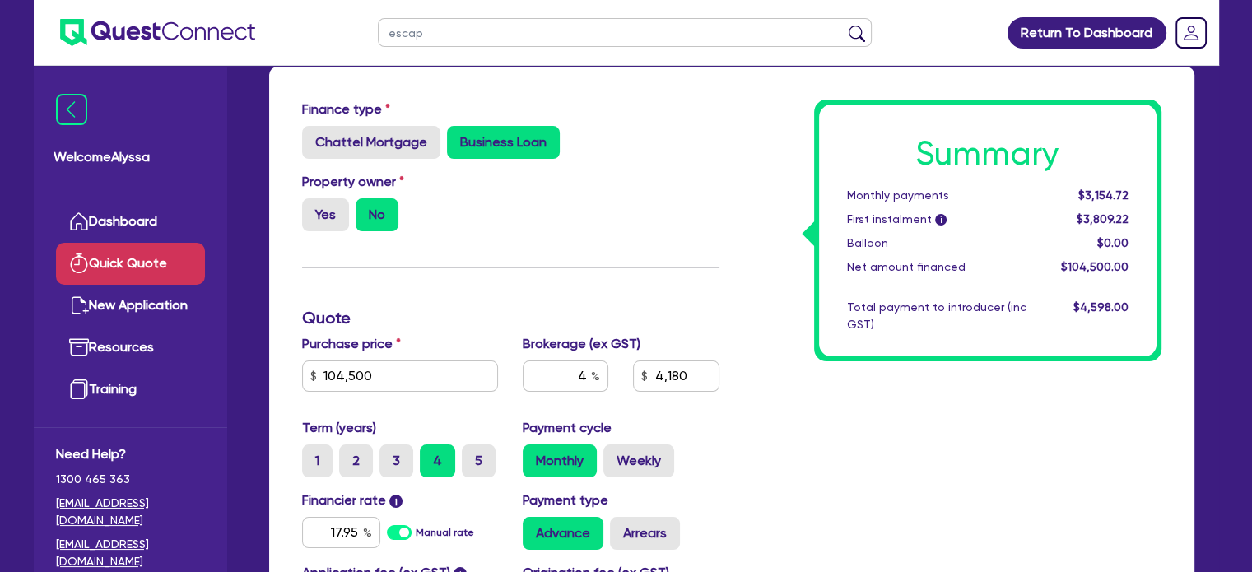
type input "escape"
click button "submit" at bounding box center [856, 36] width 26 height 23
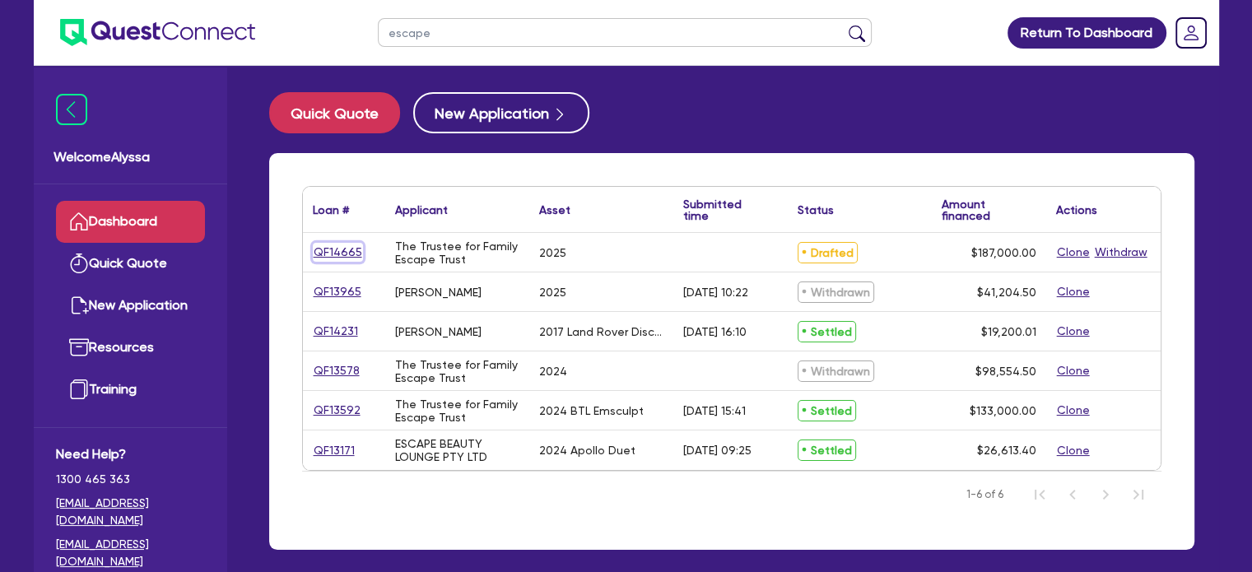
click at [335, 249] on link "QF14665" at bounding box center [338, 252] width 50 height 19
select select "TERTIARY_ASSETS"
select select "BEAUTY_EQUIPMENT"
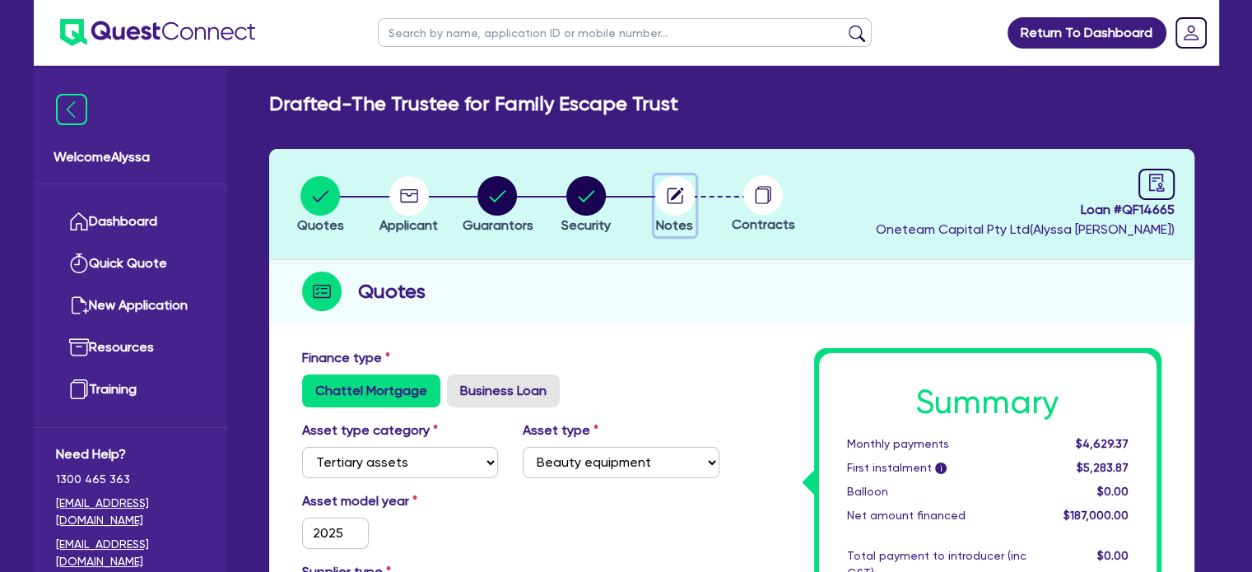
click at [694, 208] on icon "button" at bounding box center [674, 195] width 39 height 39
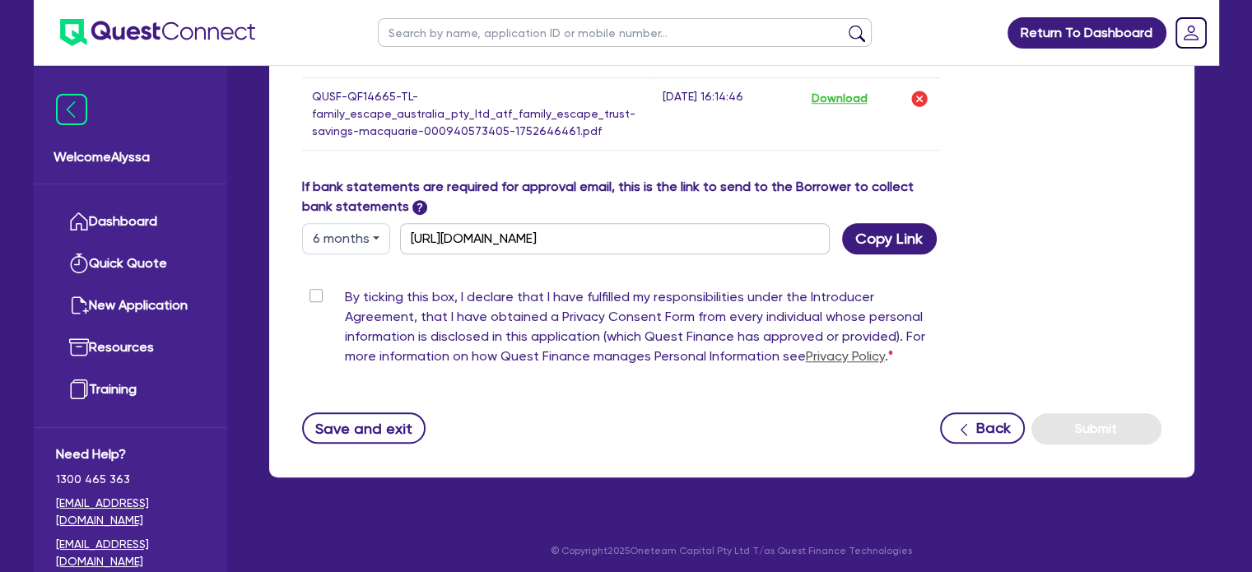
scroll to position [1274, 0]
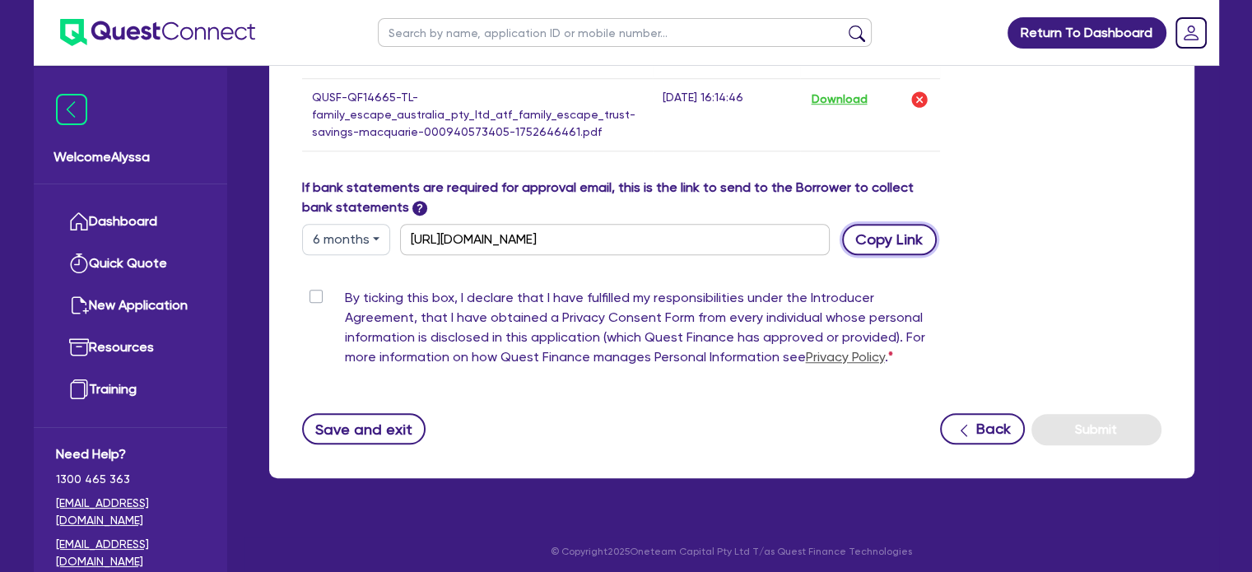
click at [871, 239] on button "Copy Link" at bounding box center [889, 239] width 95 height 31
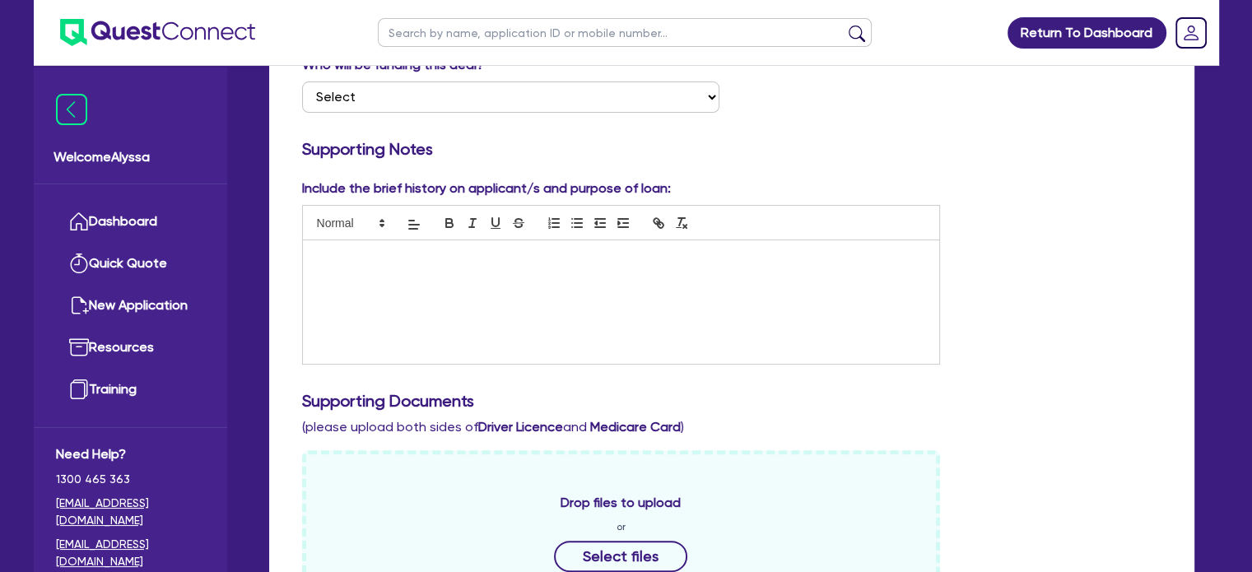
scroll to position [0, 0]
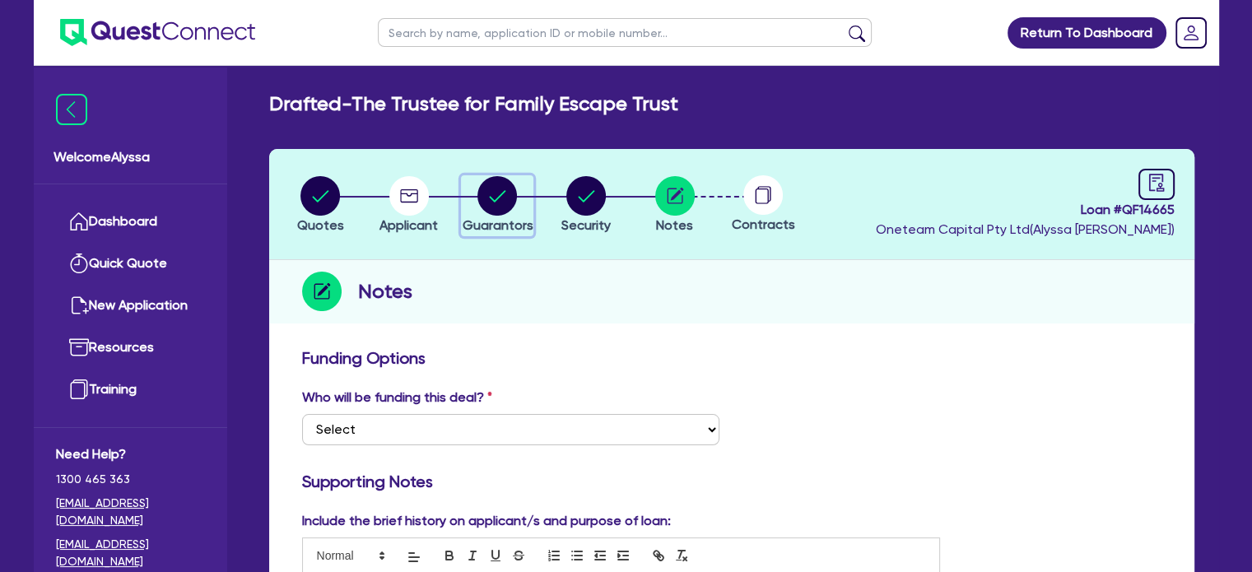
click at [500, 204] on circle "button" at bounding box center [496, 195] width 39 height 39
select select "MRS"
select select "QLD"
select select "MARRIED"
select select "QLD"
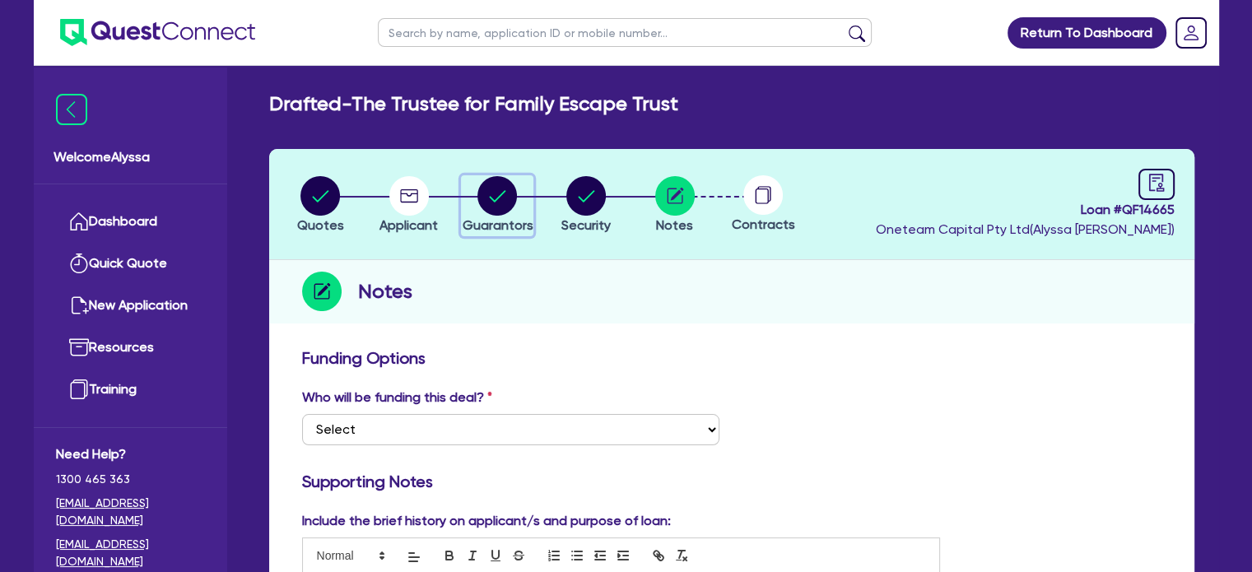
select select "VEHICLE"
select select "CASH"
select select "OTHER"
select select "HOUSEHOLD_PERSONAL"
select select "VEHICLE_LOAN"
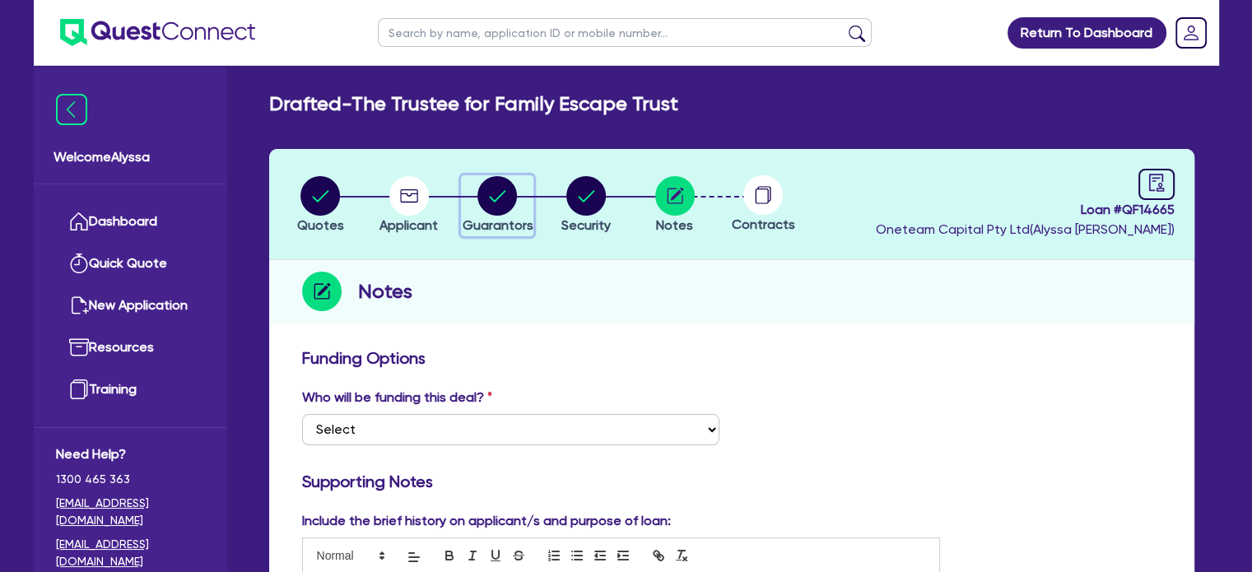
select select "CREDIT_CARD"
select select "MR"
select select "QLD"
select select "MARRIED"
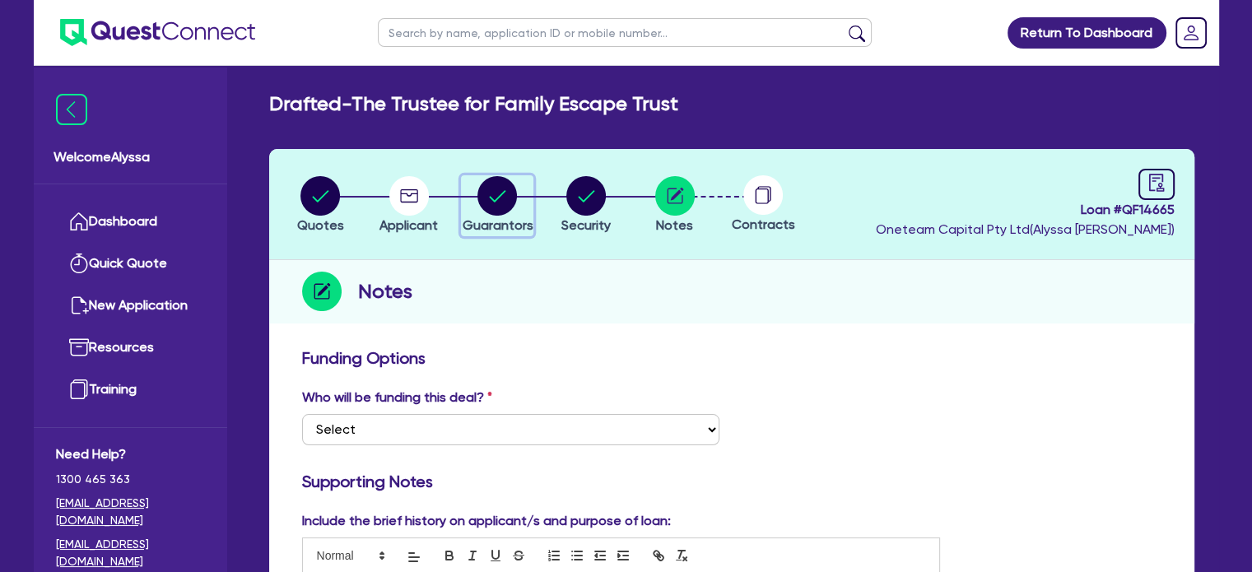
select select "QLD"
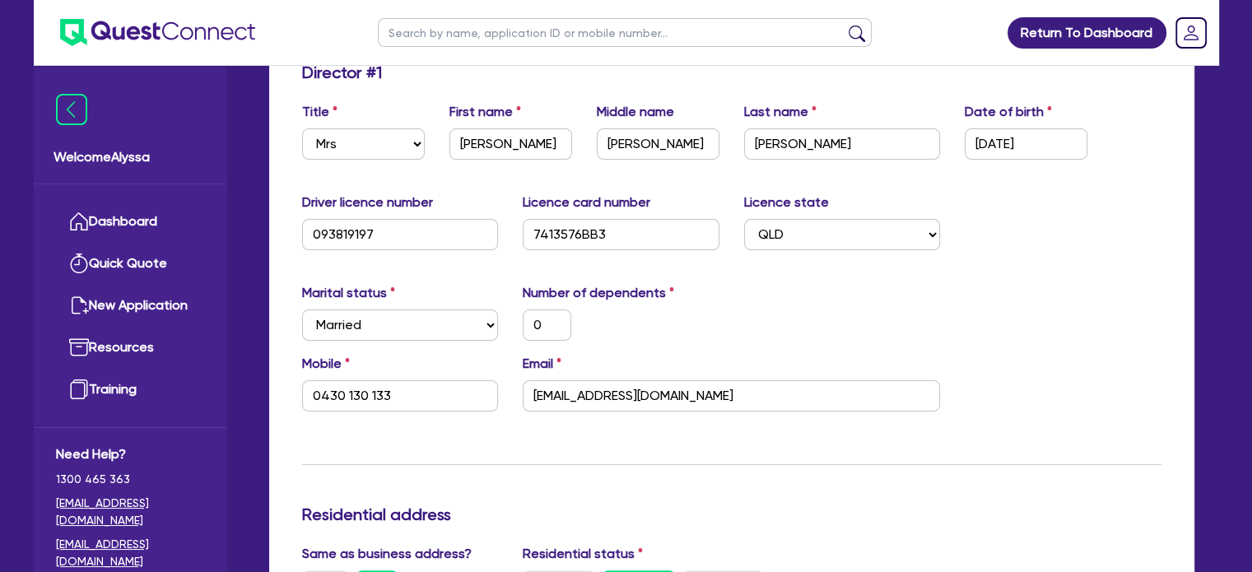
scroll to position [286, 0]
drag, startPoint x: 749, startPoint y: 387, endPoint x: 461, endPoint y: 399, distance: 288.3
click at [461, 399] on div "Mobile [PHONE_NUMBER] Email [EMAIL_ADDRESS][DOMAIN_NAME]" at bounding box center [732, 388] width 884 height 71
click at [702, 325] on div "0" at bounding box center [620, 324] width 221 height 31
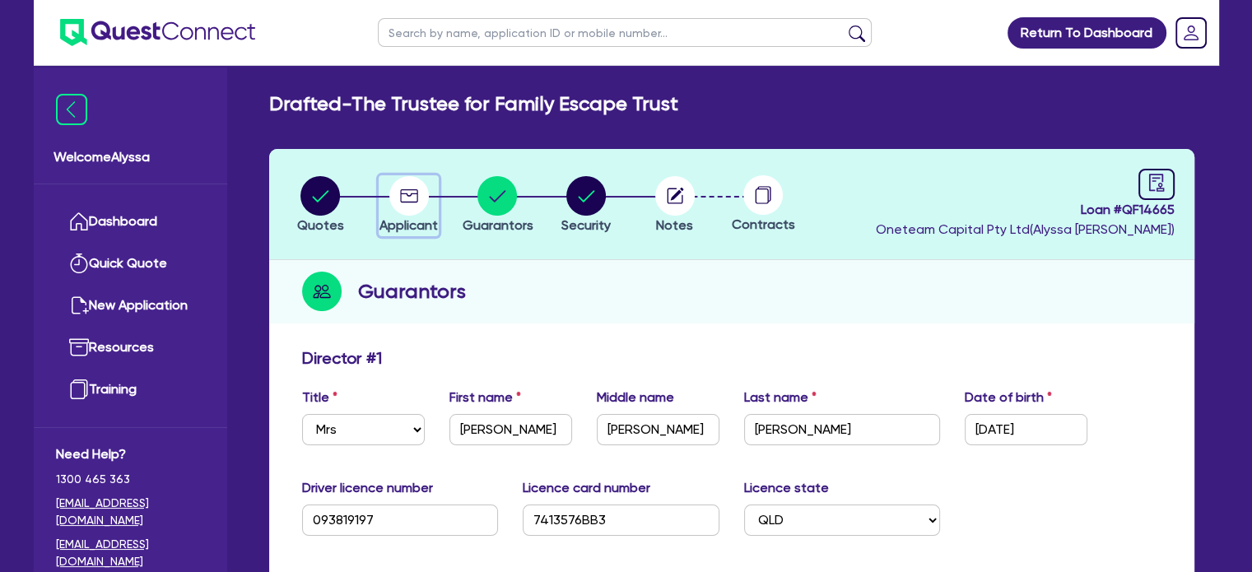
click at [406, 210] on circle "button" at bounding box center [408, 195] width 39 height 39
select select "TRUST"
select select "HEALTH_BEAUTY"
select select "HAIR_BEAUTY_SALONS"
select select "QLD"
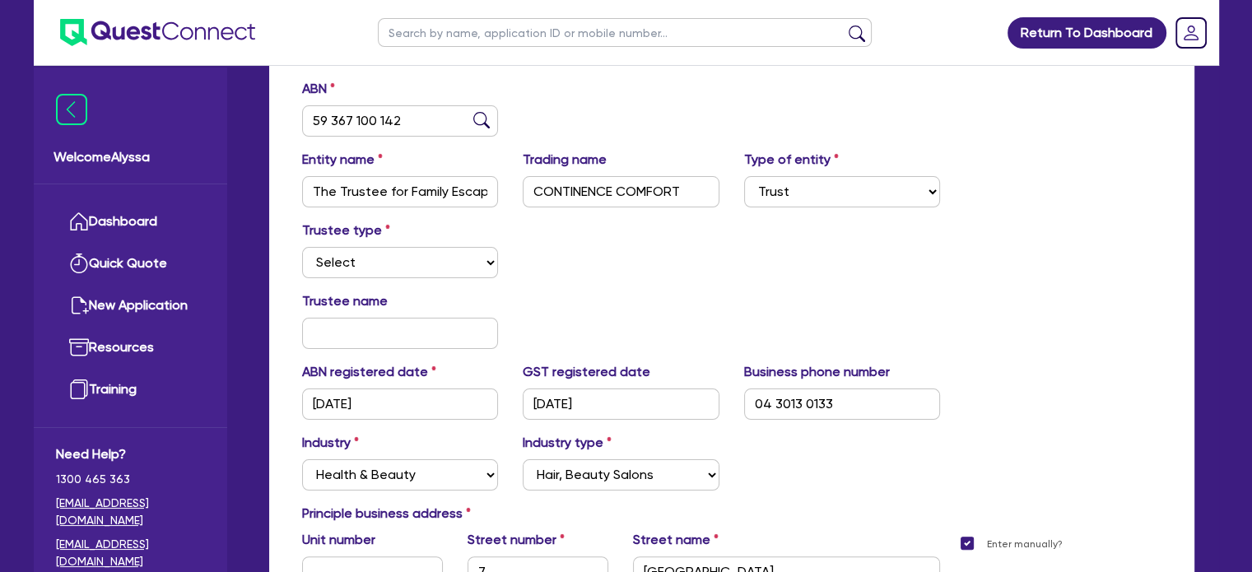
scroll to position [270, 0]
drag, startPoint x: 415, startPoint y: 131, endPoint x: 303, endPoint y: 115, distance: 113.0
click at [303, 115] on input "59 367 100 142" at bounding box center [400, 120] width 197 height 31
